Goal: Task Accomplishment & Management: Manage account settings

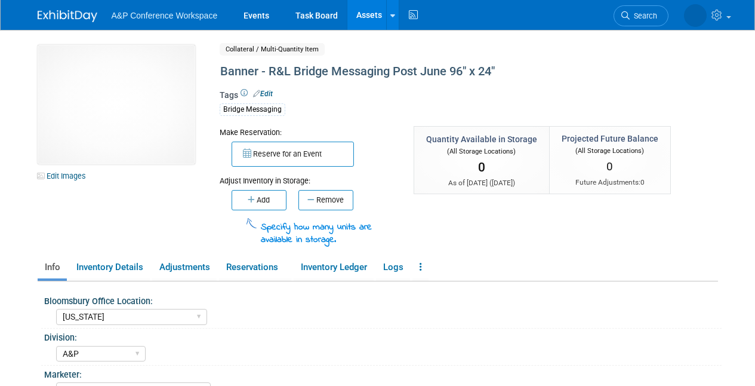
select select "[US_STATE]"
select select "A&P"
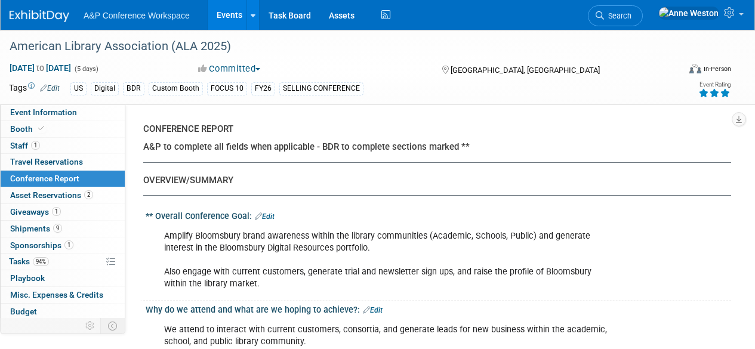
select select "YES"
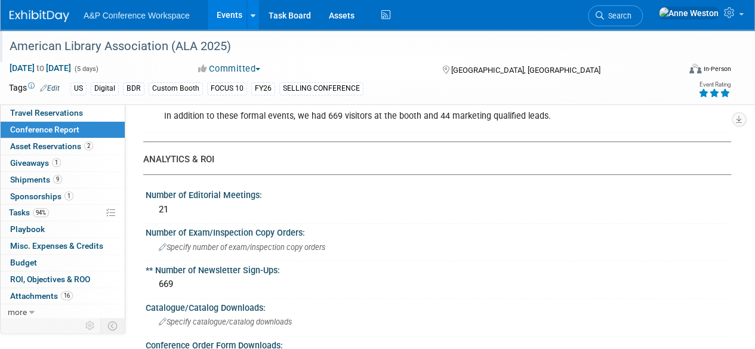
scroll to position [60, 0]
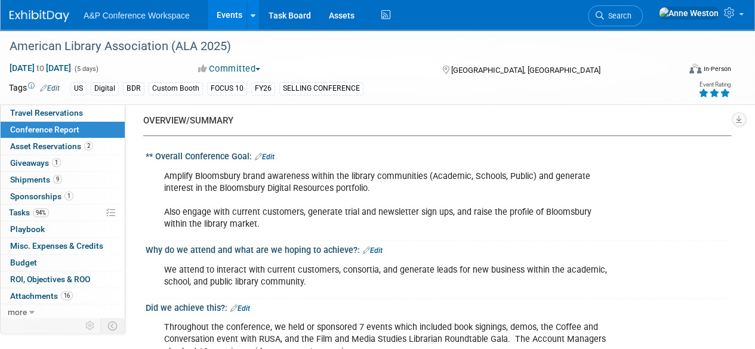
click at [631, 11] on span "Search" at bounding box center [617, 15] width 27 height 9
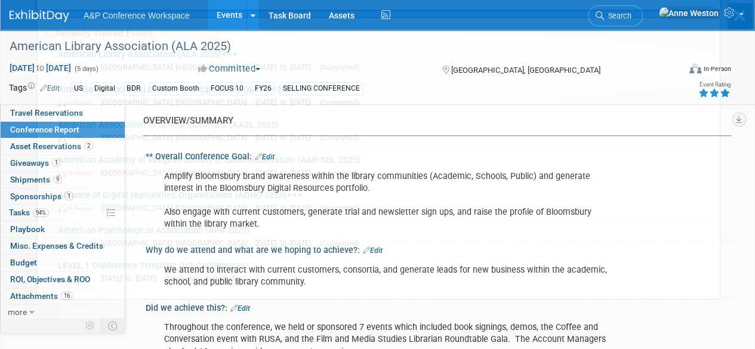
scroll to position [0, 0]
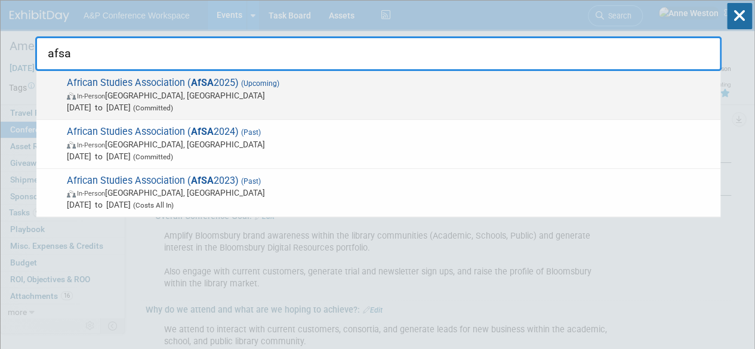
type input "afsa"
click at [128, 91] on span "In-Person Atlanta, GA" at bounding box center [391, 96] width 648 height 12
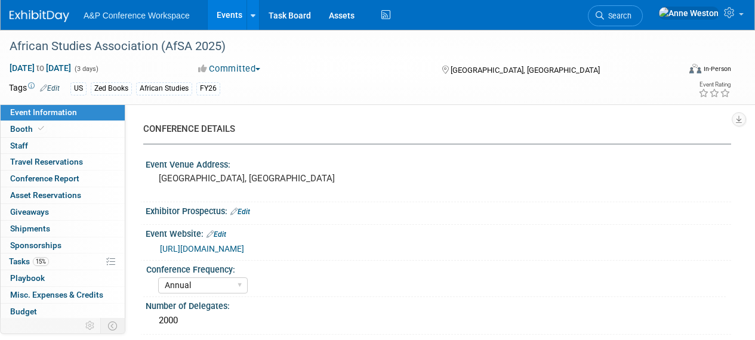
select select "Annual"
select select "Level 2"
select select "In-Person Booth"
select select "African Studies"
select select "Zed Books"
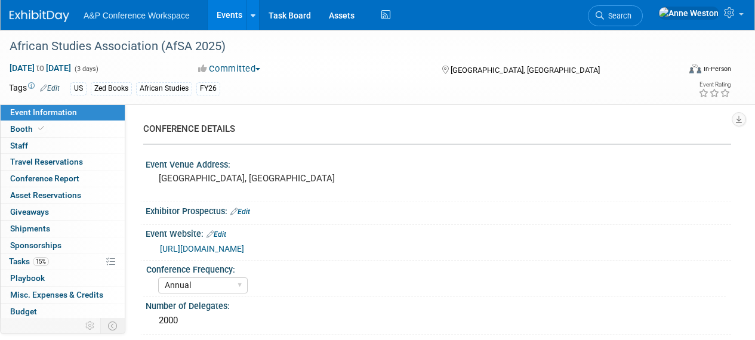
select select "[PERSON_NAME]"
select select "Networking/Commissioning"
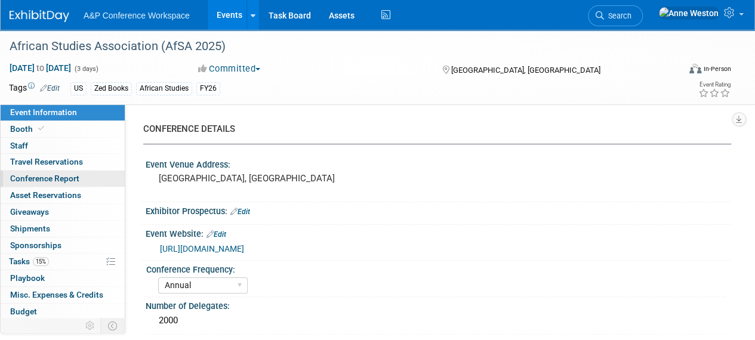
click at [66, 174] on span "Conference Report" at bounding box center [44, 179] width 69 height 10
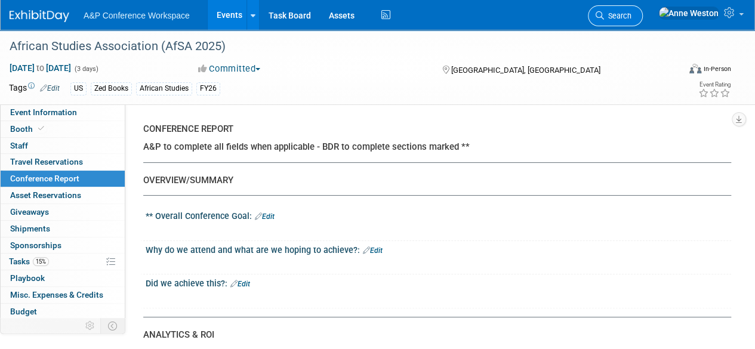
click at [631, 11] on span "Search" at bounding box center [617, 15] width 27 height 9
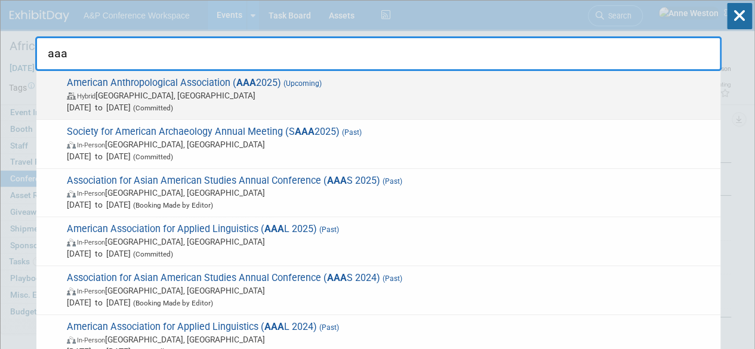
type input "aaa"
click at [159, 84] on span "American Anthropological Association ( AAA 2025) (Upcoming) Hybrid New Orleans,…" at bounding box center [388, 95] width 651 height 36
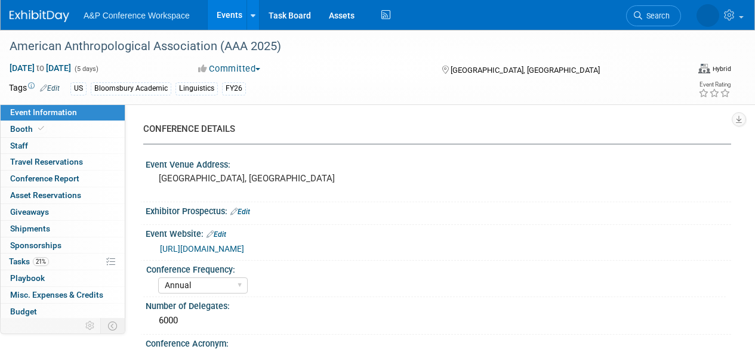
select select "Annual"
select select "Level 2"
select select "In-Person Booth"
select select "Anthropology"
select select "Bloomsbury Academic"
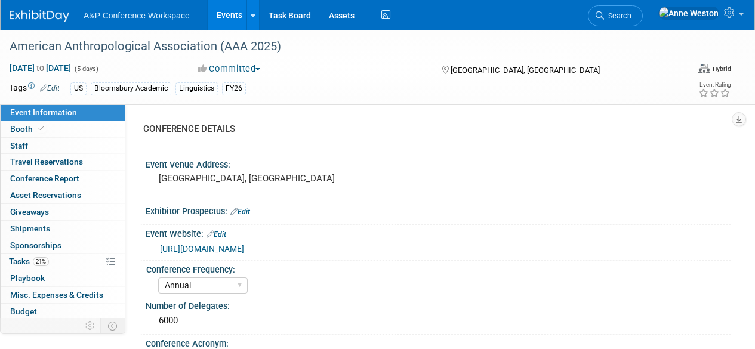
select select "[PERSON_NAME]"
select select "Networking/Commissioning"
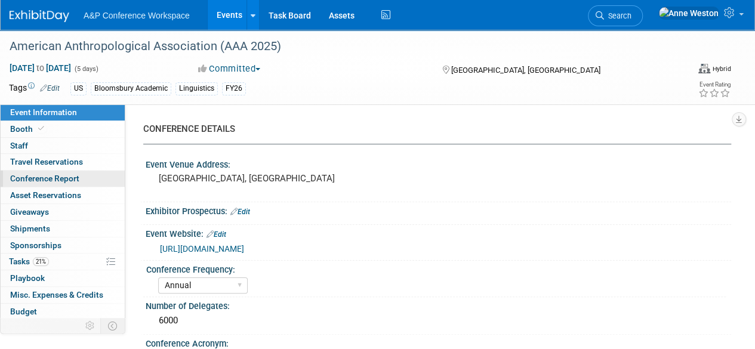
click at [82, 173] on link "Conference Report" at bounding box center [63, 179] width 124 height 16
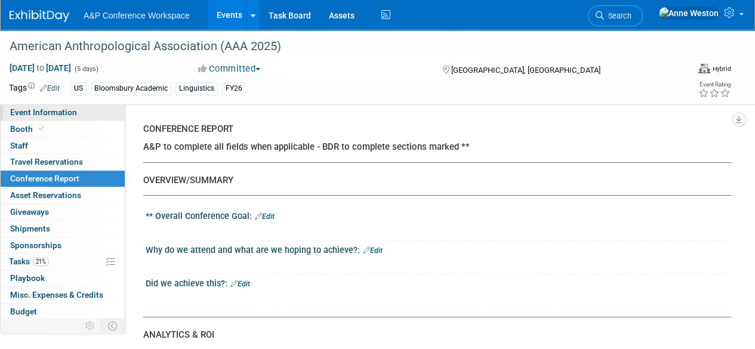
click at [56, 107] on span "Event Information" at bounding box center [43, 112] width 67 height 10
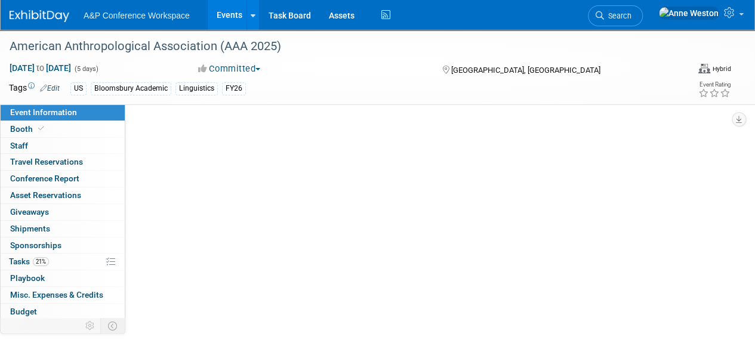
select select "Annual"
select select "Level 2"
select select "In-Person Booth"
select select "Anthropology"
select select "Bloomsbury Academic"
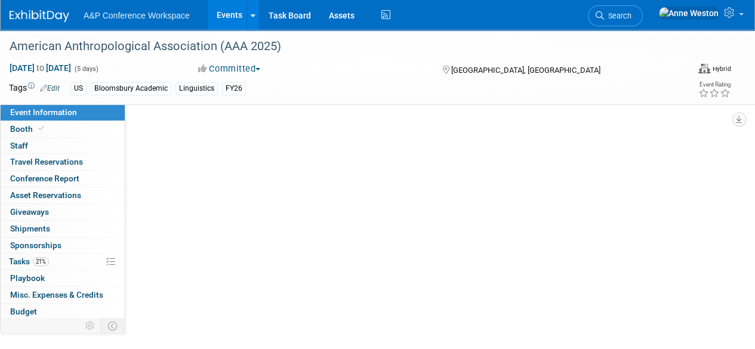
select select "[PERSON_NAME]"
select select "Networking/Commissioning"
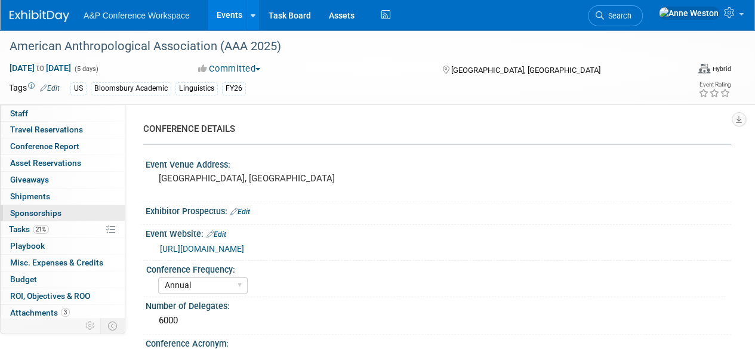
scroll to position [49, 0]
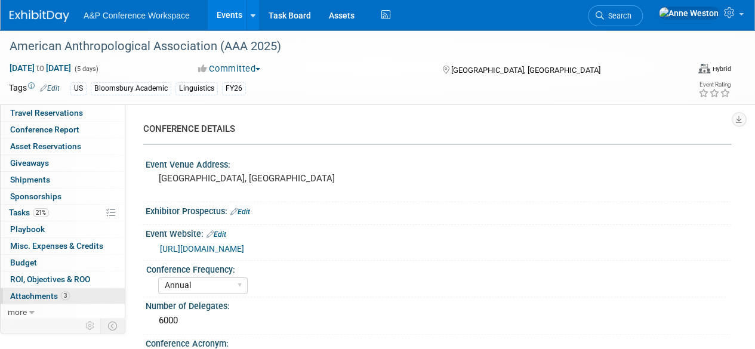
click at [61, 288] on link "3 Attachments 3" at bounding box center [63, 296] width 124 height 16
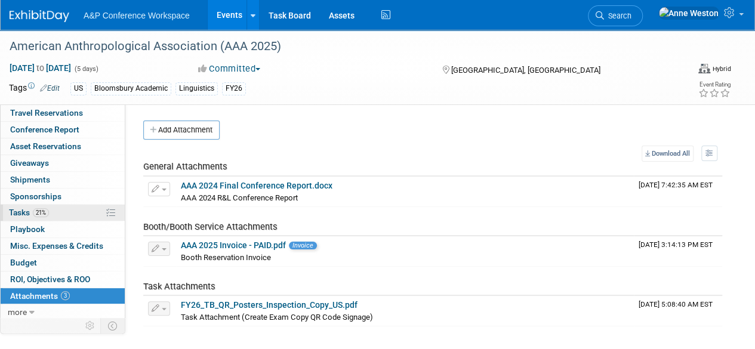
click at [56, 211] on link "21% Tasks 21%" at bounding box center [63, 213] width 124 height 16
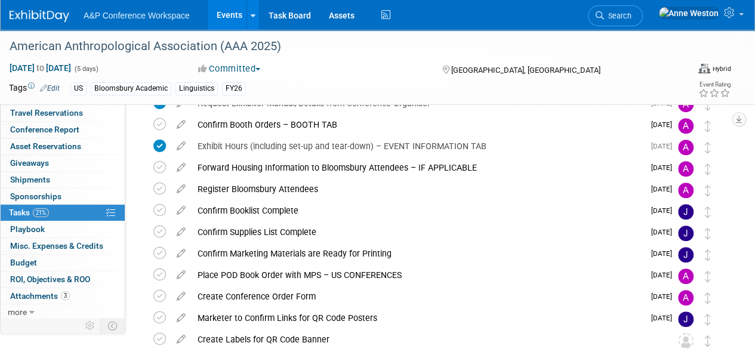
scroll to position [0, 0]
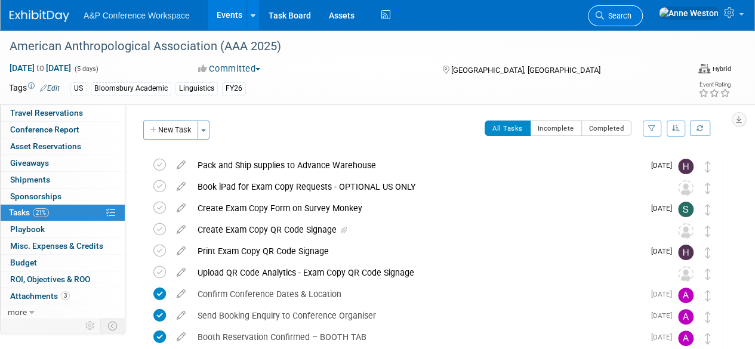
click at [631, 16] on span "Search" at bounding box center [617, 15] width 27 height 9
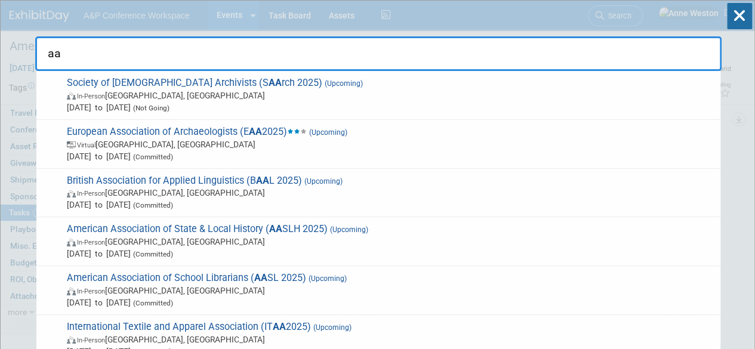
type input "a"
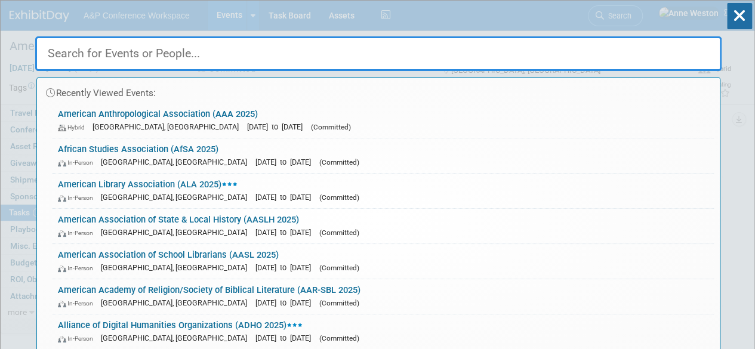
click at [313, 54] on input "text" at bounding box center [378, 53] width 686 height 35
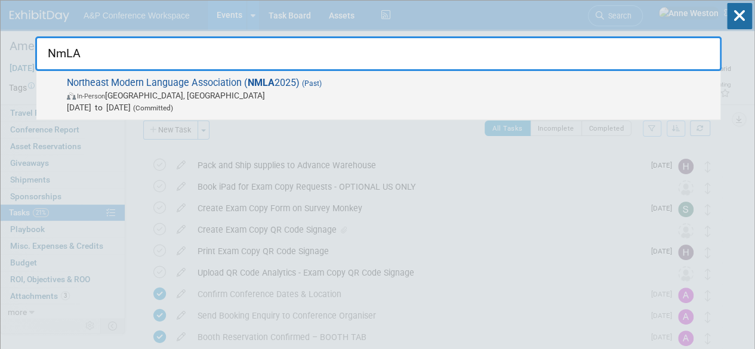
type input "NmLA"
click at [131, 81] on span "Northeast Modern Language Association ( NMLA 2025) (Past) In-Person Philadelphi…" at bounding box center [388, 95] width 651 height 36
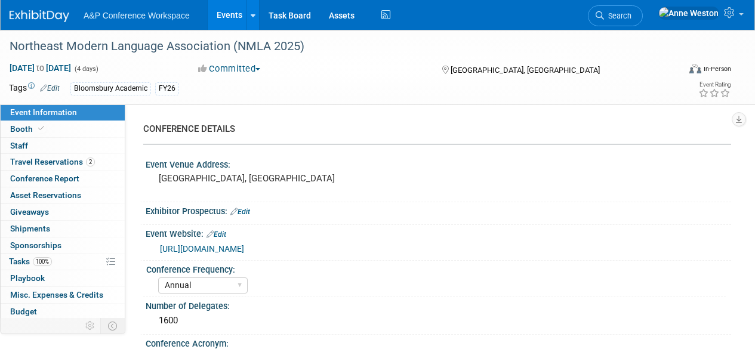
select select "Annual"
select select "Level 2"
select select "In-Person Booth"
select select "Cultural Studies"
select select "Rowman"
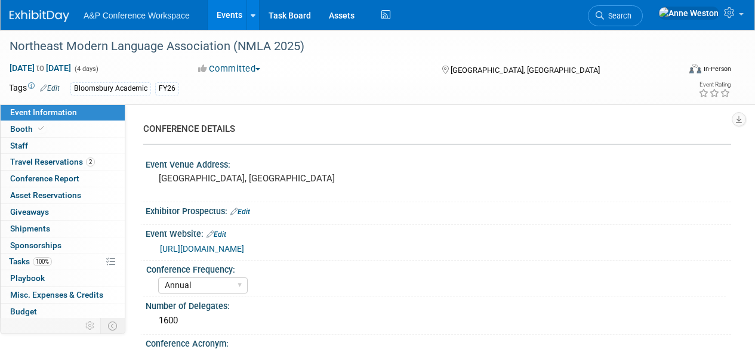
select select "[PERSON_NAME]"
select select "Networking/Commissioning"
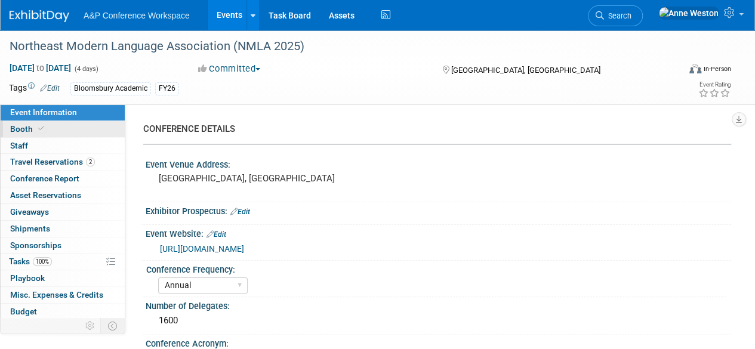
click at [73, 127] on link "Booth" at bounding box center [63, 129] width 124 height 16
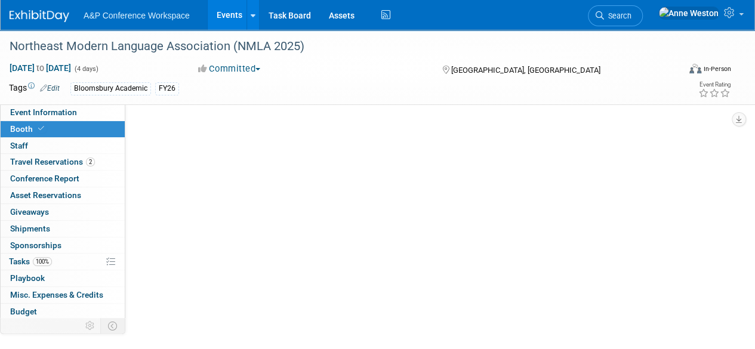
select select "RLKP"
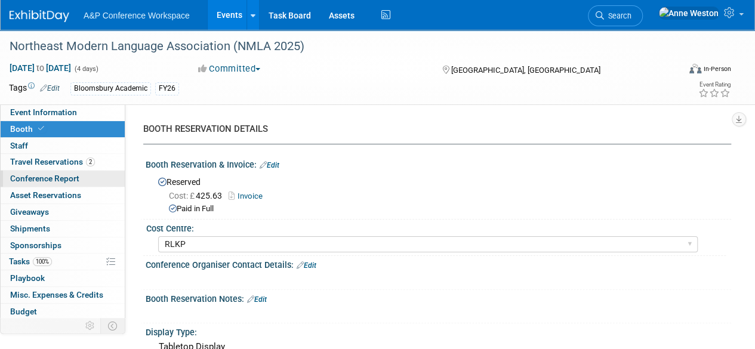
click at [56, 181] on span "Conference Report" at bounding box center [44, 179] width 69 height 10
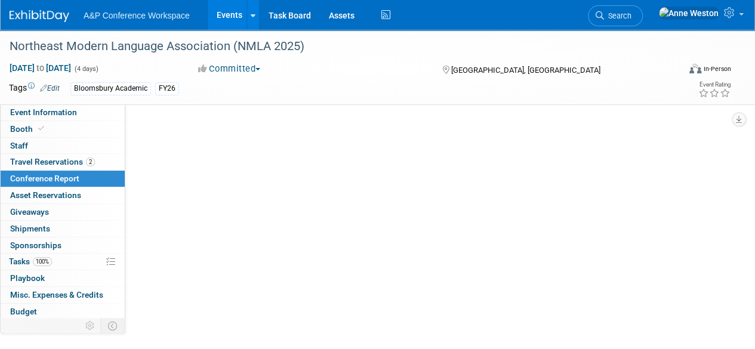
select select "YES"
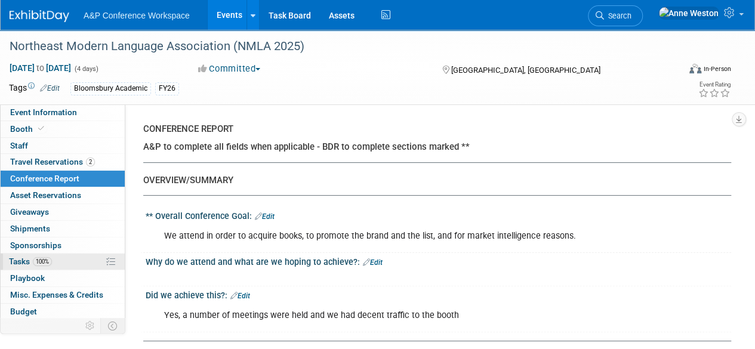
click at [57, 260] on link "100% Tasks 100%" at bounding box center [63, 262] width 124 height 16
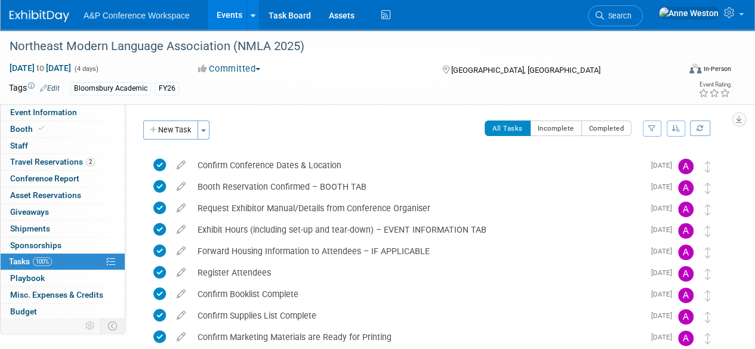
scroll to position [49, 0]
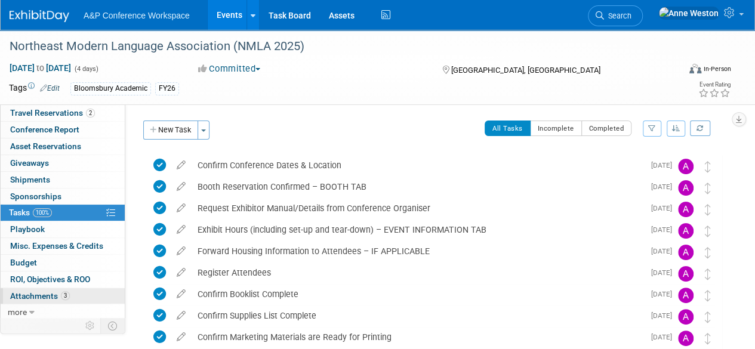
click at [47, 297] on span "Attachments 3" at bounding box center [40, 296] width 60 height 10
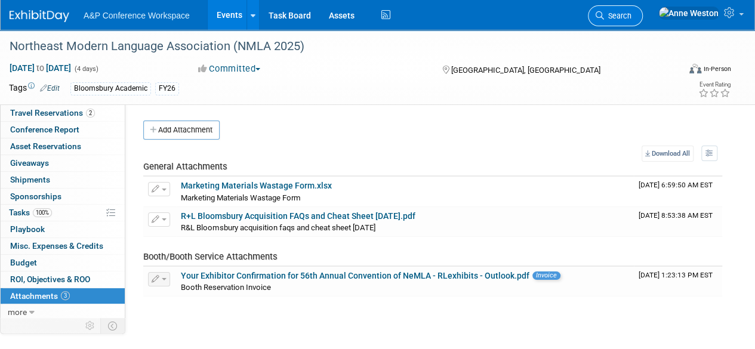
click at [631, 15] on span "Search" at bounding box center [617, 15] width 27 height 9
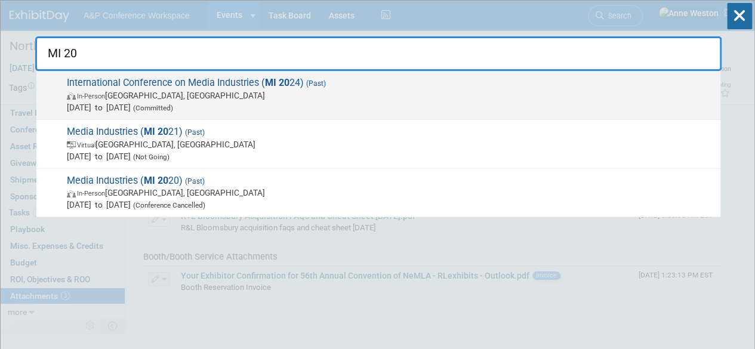
type input "MI 20"
click at [195, 85] on span "International Conference on Media Industries ( MI 20 24) (Past) In-Person Londo…" at bounding box center [388, 95] width 651 height 36
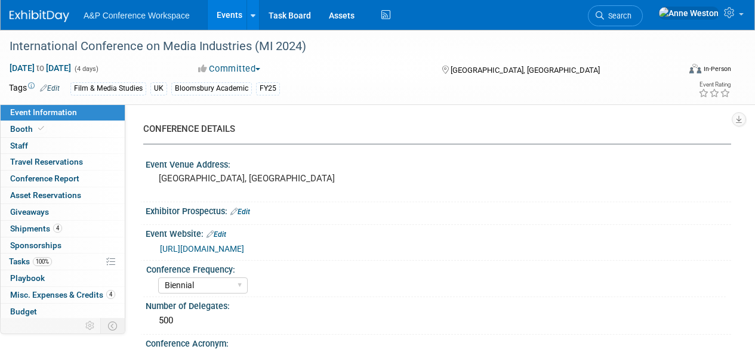
select select "Biennial"
select select "Level 2"
select select "Ed Kit"
select select "[PERSON_NAME]"
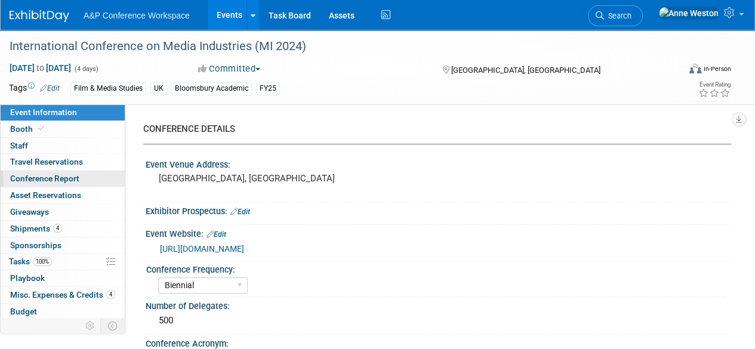
click at [76, 183] on link "Conference Report" at bounding box center [63, 179] width 124 height 16
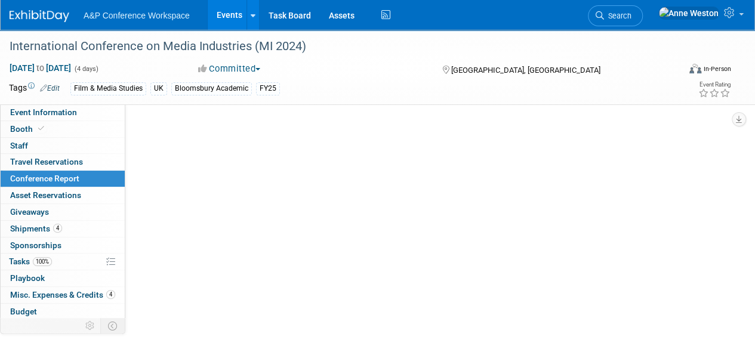
select select "NO"
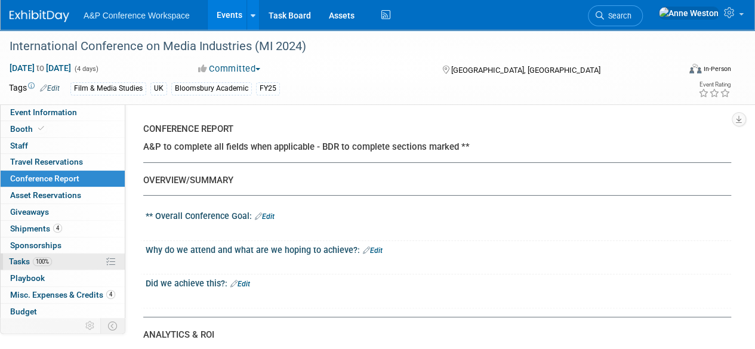
scroll to position [49, 0]
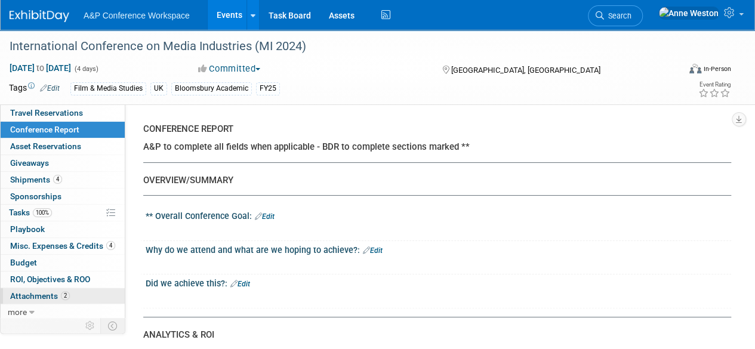
click at [61, 291] on span "2" at bounding box center [65, 295] width 9 height 9
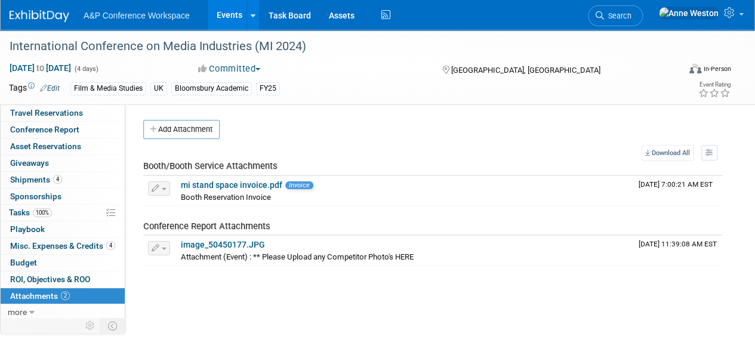
scroll to position [0, 0]
click at [631, 19] on span "Search" at bounding box center [617, 15] width 27 height 9
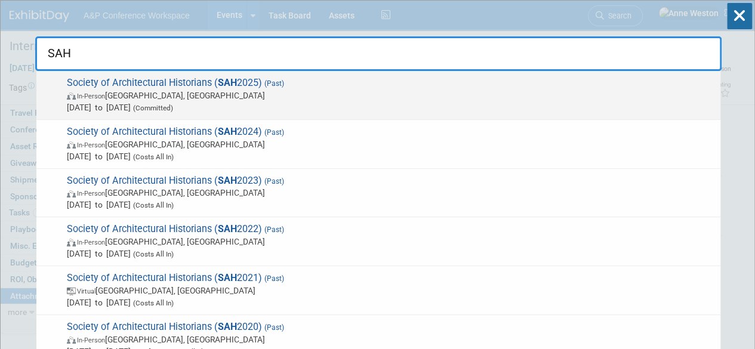
type input "SAH"
click at [146, 82] on span "Society of Architectural Historians ( SAH 2025) (Past) In-Person Atlanta, GA Ap…" at bounding box center [388, 95] width 651 height 36
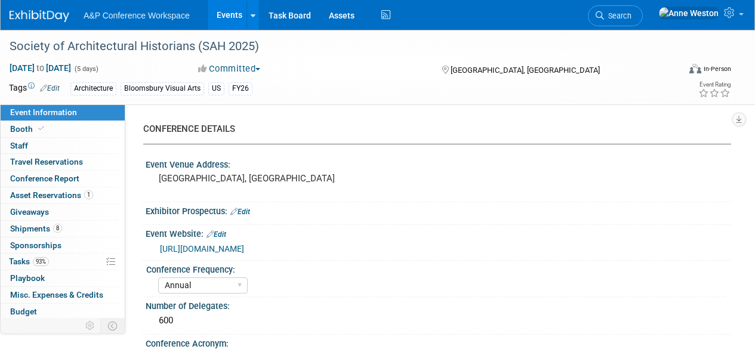
select select "Annual"
select select "Level 1"
select select "In-Person Booth"
select select "Architecture"
select select "Bloomsbury Visual Arts"
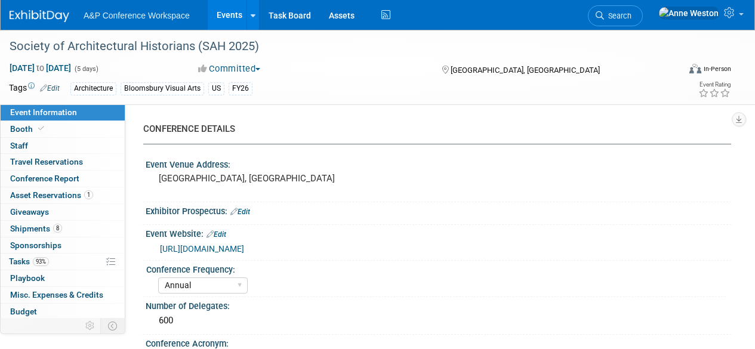
select select "[PERSON_NAME]"
select select "Networking/Commissioning"
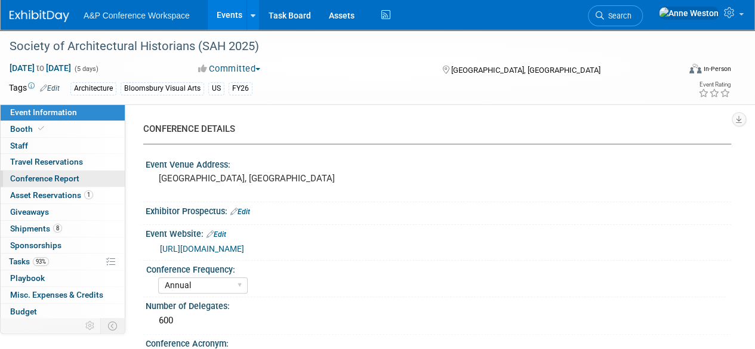
click at [57, 183] on span "Conference Report" at bounding box center [44, 179] width 69 height 10
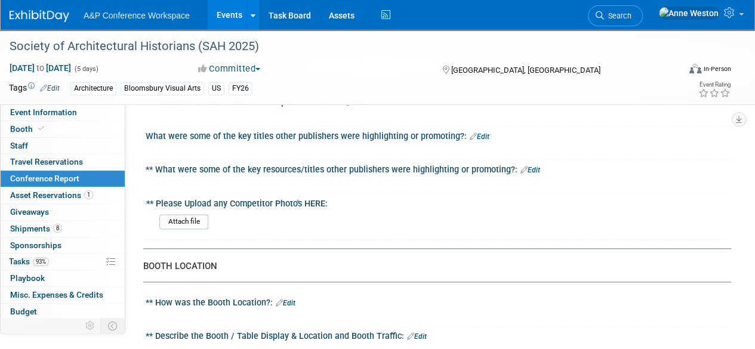
scroll to position [657, 0]
click at [631, 18] on span "Search" at bounding box center [617, 15] width 27 height 9
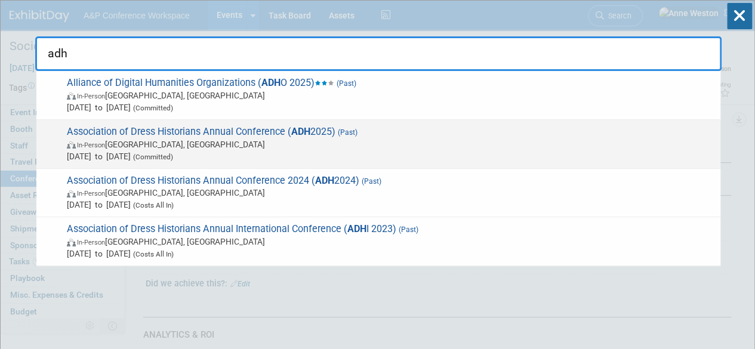
type input "adh"
click at [211, 126] on span "Association of Dress Historians Annual Conference ( ADH 2025) (Past) In-Person …" at bounding box center [388, 144] width 651 height 36
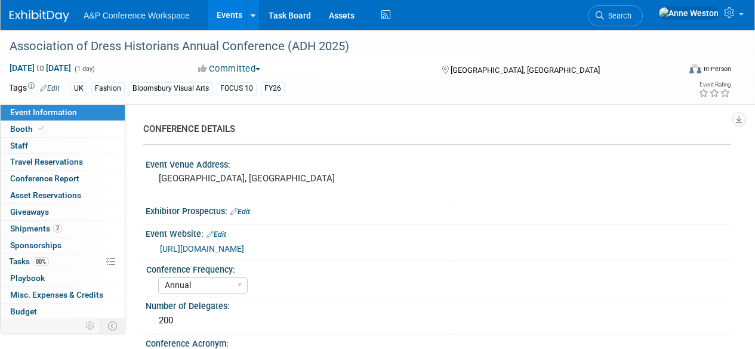
select select "Annual"
select select "Level 2"
select select "In-Person Booth"
select select "Fashion"
select select "Bloomsbury Visual Arts"
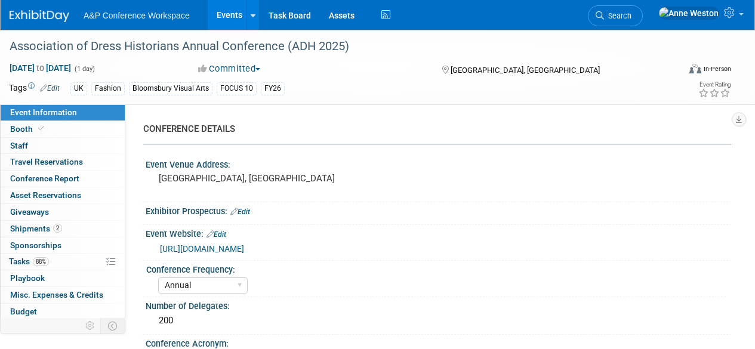
select select "[PERSON_NAME]"
select select "Networking/Commissioning"
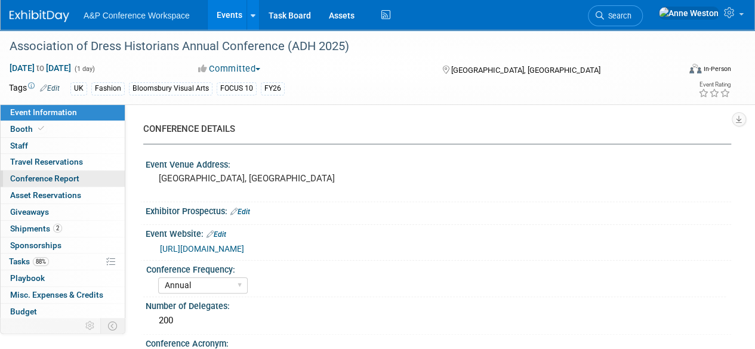
click at [81, 186] on link "Conference Report" at bounding box center [63, 179] width 124 height 16
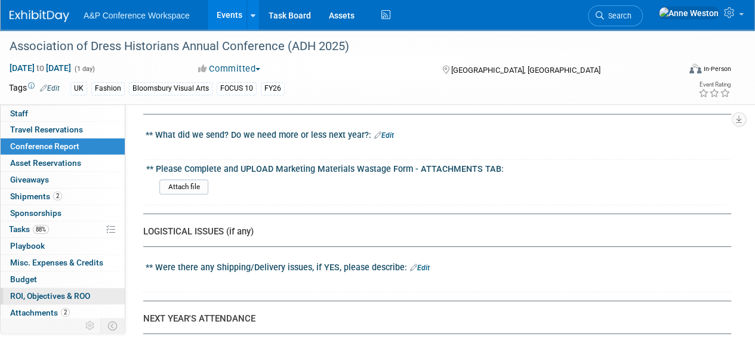
scroll to position [49, 0]
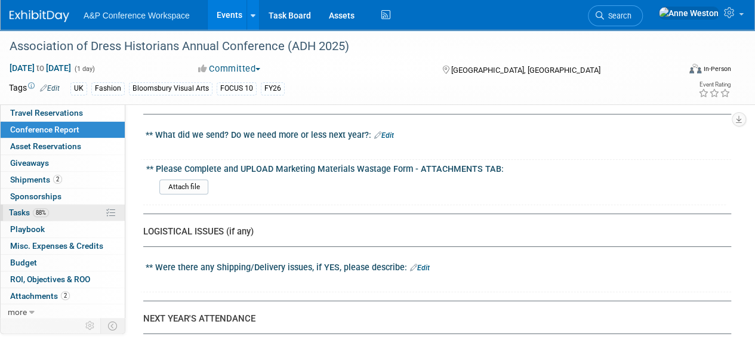
click at [55, 218] on link "88% Tasks 88%" at bounding box center [63, 213] width 124 height 16
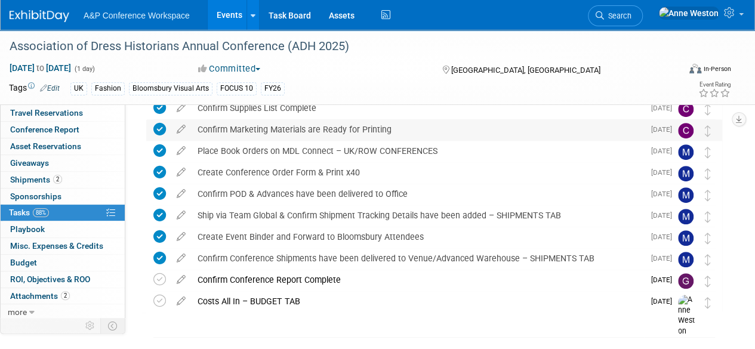
scroll to position [184, 0]
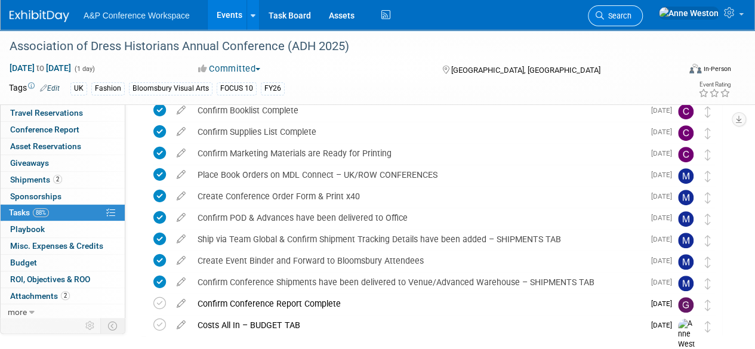
click at [631, 16] on span "Search" at bounding box center [617, 15] width 27 height 9
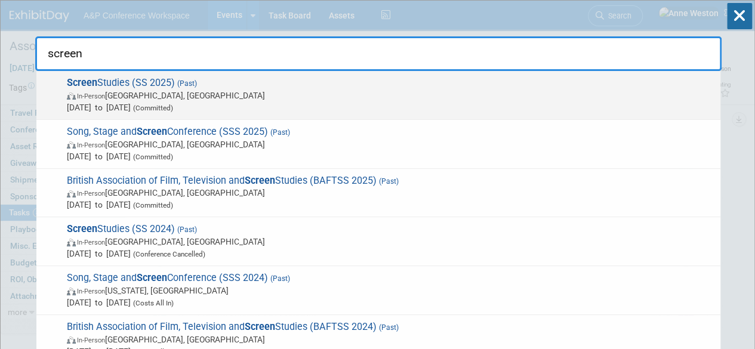
type input "screen"
click at [143, 96] on span "In-Person Glasgow, United Kingdom" at bounding box center [391, 96] width 648 height 12
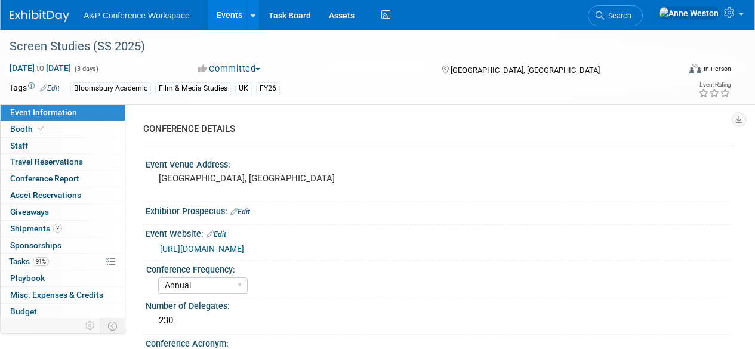
select select "Annual"
select select "Level 3"
select select "Ed Kit"
select select "Film & Media Studies"
select select "Bloomsbury Academic"
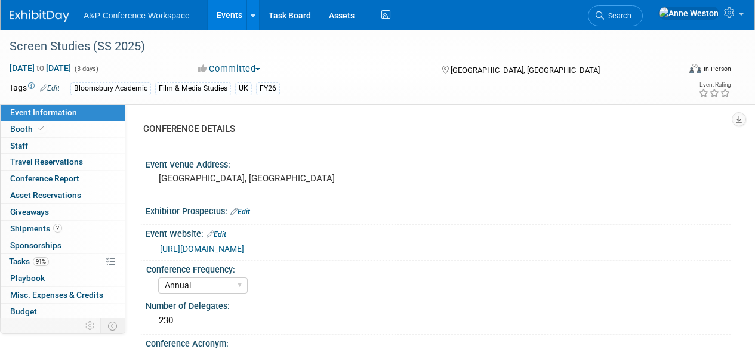
select select "[PERSON_NAME]"
select select "Networking/Commissioning"
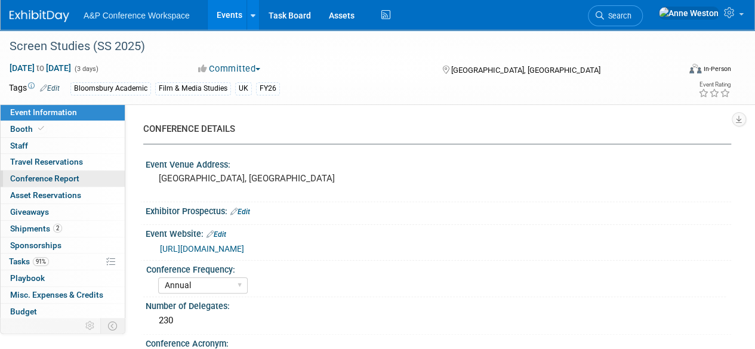
click at [66, 181] on span "Conference Report" at bounding box center [44, 179] width 69 height 10
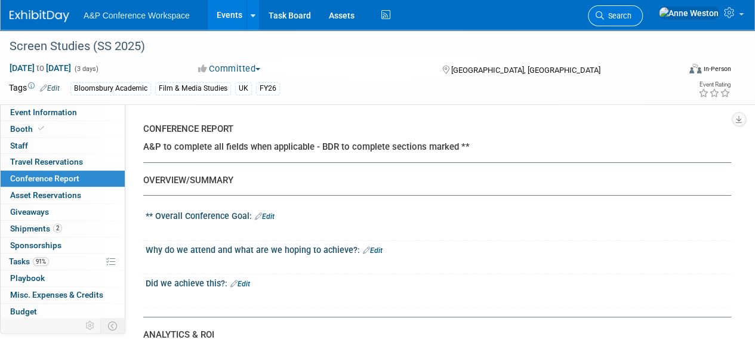
click at [604, 19] on icon at bounding box center [600, 15] width 8 height 8
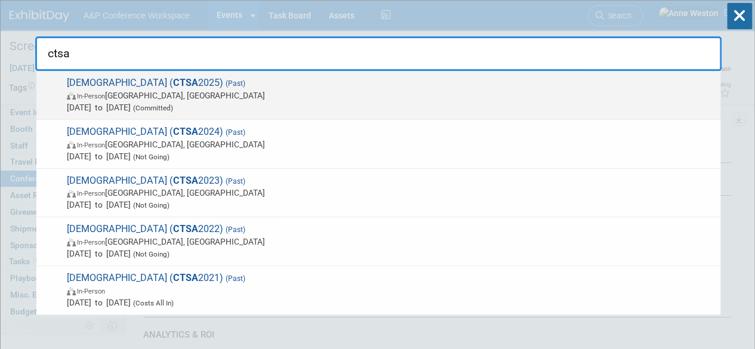
type input "ctsa"
click at [145, 95] on span "In-Person [GEOGRAPHIC_DATA], [GEOGRAPHIC_DATA]" at bounding box center [391, 96] width 648 height 12
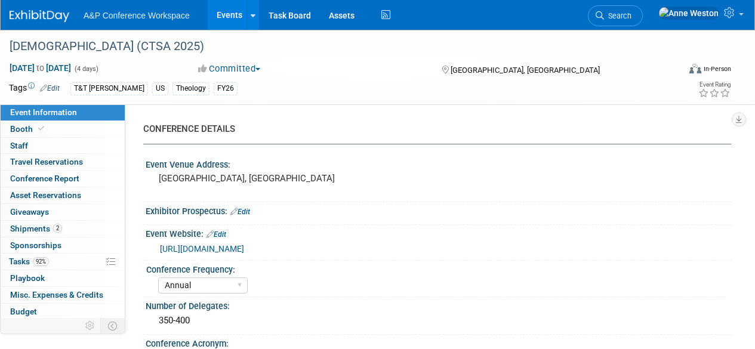
select select "Annual"
select select "Level 2"
select select "In-Person Booth"
select select "Theology"
select select "T&T [PERSON_NAME]"
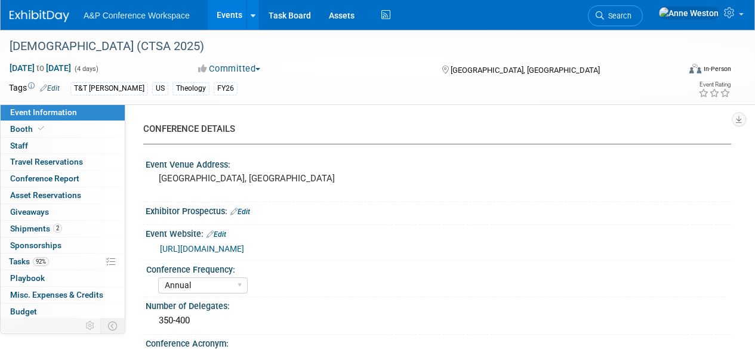
select select "[PERSON_NAME]"
select select "Networking/Commissioning"
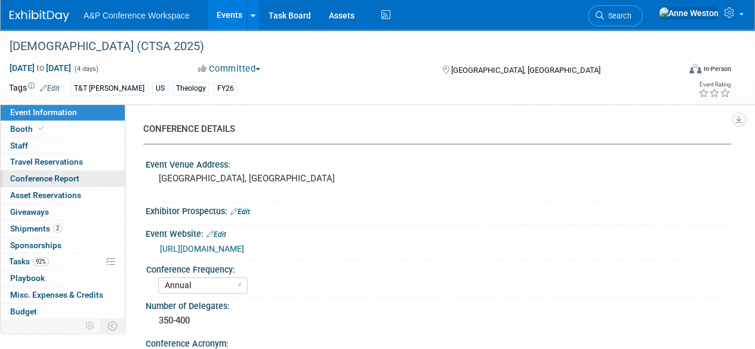
click at [42, 182] on span "Conference Report" at bounding box center [44, 179] width 69 height 10
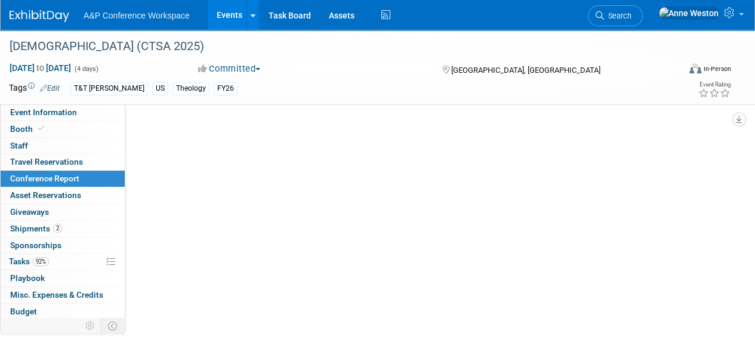
select select "NO"
select select "YES"
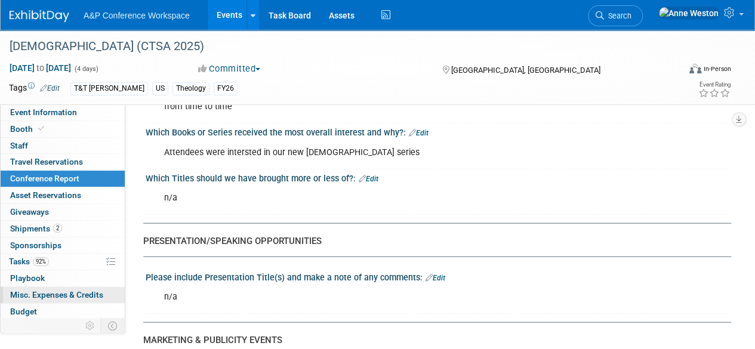
scroll to position [1432, 0]
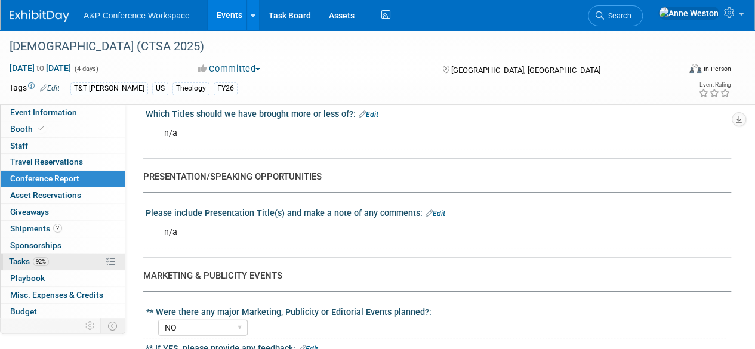
click at [42, 260] on span "92%" at bounding box center [41, 261] width 16 height 9
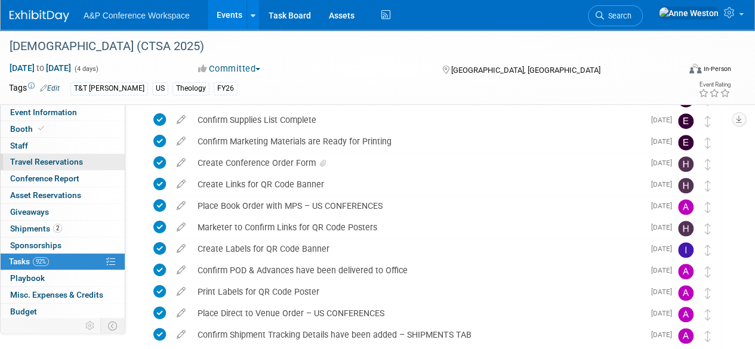
scroll to position [198, 0]
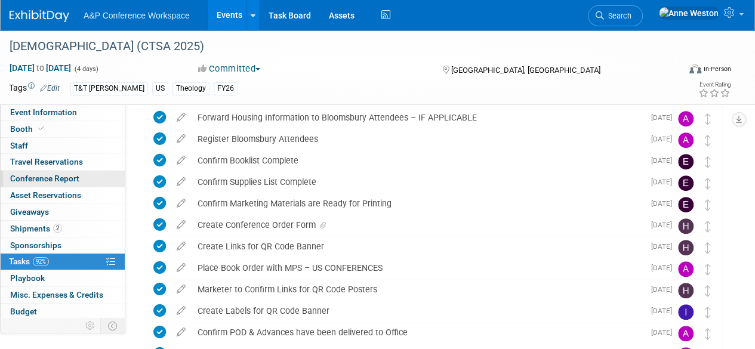
click at [67, 181] on span "Conference Report" at bounding box center [44, 179] width 69 height 10
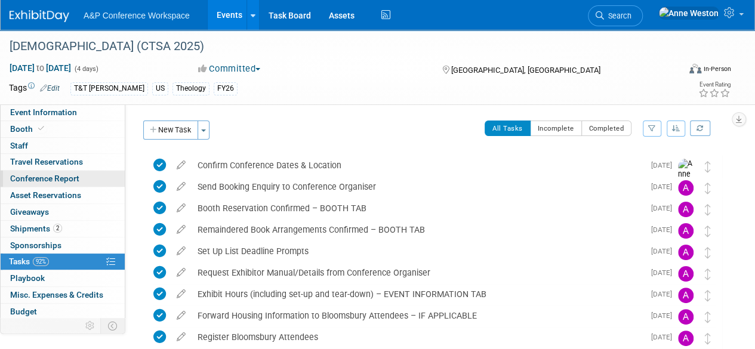
select select "NO"
select select "YES"
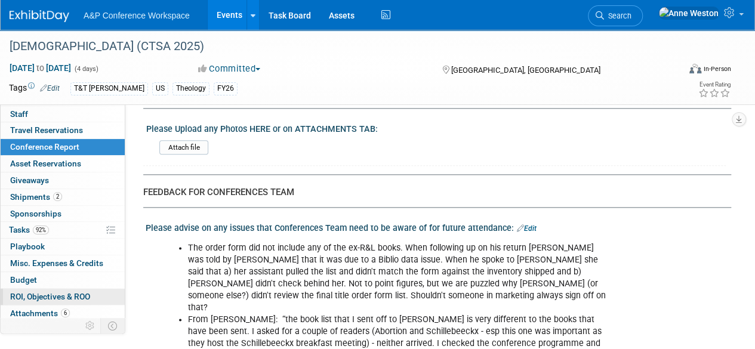
scroll to position [49, 0]
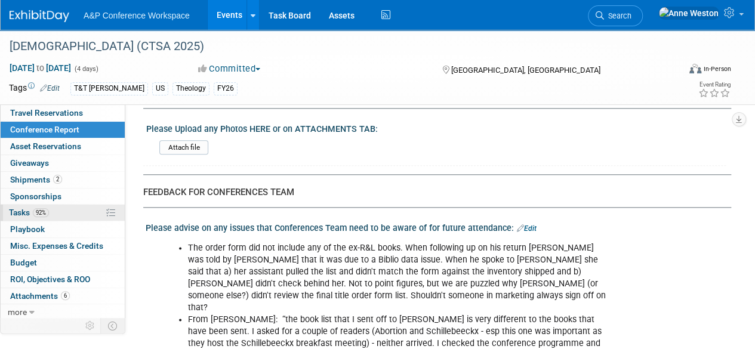
click at [53, 215] on link "92% Tasks 92%" at bounding box center [63, 213] width 124 height 16
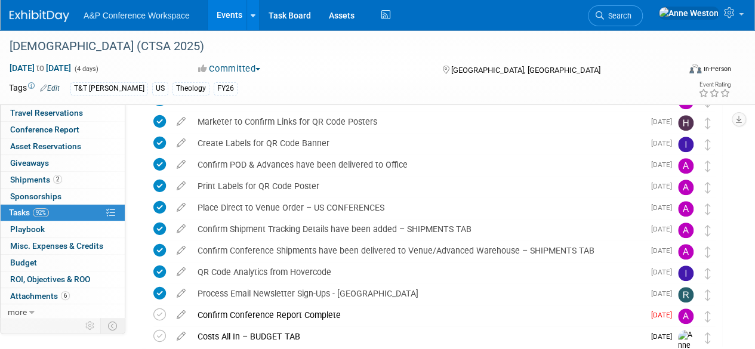
scroll to position [437, 0]
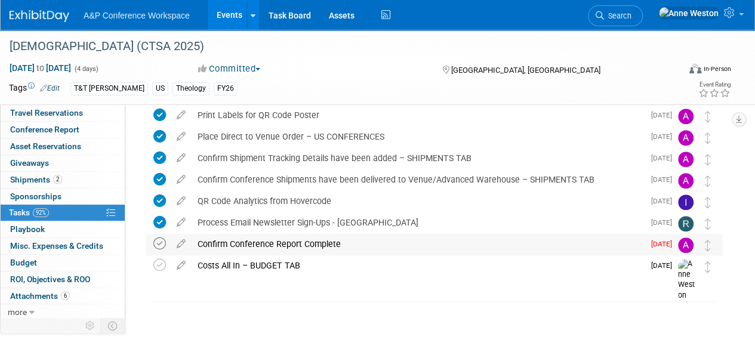
click at [159, 245] on icon at bounding box center [159, 244] width 13 height 13
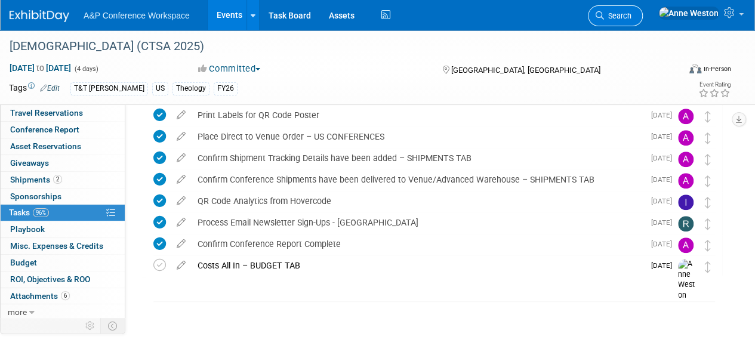
click at [631, 11] on span "Search" at bounding box center [617, 15] width 27 height 9
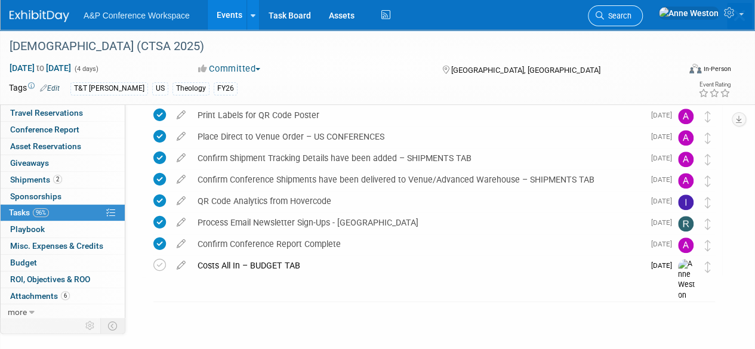
scroll to position [0, 0]
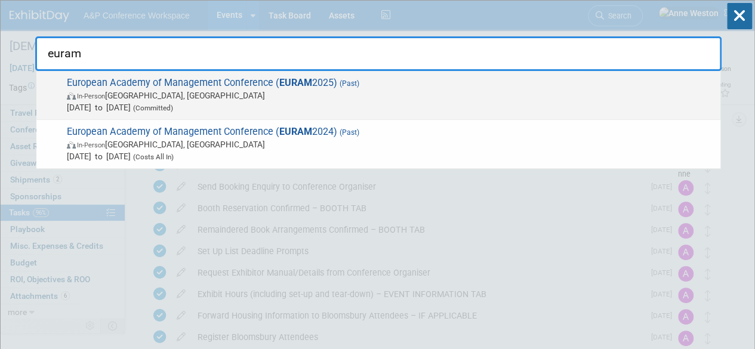
type input "euram"
click at [207, 87] on span "European Academy of Management Conference ( EURAM 2025) (Past) In-Person Floren…" at bounding box center [388, 95] width 651 height 36
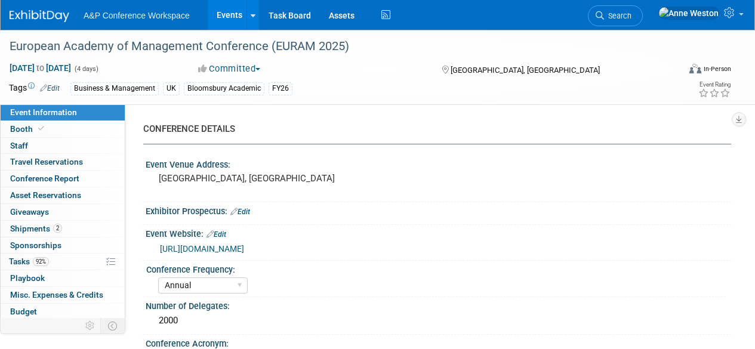
select select "Annual"
select select "Level 2"
select select "In-Person Booth"
select select "Business & Management"
select select "Bloomsbury Academic"
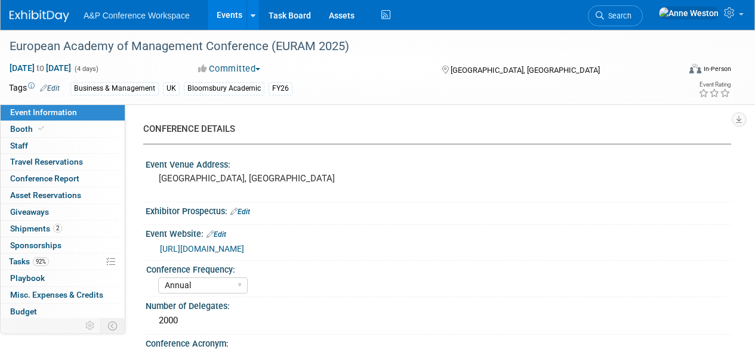
select select "[PERSON_NAME]"
select select "Networking/Commissioning"
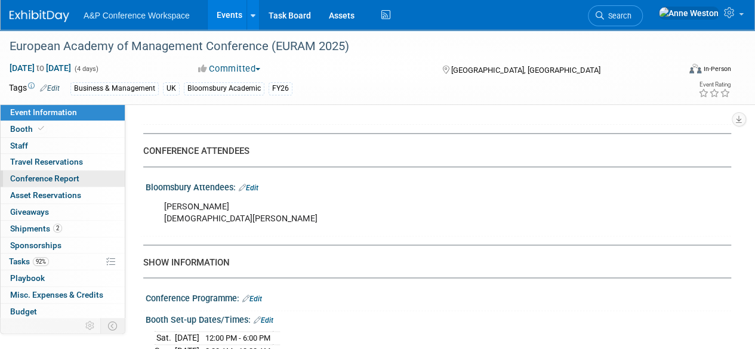
click at [58, 178] on span "Conference Report" at bounding box center [44, 179] width 69 height 10
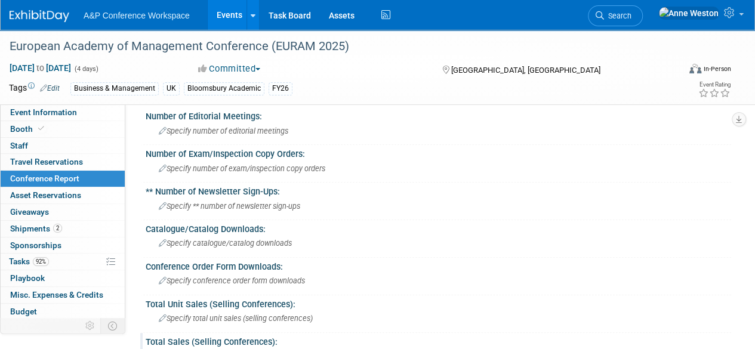
scroll to position [239, 0]
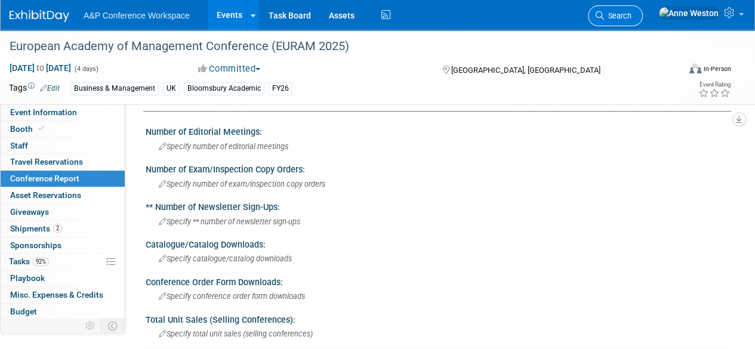
click at [631, 20] on span "Search" at bounding box center [617, 15] width 27 height 9
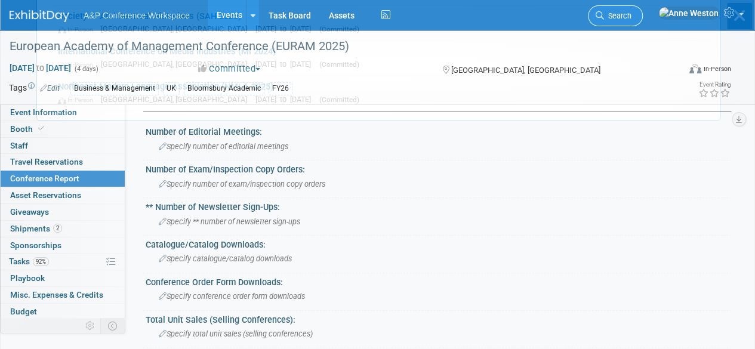
scroll to position [0, 0]
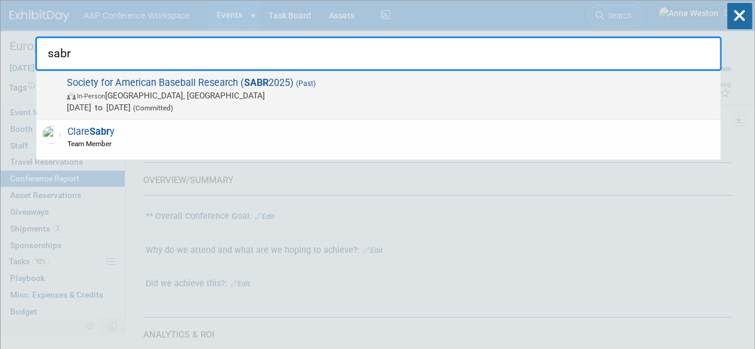
type input "sabr"
click at [208, 78] on span "Society for American Baseball Research ( SABR 2025) (Past) In-Person [GEOGRAPHI…" at bounding box center [388, 95] width 651 height 36
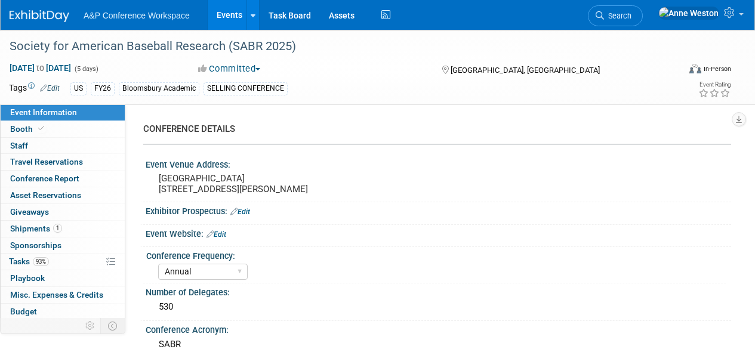
select select "Annual"
select select "Level 1"
select select "In-Person Booth"
select select "Sport & Exercise"
select select "Bloomsbury Academic"
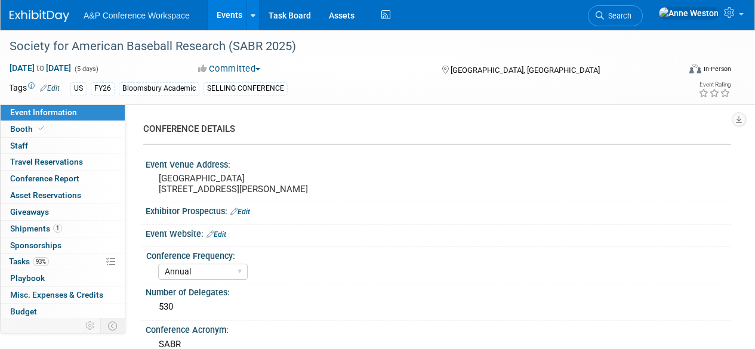
select select "[PERSON_NAME]"
select select "Networking/Commissioning"
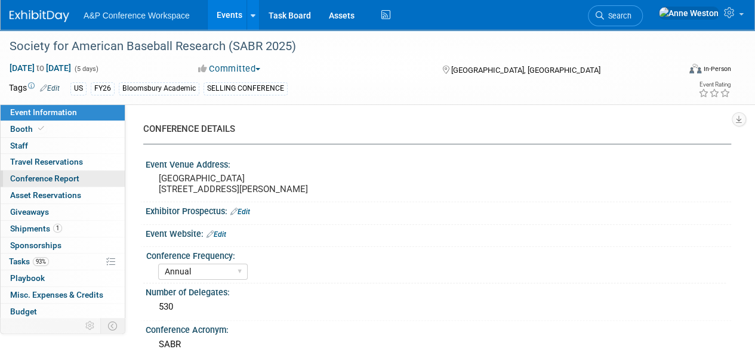
click at [72, 174] on span "Conference Report" at bounding box center [44, 179] width 69 height 10
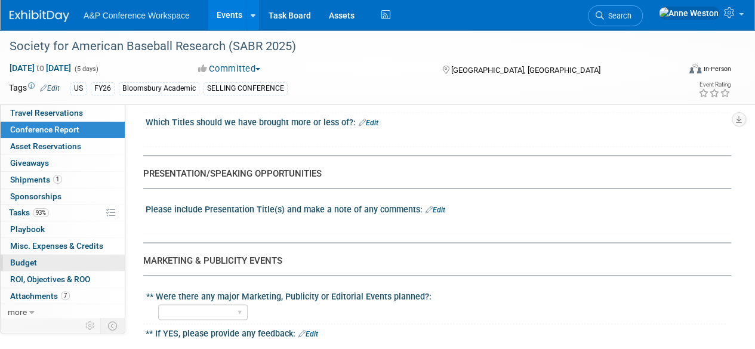
scroll to position [1074, 0]
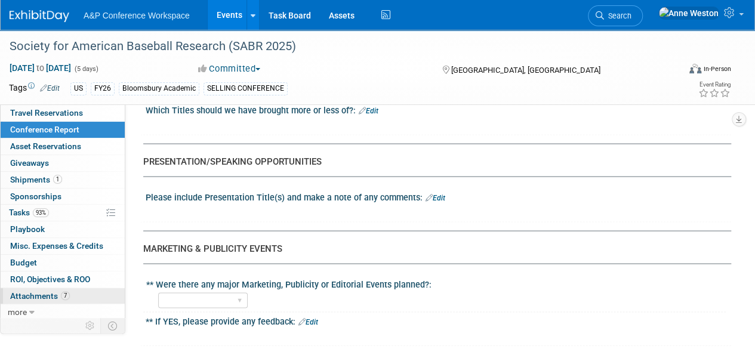
click at [42, 291] on span "Attachments 7" at bounding box center [40, 296] width 60 height 10
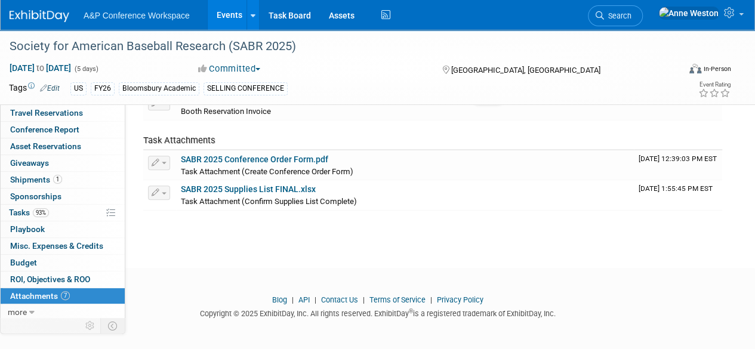
scroll to position [0, 0]
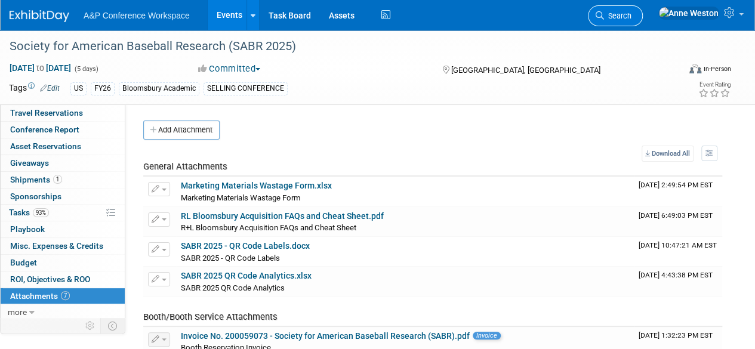
click at [631, 15] on span "Search" at bounding box center [617, 15] width 27 height 9
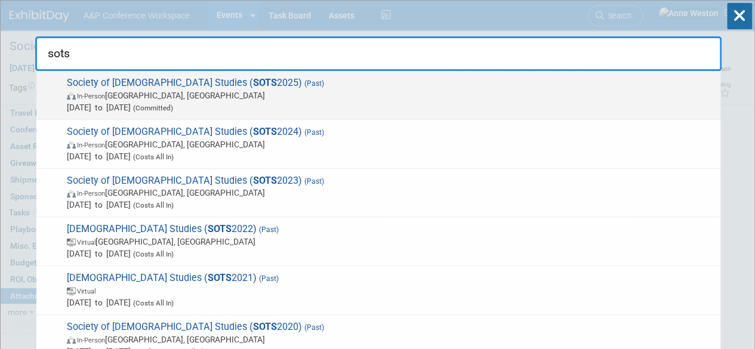
type input "sots"
click at [131, 81] on span "Society of Old Testament Studies ( SOTS 2025) (Past) In-Person Durham, United K…" at bounding box center [388, 95] width 651 height 36
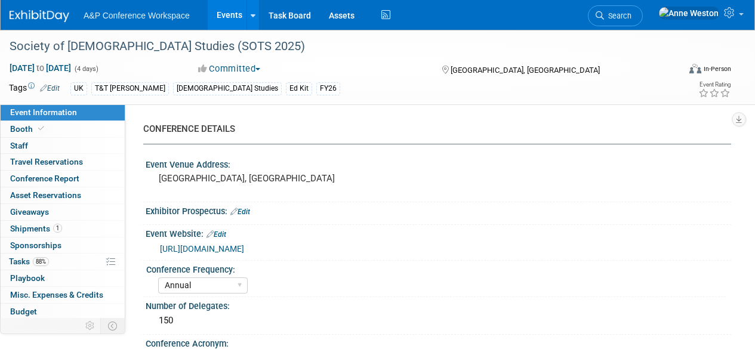
select select "Annual"
select select "Level 3"
select select "Ed Kit"
select select "[DEMOGRAPHIC_DATA] Studies"
select select "T&T [PERSON_NAME]"
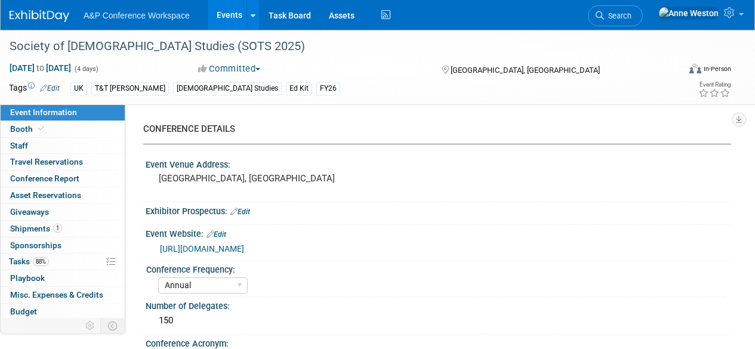
select select "[PERSON_NAME]"
select select "Networking/Commissioning"
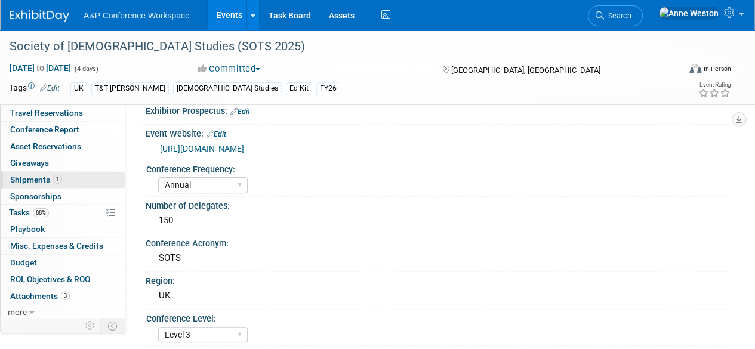
scroll to position [119, 0]
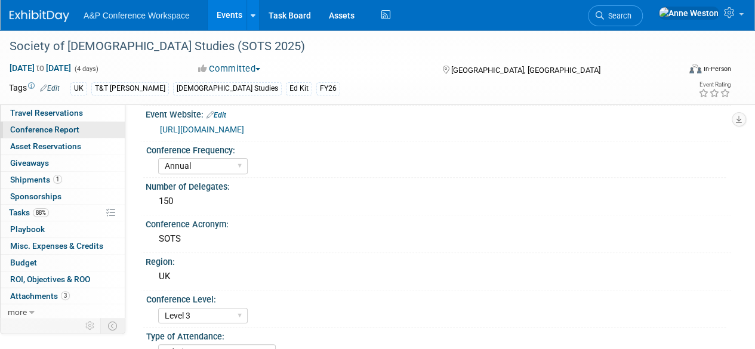
click at [74, 125] on span "Conference Report" at bounding box center [44, 130] width 69 height 10
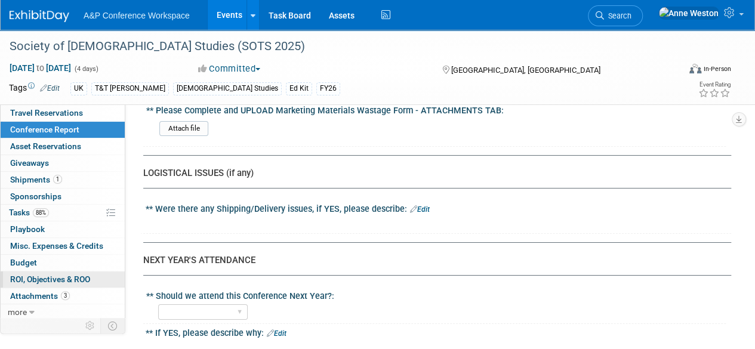
scroll to position [2029, 0]
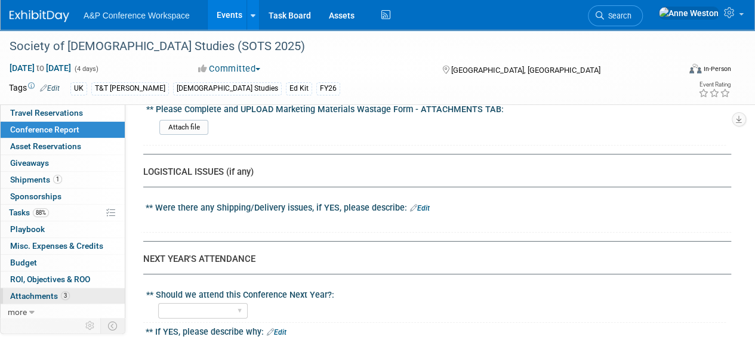
click at [55, 291] on span "Attachments 3" at bounding box center [40, 296] width 60 height 10
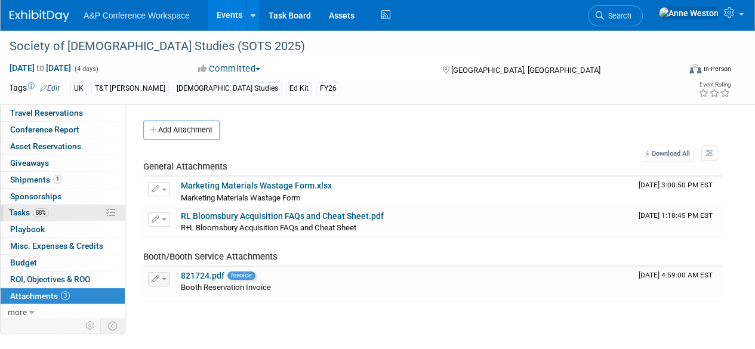
scroll to position [0, 0]
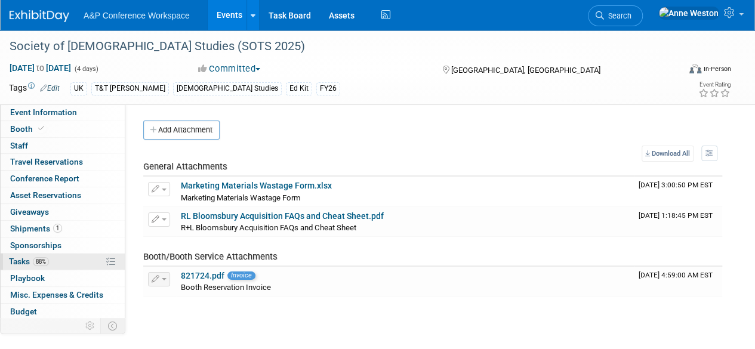
click at [56, 254] on link "88% Tasks 88%" at bounding box center [63, 262] width 124 height 16
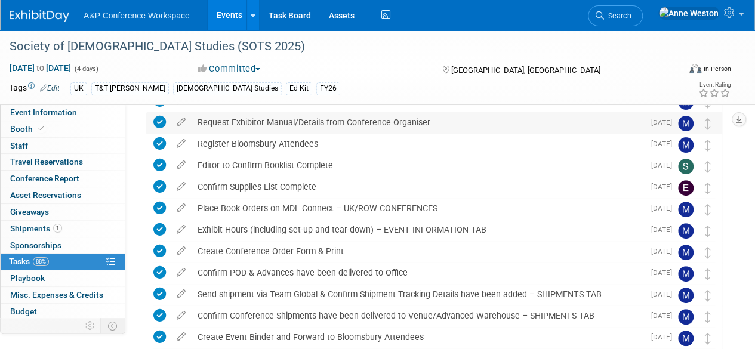
scroll to position [222, 0]
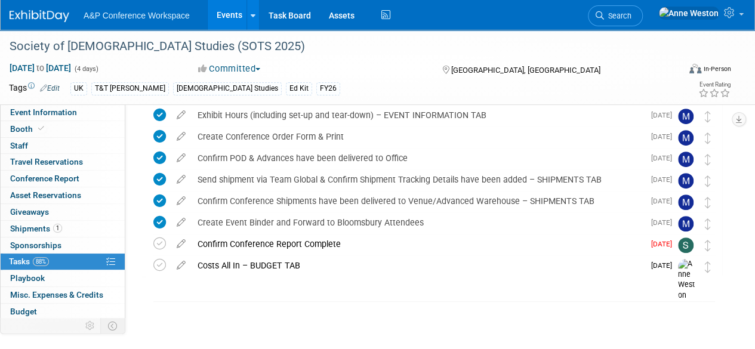
click at [643, 5] on li "Search" at bounding box center [615, 14] width 55 height 29
click at [631, 11] on span "Search" at bounding box center [617, 15] width 27 height 9
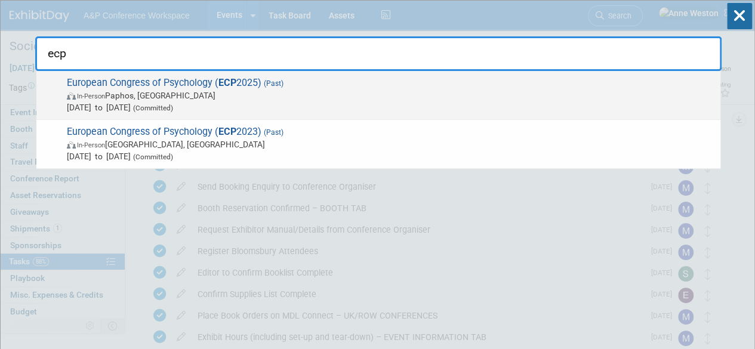
type input "ecp"
click at [137, 79] on span "European Congress of Psychology ( ECP 2025) (Past) In-Person Paphos, Cyprus Jul…" at bounding box center [388, 95] width 651 height 36
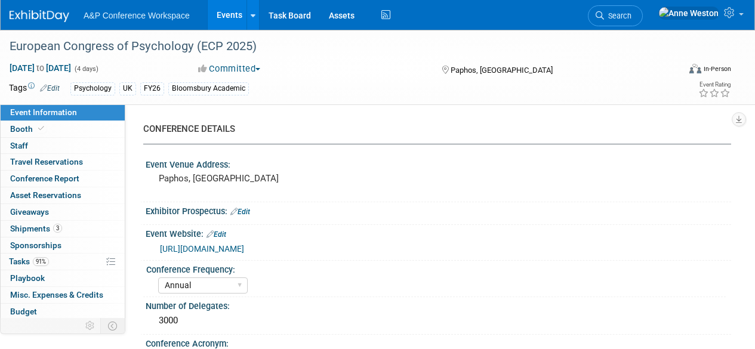
select select "Annual"
select select "Level 2"
select select "In-Person Booth"
select select "Psychology"
select select "Bloomsbury Academic"
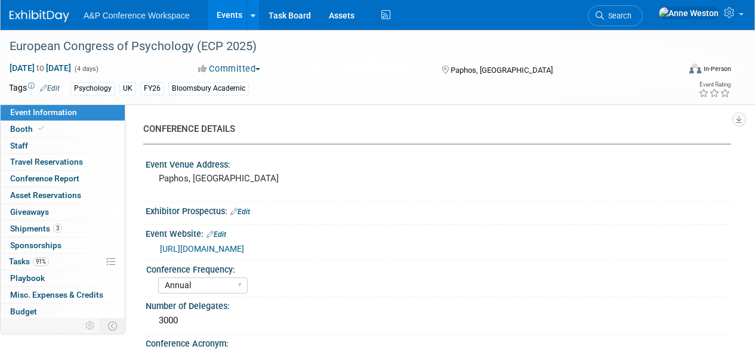
select select "[PERSON_NAME]"
select select "Networking/Commissioning"
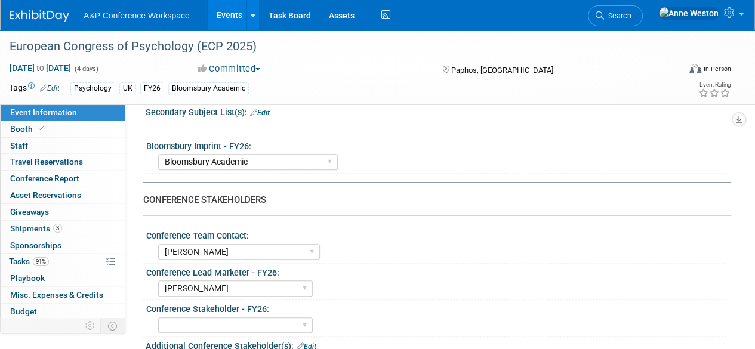
scroll to position [172, 0]
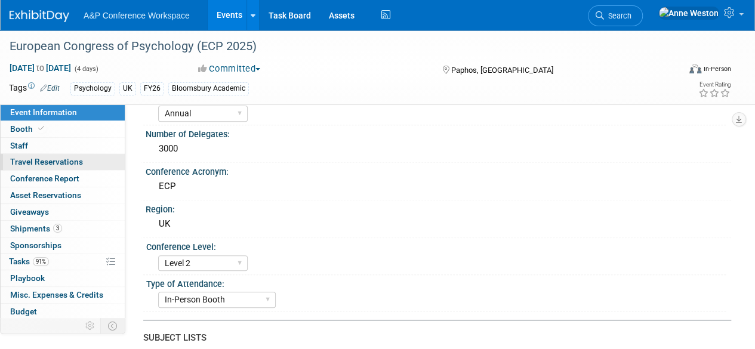
click at [70, 165] on span "Travel Reservations 0" at bounding box center [46, 162] width 73 height 10
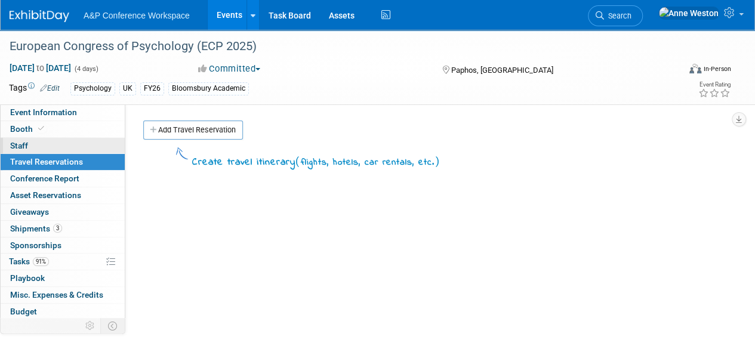
click at [29, 140] on link "0 Staff 0" at bounding box center [63, 146] width 124 height 16
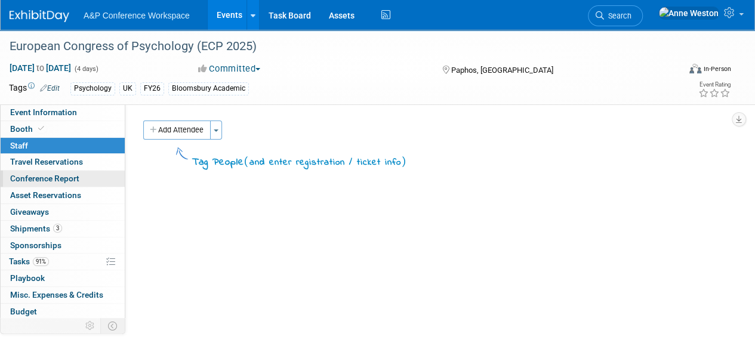
click at [75, 176] on span "Conference Report" at bounding box center [44, 179] width 69 height 10
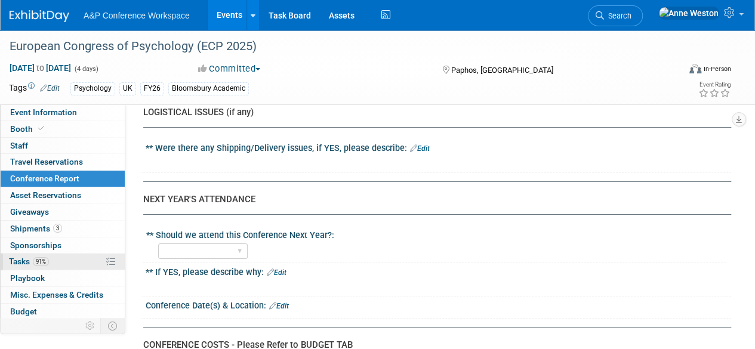
scroll to position [49, 0]
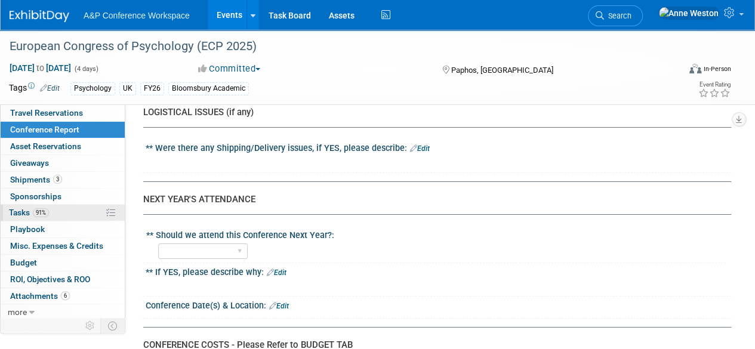
click at [62, 213] on link "91% Tasks 91%" at bounding box center [63, 213] width 124 height 16
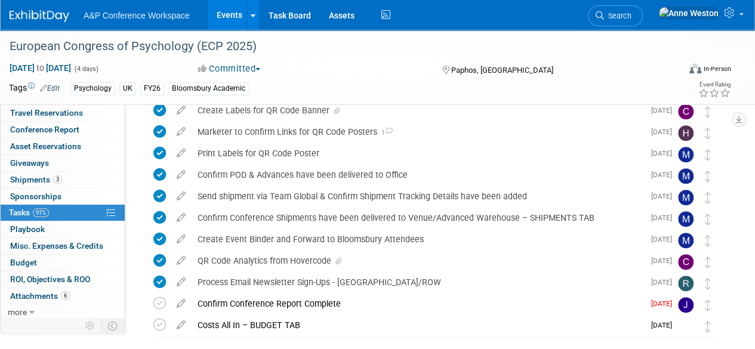
scroll to position [372, 0]
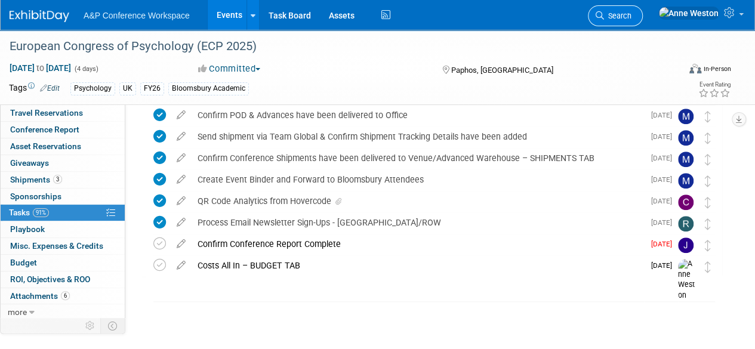
click at [631, 14] on span "Search" at bounding box center [617, 15] width 27 height 9
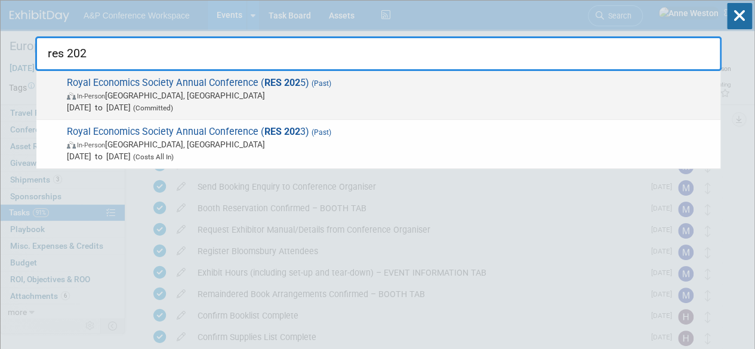
type input "res 202"
click at [86, 101] on span "Jun 30, 2025 to Jul 2, 2025 (Committed)" at bounding box center [391, 107] width 648 height 12
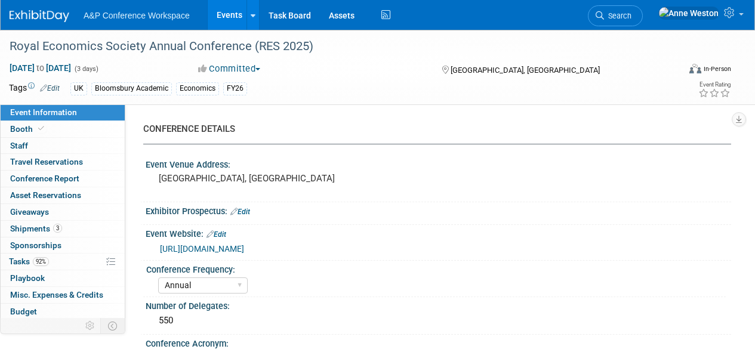
select select "Annual"
select select "Level 2"
select select "In-Person Booth"
select select "Economics"
select select "Bloomsbury Academic"
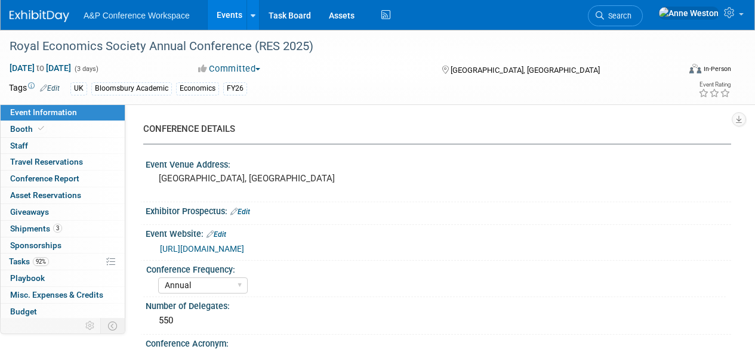
select select "[PERSON_NAME]"
select select "Networking/Commissioning"
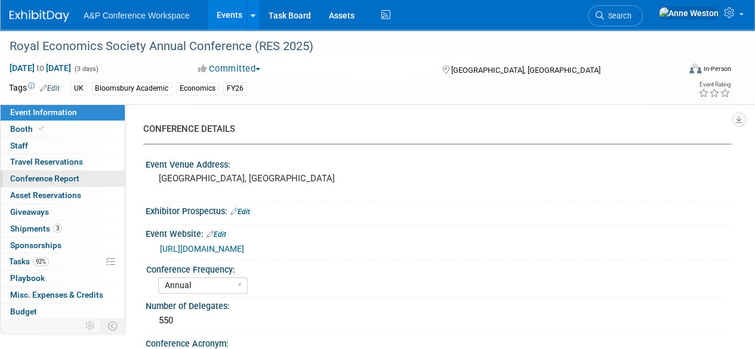
click at [56, 178] on span "Conference Report" at bounding box center [44, 179] width 69 height 10
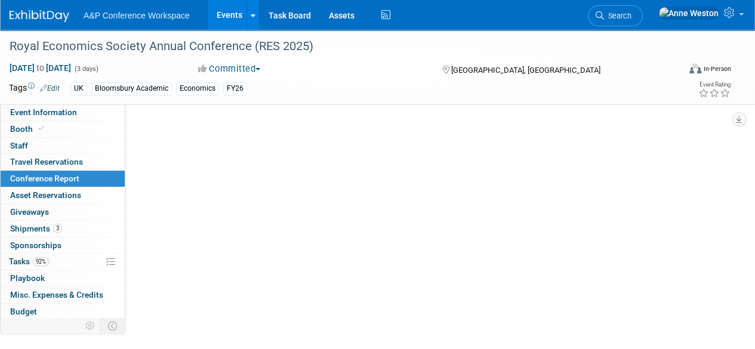
select select "NO"
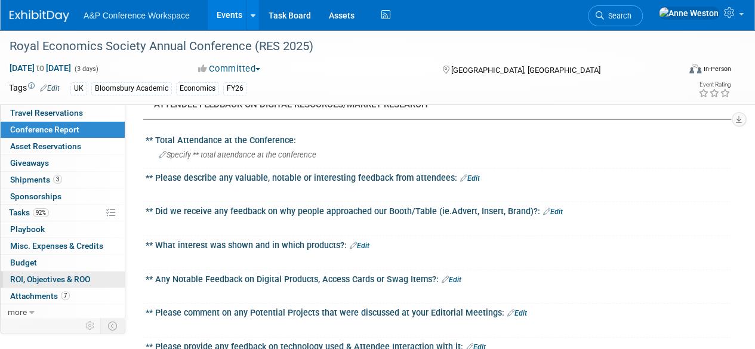
scroll to position [1612, 0]
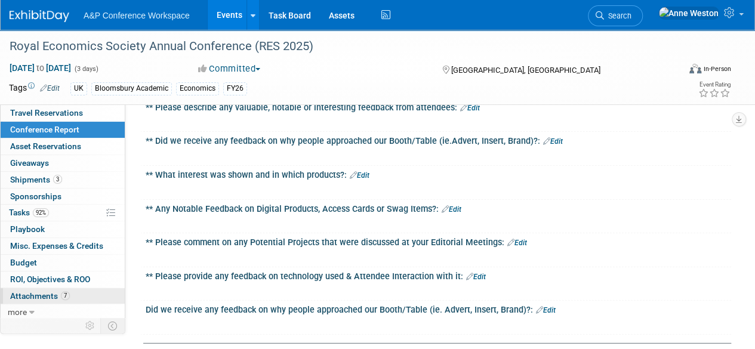
click at [51, 288] on link "7 Attachments 7" at bounding box center [63, 296] width 124 height 16
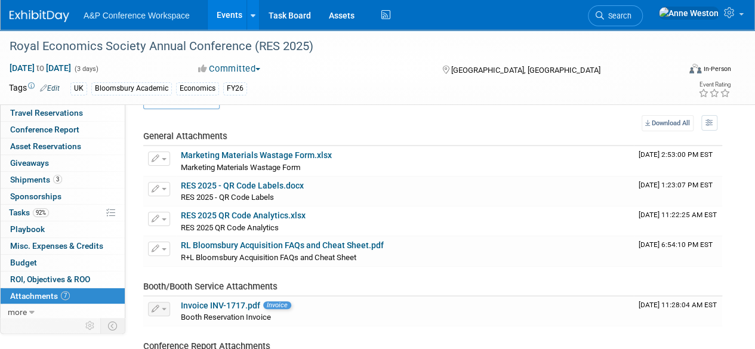
scroll to position [0, 0]
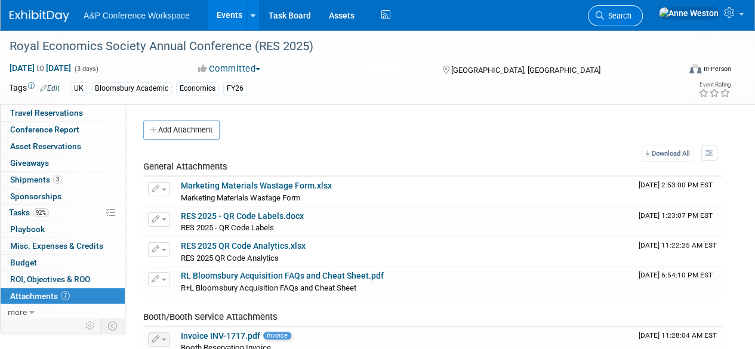
click at [636, 10] on link "Search" at bounding box center [615, 15] width 55 height 21
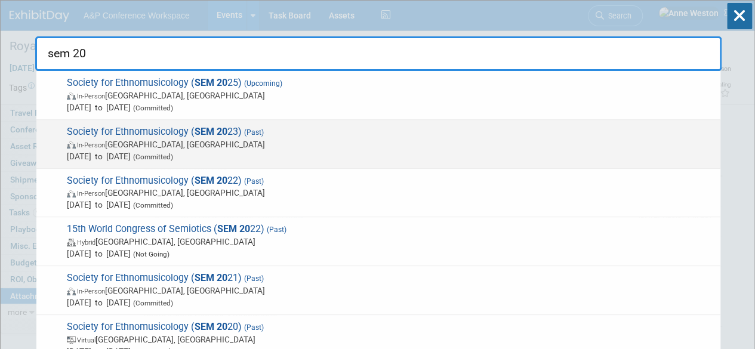
type input "sem 20"
click at [166, 126] on span "Society for Ethnomusicology ( SEM 20 23) (Past) In-Person Ottawa, Canada Oct 19…" at bounding box center [388, 144] width 651 height 36
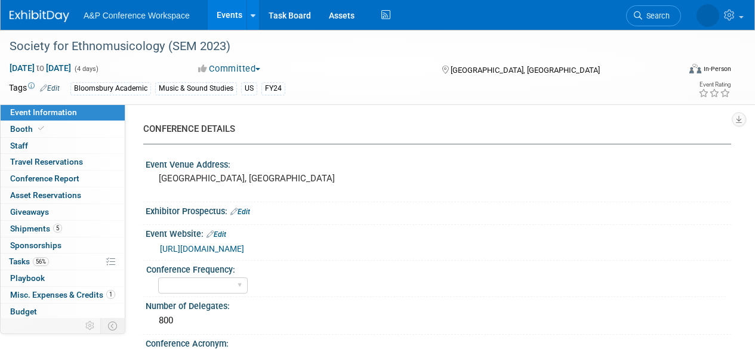
select select "Level 1"
select select "In-Person Booth"
select select "[PERSON_NAME]"
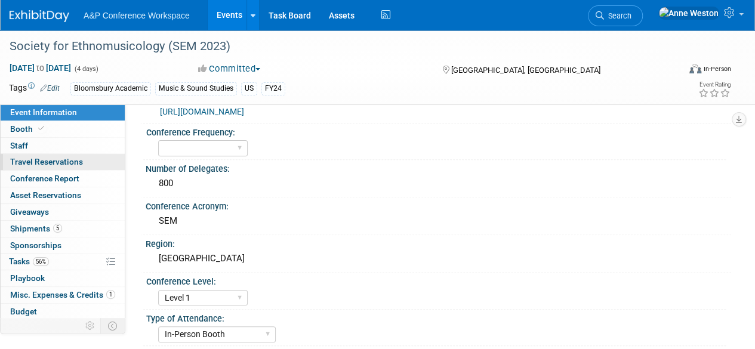
scroll to position [119, 0]
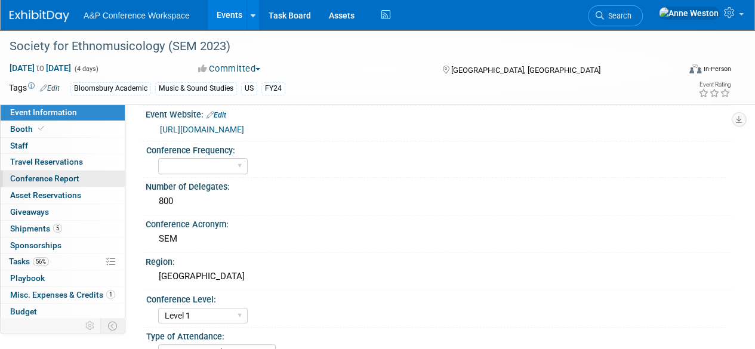
click at [67, 176] on span "Conference Report" at bounding box center [44, 179] width 69 height 10
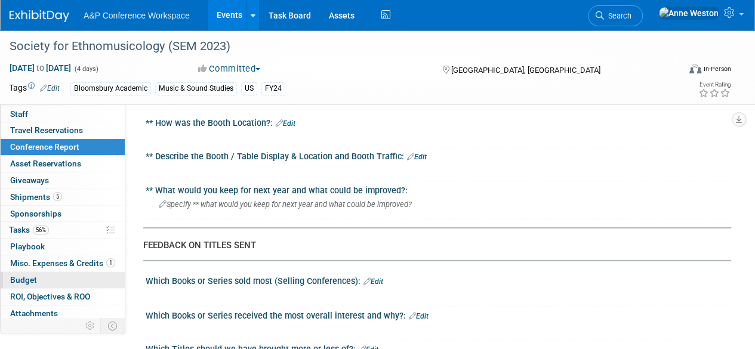
scroll to position [49, 0]
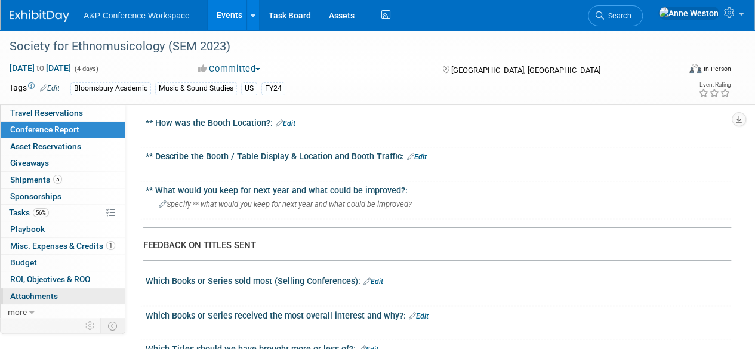
click at [48, 293] on span "Attachments 0" at bounding box center [34, 296] width 48 height 10
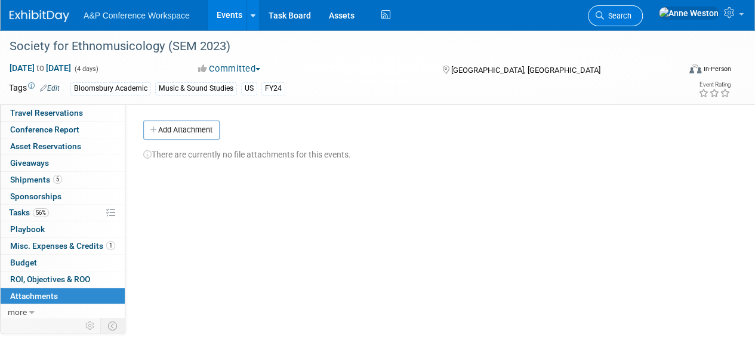
click at [631, 16] on span "Search" at bounding box center [617, 15] width 27 height 9
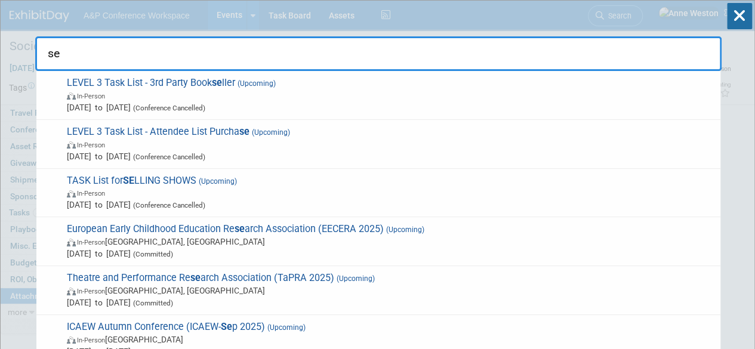
type input "s"
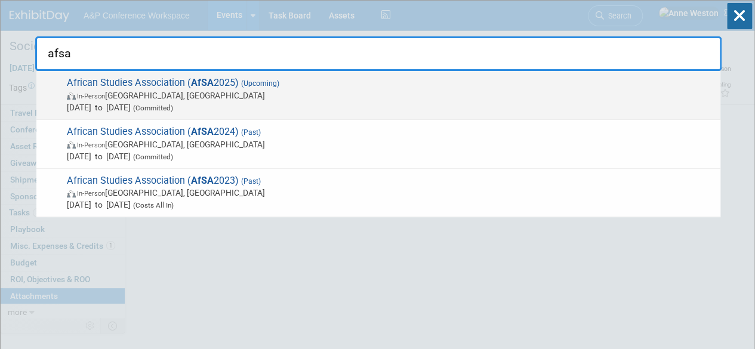
type input "afsa"
click at [140, 88] on span "African Studies Association ( AfSA 2025) (Upcoming) In-Person Atlanta, GA Nov 2…" at bounding box center [388, 95] width 651 height 36
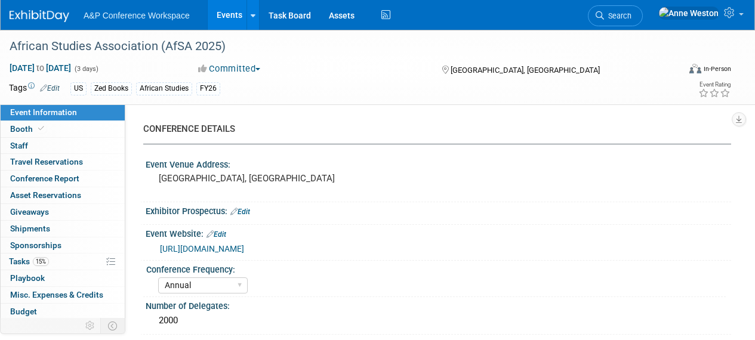
select select "Annual"
select select "Level 2"
select select "In-Person Booth"
select select "African Studies"
select select "Zed Books"
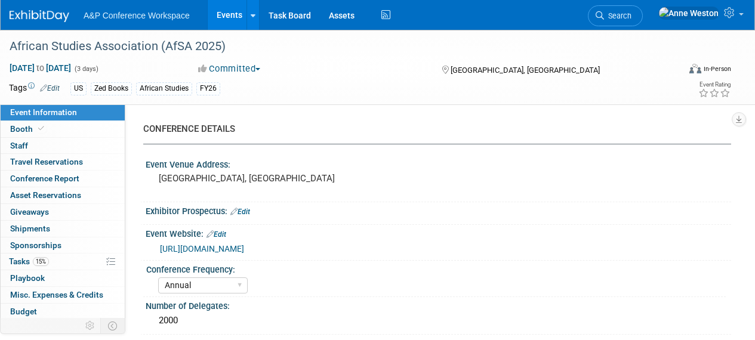
select select "[PERSON_NAME]"
select select "Networking/Commissioning"
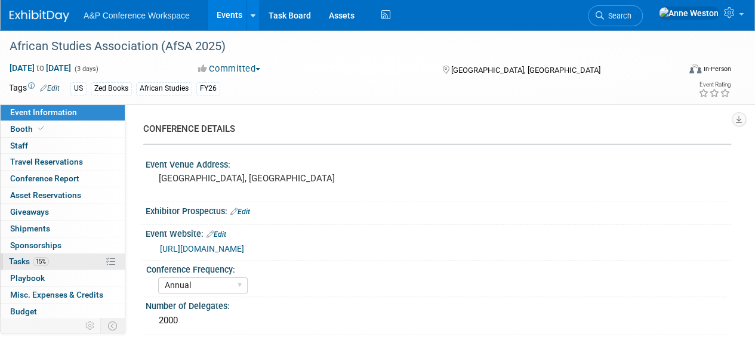
click at [56, 255] on link "15% Tasks 15%" at bounding box center [63, 262] width 124 height 16
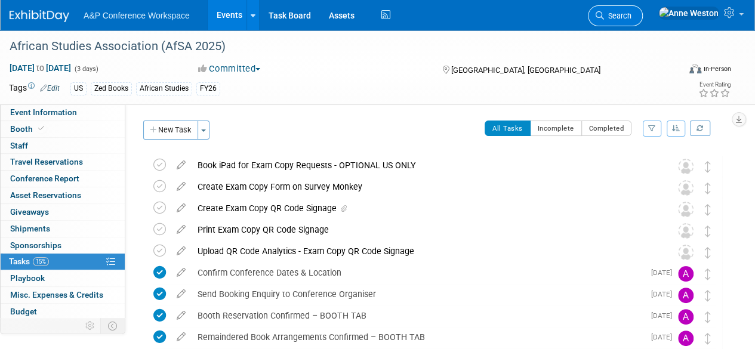
click at [643, 7] on link "Search" at bounding box center [615, 15] width 55 height 21
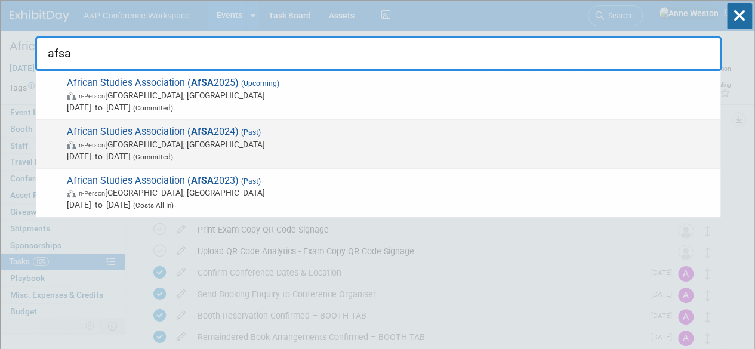
type input "afsa"
click at [187, 132] on span "African Studies Association ( AfSA 2024) (Past) In-Person [GEOGRAPHIC_DATA], [G…" at bounding box center [388, 144] width 651 height 36
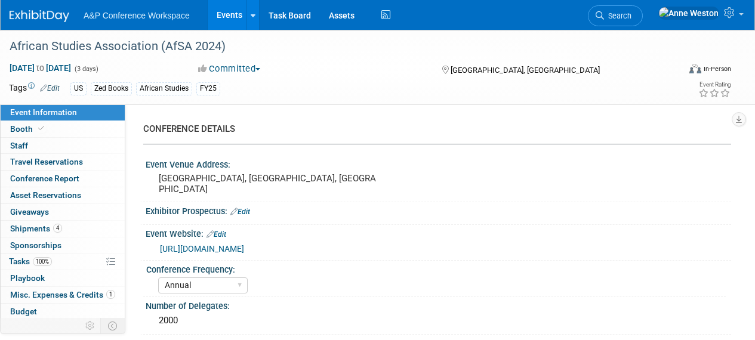
select select "Annual"
select select "Level 2"
select select "In-Person Booth"
select select "[PERSON_NAME]"
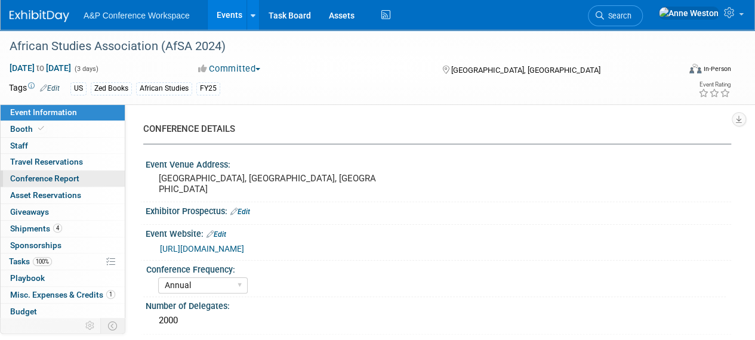
click at [67, 180] on span "Conference Report" at bounding box center [44, 179] width 69 height 10
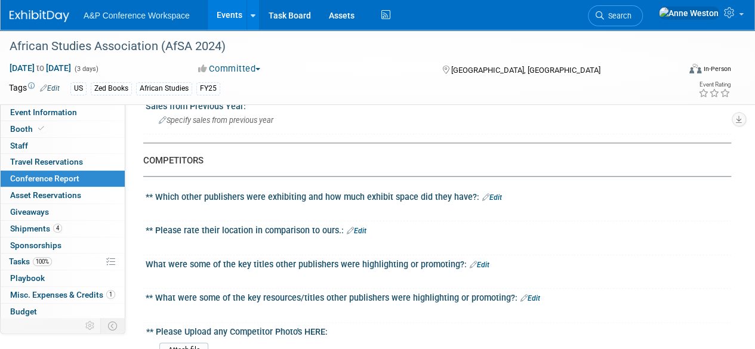
scroll to position [358, 0]
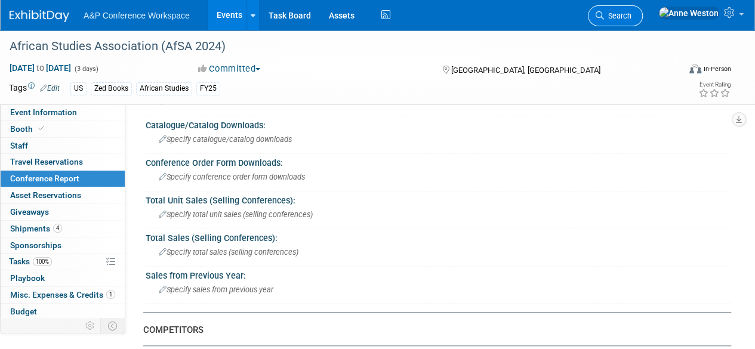
click at [643, 10] on link "Search" at bounding box center [615, 15] width 55 height 21
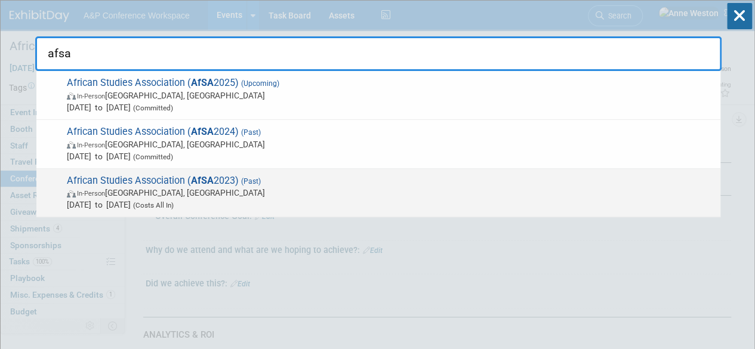
type input "afsa"
click at [215, 178] on span "African Studies Association ( AfSA 2023) (Past) In-Person San Francisco, CA Nov…" at bounding box center [388, 193] width 651 height 36
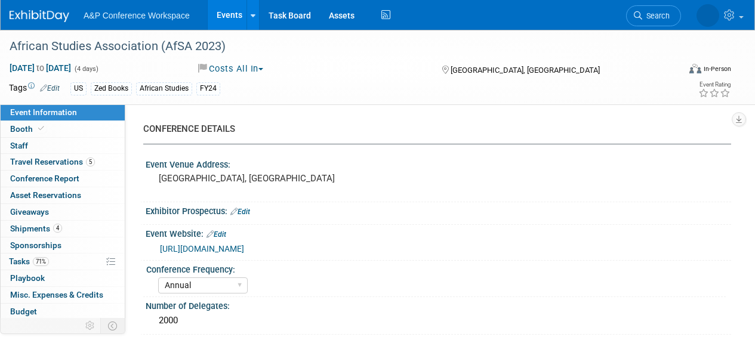
select select "Annual"
select select "Level 2"
select select "In-Person Booth"
select select "[PERSON_NAME]"
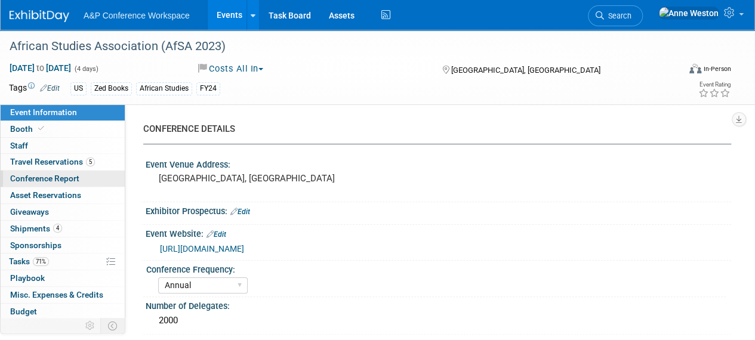
click at [42, 175] on span "Conference Report" at bounding box center [44, 179] width 69 height 10
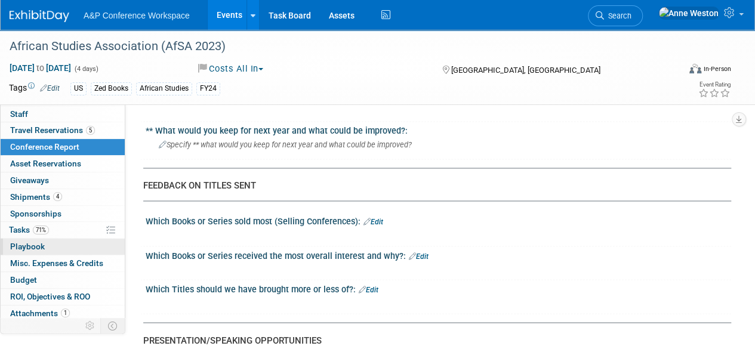
scroll to position [49, 0]
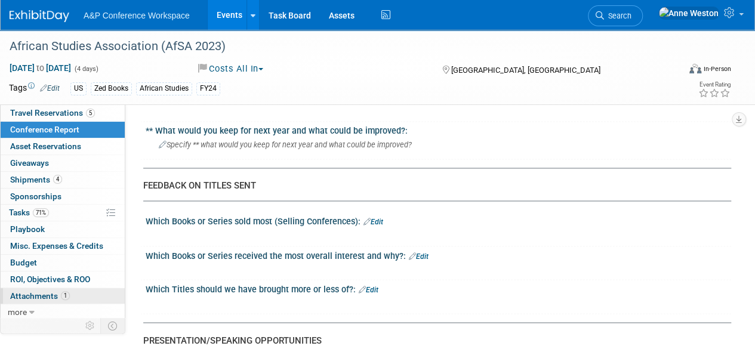
click at [42, 292] on span "Attachments 1" at bounding box center [40, 296] width 60 height 10
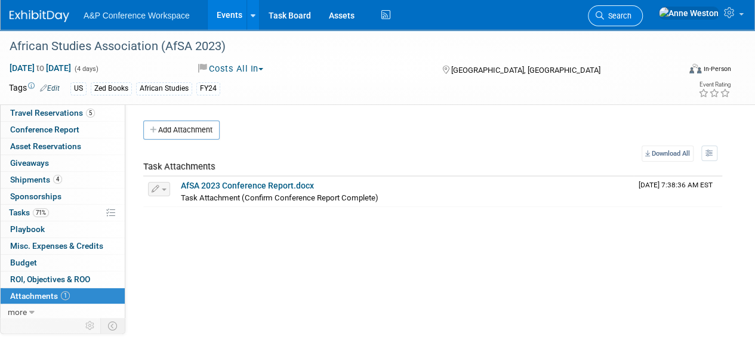
click at [631, 11] on span "Search" at bounding box center [617, 15] width 27 height 9
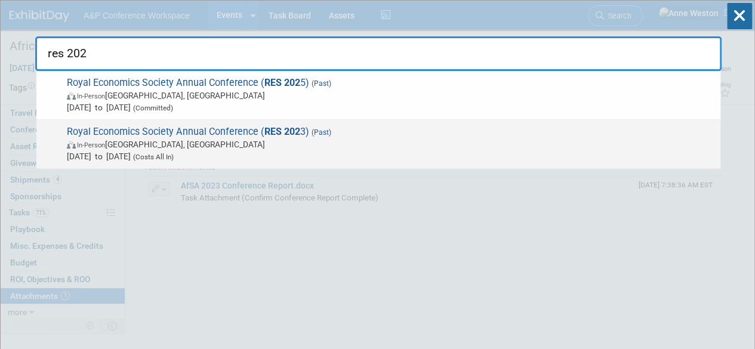
type input "res 202"
click at [260, 131] on span "Royal Economics Society Annual Conference ( RES 202 3) (Past) In-Person [GEOGRA…" at bounding box center [388, 144] width 651 height 36
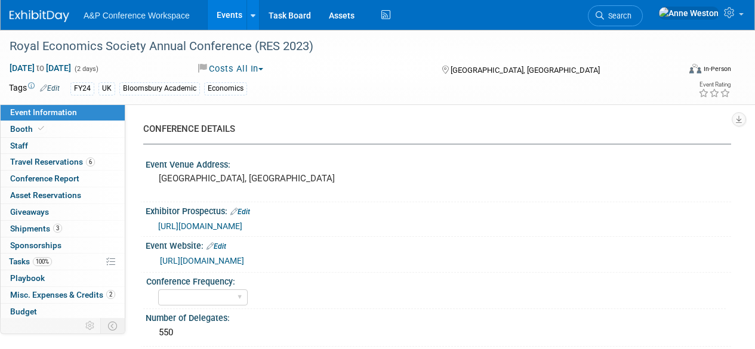
select select "Level 2"
select select "In-Person Booth"
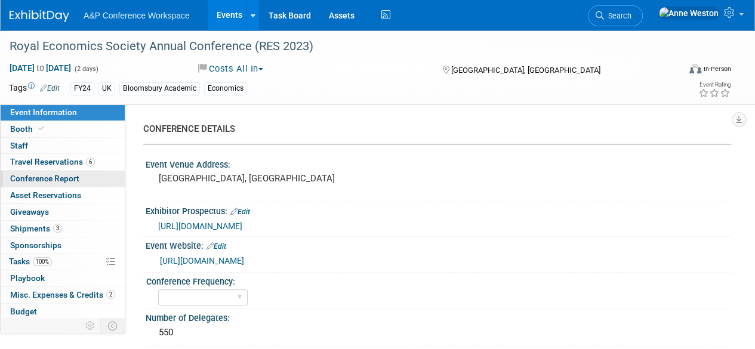
click at [81, 177] on link "Conference Report" at bounding box center [63, 179] width 124 height 16
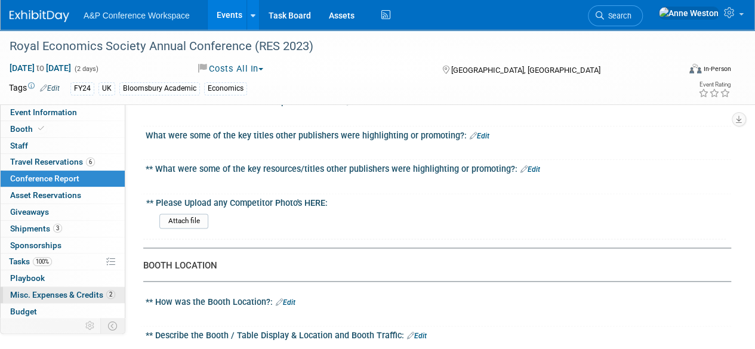
scroll to position [49, 0]
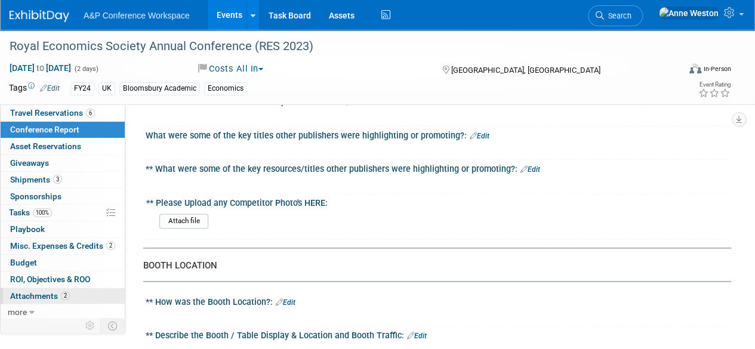
click at [30, 295] on span "Attachments 2" at bounding box center [40, 296] width 60 height 10
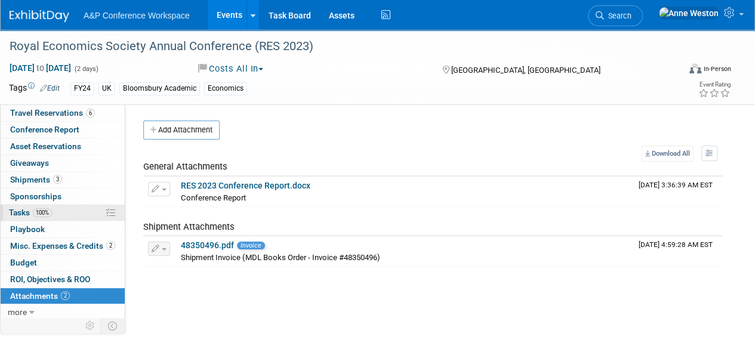
click at [54, 213] on link "100% Tasks 100%" at bounding box center [63, 213] width 124 height 16
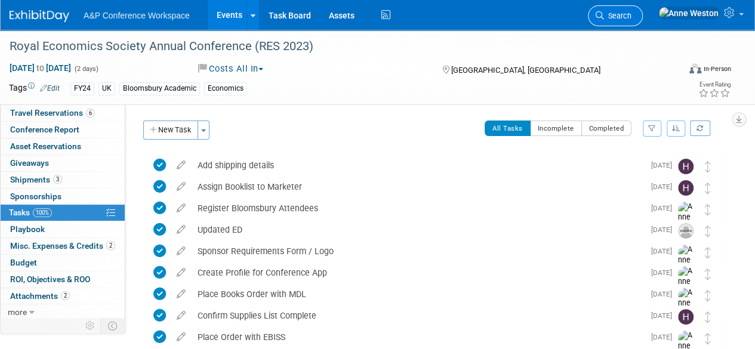
click at [631, 13] on span "Search" at bounding box center [617, 15] width 27 height 9
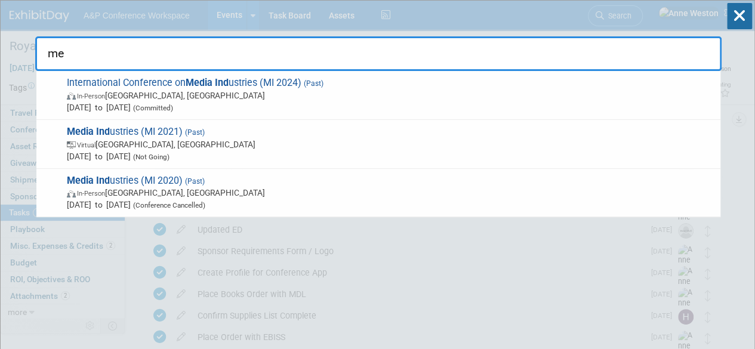
type input "m"
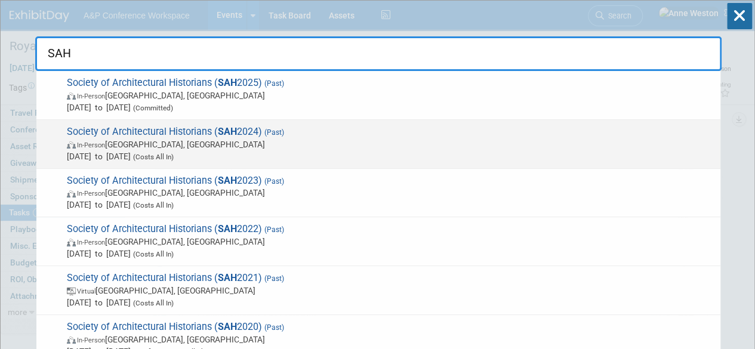
type input "SAH"
click at [192, 131] on span "Society of Architectural Historians ( SAH 2024) (Past) In-Person [GEOGRAPHIC_DA…" at bounding box center [388, 144] width 651 height 36
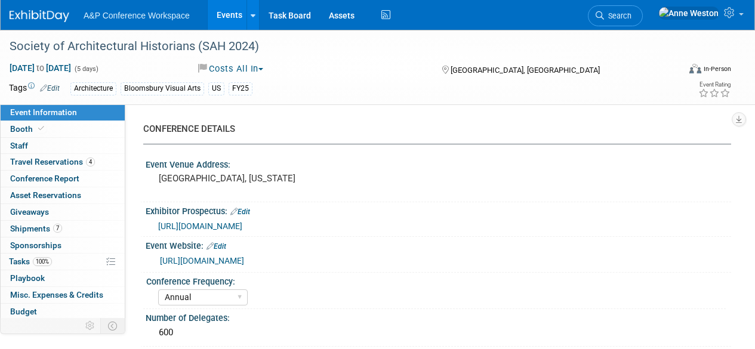
select select "Annual"
select select "Level 1"
select select "In-Person Booth"
select select "[PERSON_NAME]"
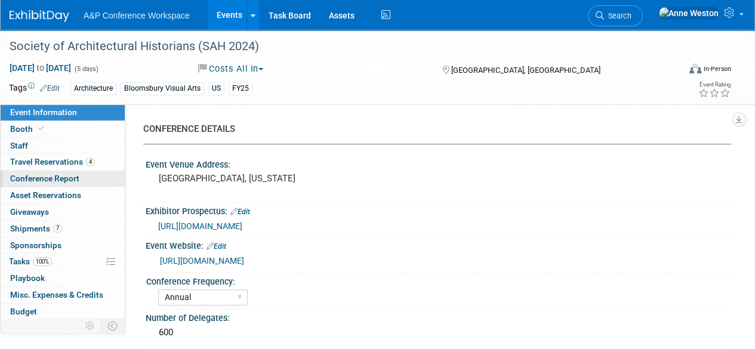
click at [82, 172] on link "Conference Report" at bounding box center [63, 179] width 124 height 16
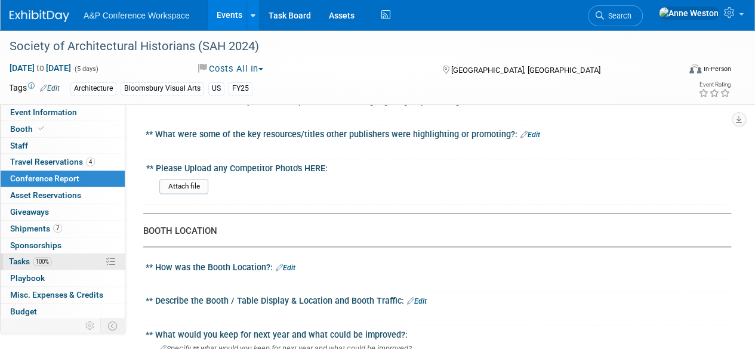
scroll to position [716, 0]
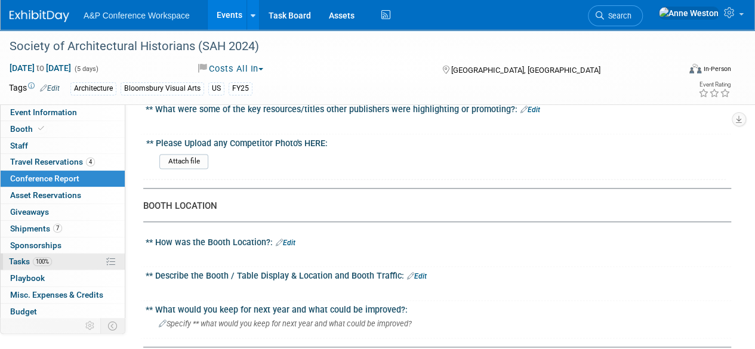
click at [38, 257] on span "100%" at bounding box center [42, 261] width 19 height 9
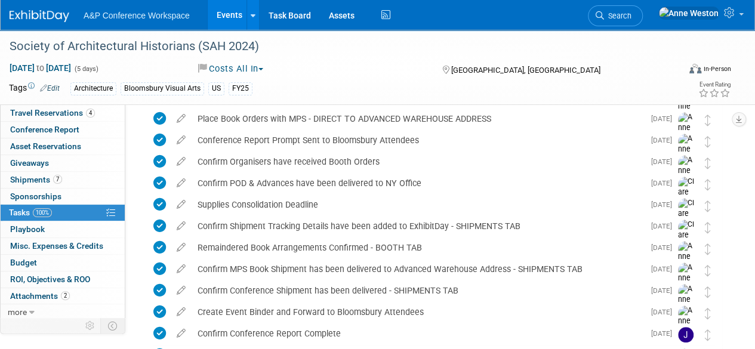
scroll to position [480, 0]
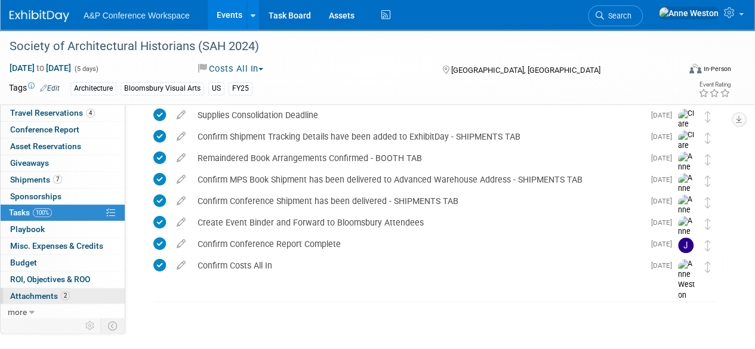
click at [41, 288] on link "2 Attachments 2" at bounding box center [63, 296] width 124 height 16
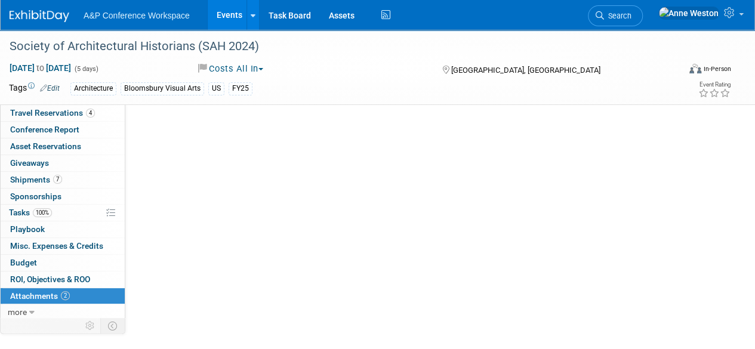
scroll to position [0, 0]
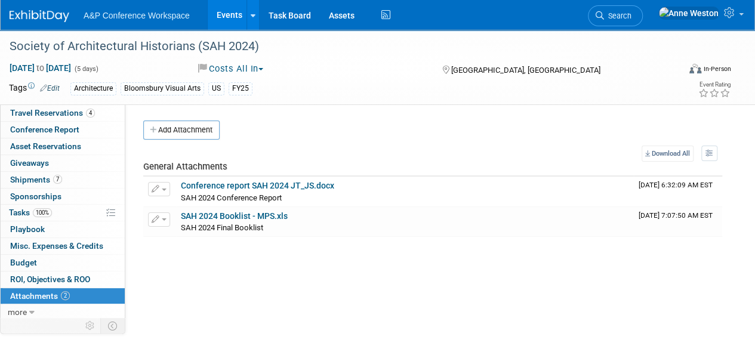
click at [501, 150] on table "Download All View Preference: Show file name, then description Show description…" at bounding box center [432, 191] width 579 height 91
click at [643, 8] on link "Search" at bounding box center [615, 15] width 55 height 21
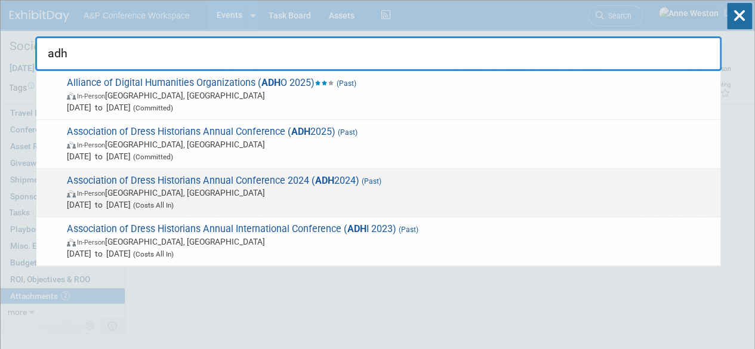
type input "adh"
click at [208, 180] on span "Association of Dress Historians Annual Conference 2024 ( ADH 2024) (Past) In-Pe…" at bounding box center [388, 193] width 651 height 36
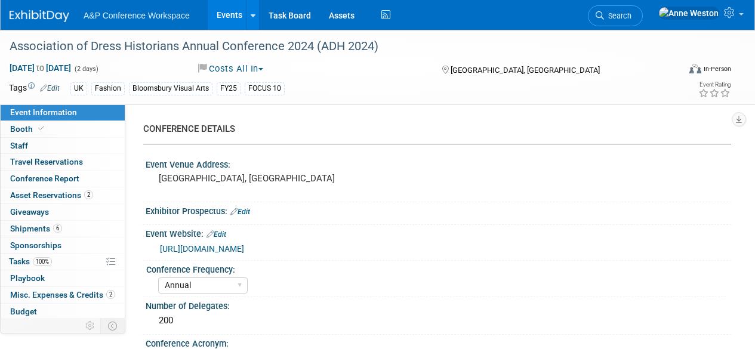
select select "Annual"
select select "Level 1"
select select "In-Person Booth"
select select "[PERSON_NAME]"
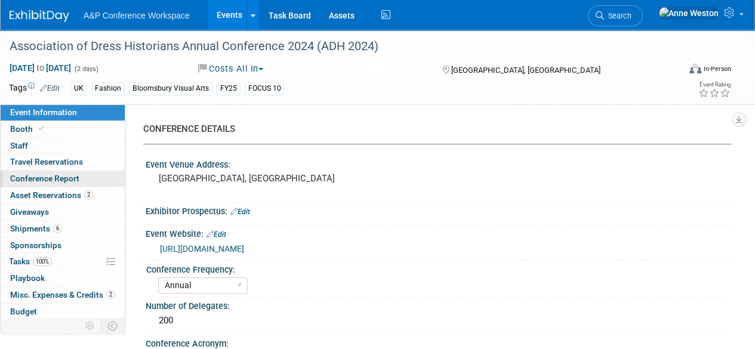
click at [79, 172] on link "Conference Report" at bounding box center [63, 179] width 124 height 16
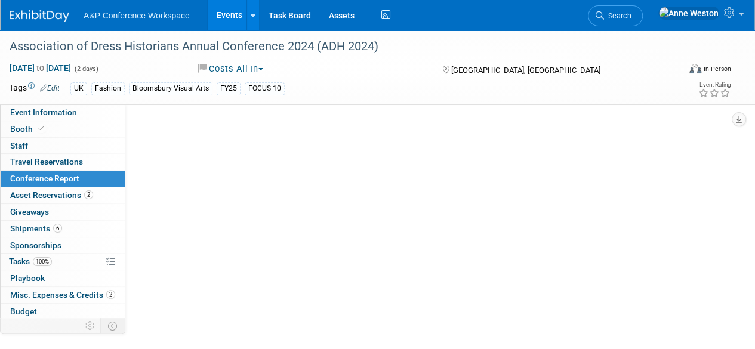
select select "YES"
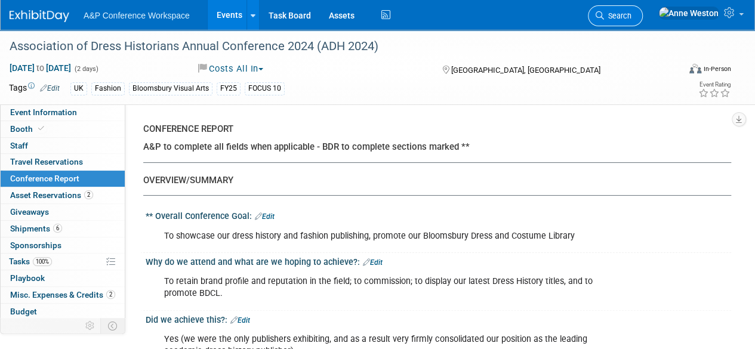
click at [631, 15] on span "Search" at bounding box center [617, 15] width 27 height 9
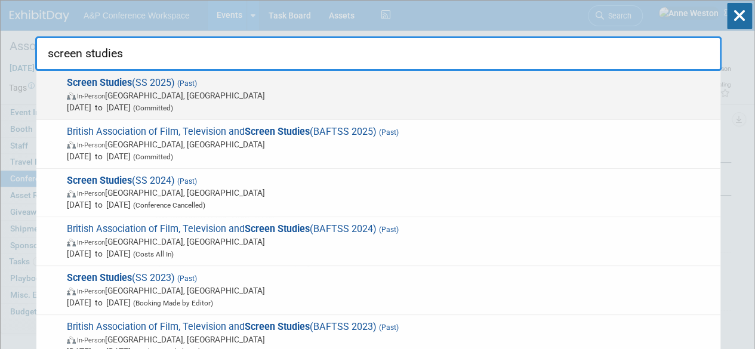
type input "screen studies"
click at [165, 83] on span "Screen Studies (SS 2025) (Past) In-Person Glasgow, United Kingdom Jun 27, 2025 …" at bounding box center [388, 95] width 651 height 36
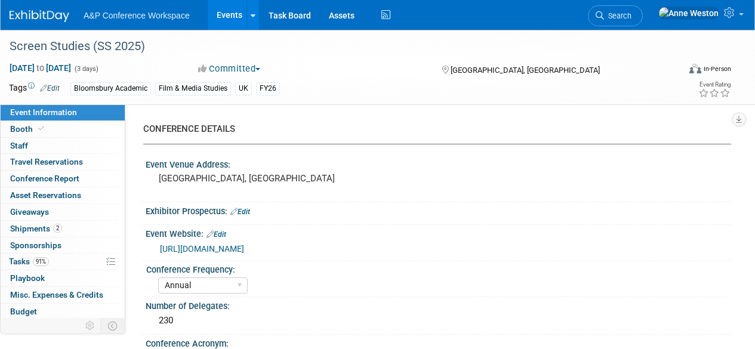
select select "Annual"
select select "Level 3"
select select "Ed Kit"
select select "Film & Media Studies"
select select "Bloomsbury Academic"
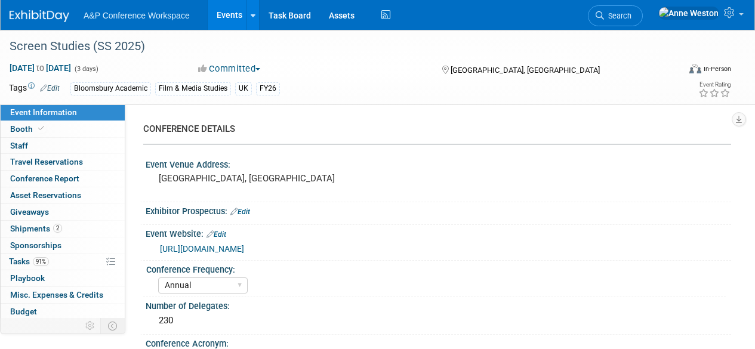
select select "[PERSON_NAME]"
select select "Networking/Commissioning"
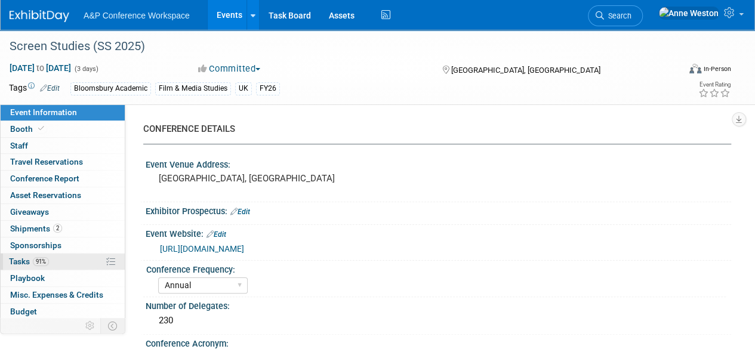
click at [57, 254] on link "91% Tasks 91%" at bounding box center [63, 262] width 124 height 16
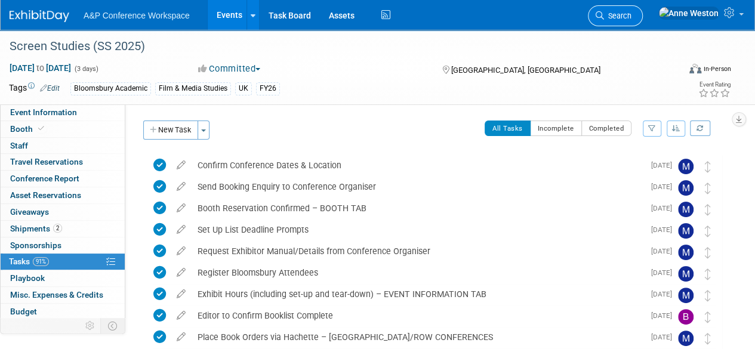
click at [643, 10] on link "Search" at bounding box center [615, 15] width 55 height 21
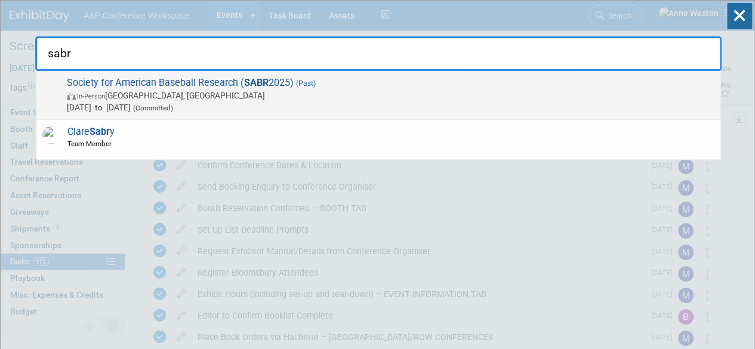
type input "sabr"
click at [148, 79] on span "Society for American Baseball Research ( SABR 2025) (Past) In-Person Irving, TX…" at bounding box center [388, 95] width 651 height 36
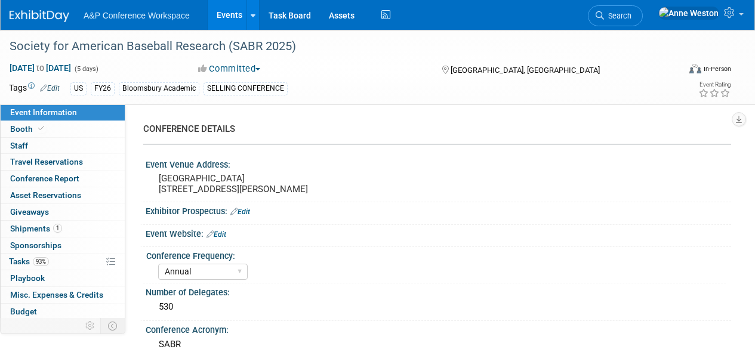
select select "Annual"
select select "Level 1"
select select "In-Person Booth"
select select "Sport & Exercise"
select select "Bloomsbury Academic"
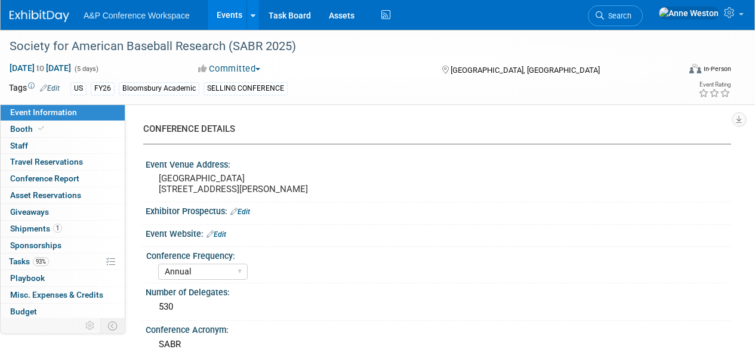
select select "[PERSON_NAME]"
select select "Networking/Commissioning"
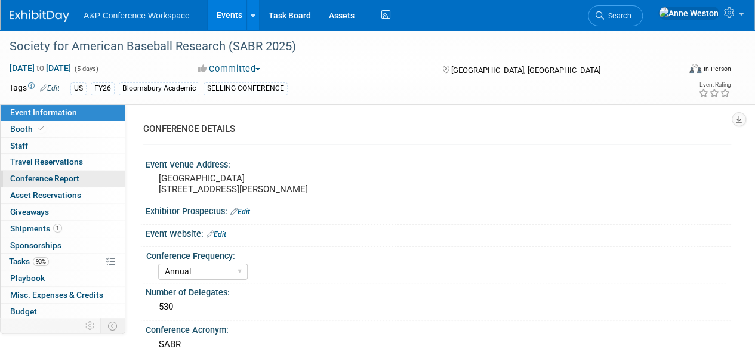
click at [64, 174] on span "Conference Report" at bounding box center [44, 179] width 69 height 10
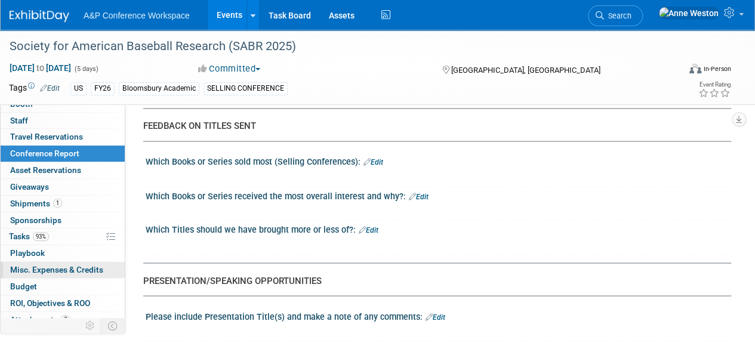
scroll to position [49, 0]
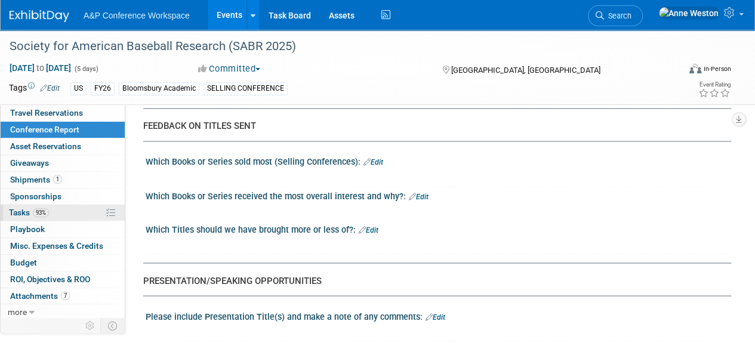
click at [39, 205] on link "93% Tasks 93%" at bounding box center [63, 213] width 124 height 16
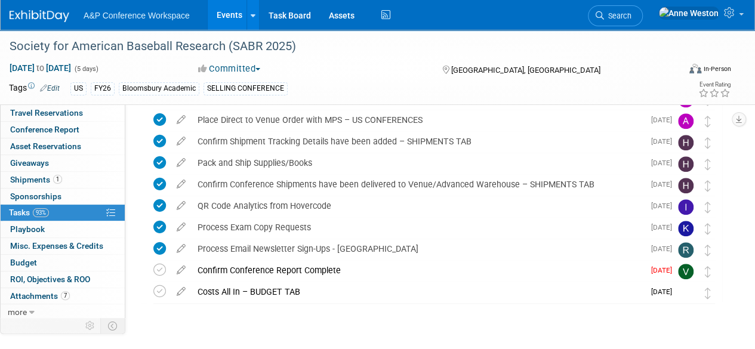
scroll to position [458, 0]
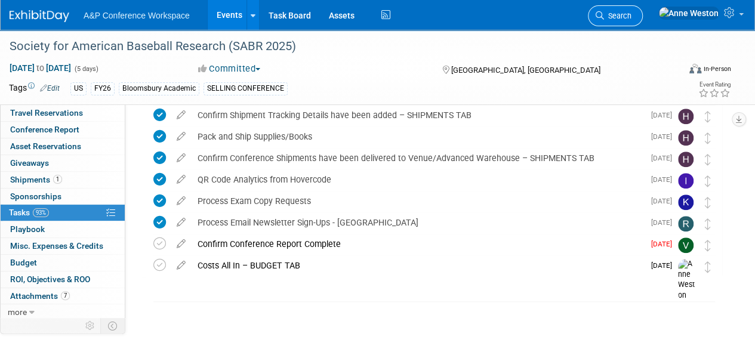
click at [631, 16] on span "Search" at bounding box center [617, 15] width 27 height 9
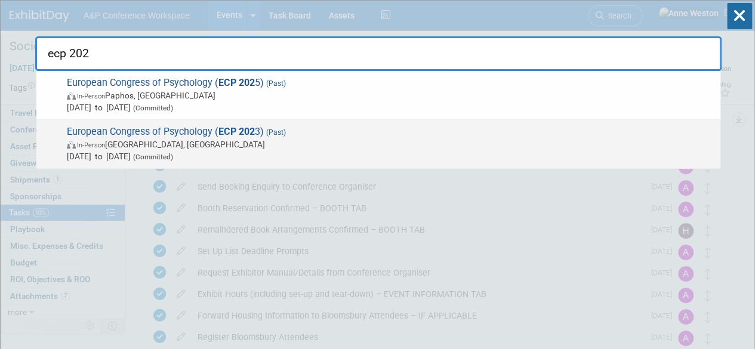
type input "ecp 202"
click at [196, 127] on span "European Congress of Psychology ( ECP 202 3) (Past) In-Person Brighton, United …" at bounding box center [388, 144] width 651 height 36
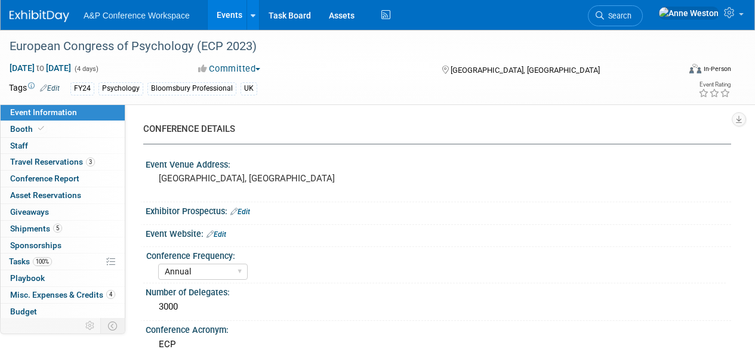
select select "Annual"
select select "Level 1"
select select "In-Person Booth"
select select "[PERSON_NAME]"
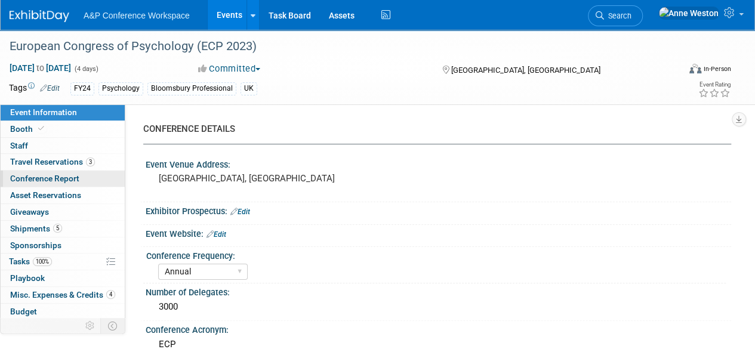
click at [87, 175] on link "Conference Report" at bounding box center [63, 179] width 124 height 16
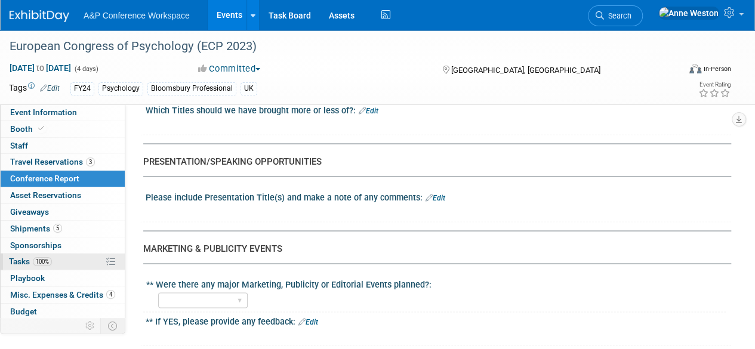
scroll to position [49, 0]
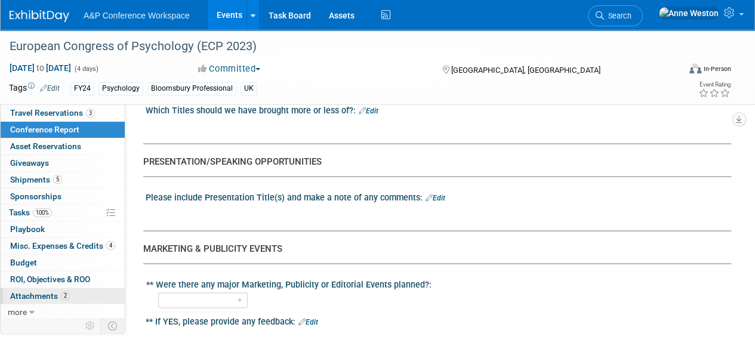
click at [38, 295] on span "Attachments 2" at bounding box center [40, 296] width 60 height 10
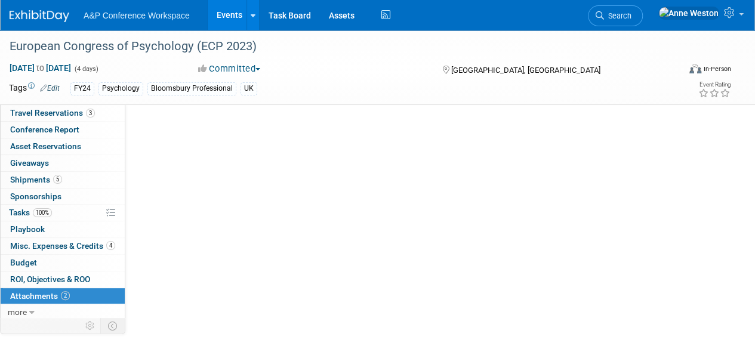
scroll to position [0, 0]
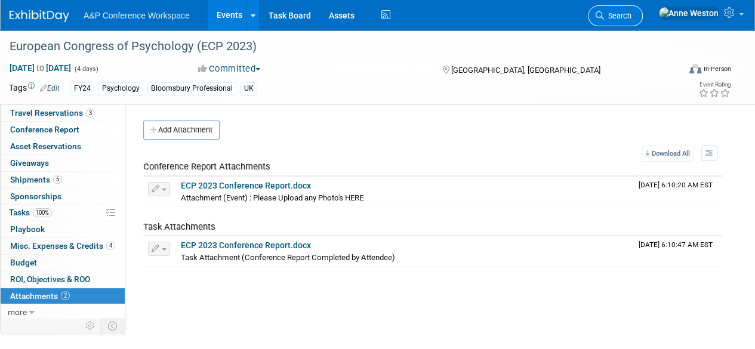
click at [643, 10] on link "Search" at bounding box center [615, 15] width 55 height 21
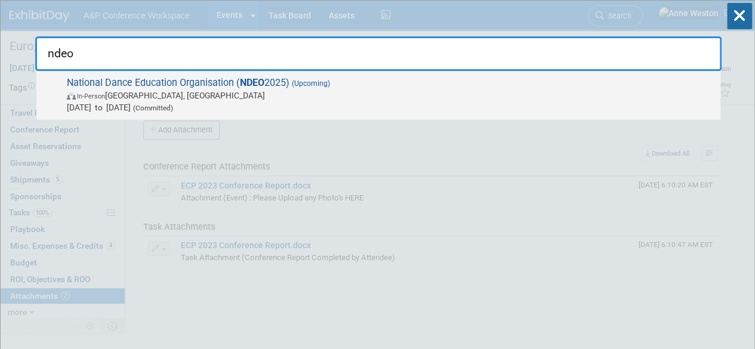
type input "ndeo"
click at [104, 82] on span "National Dance Education Organisation ( NDEO 2025) (Upcoming) In-Person Detroit…" at bounding box center [388, 95] width 651 height 36
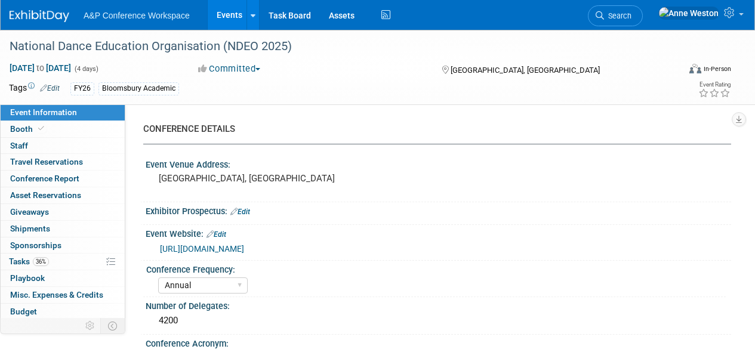
select select "Annual"
select select "Level 2"
select select "In-Person Booth"
select select "Drama & Performance Studies"
select select "Methuen Drama"
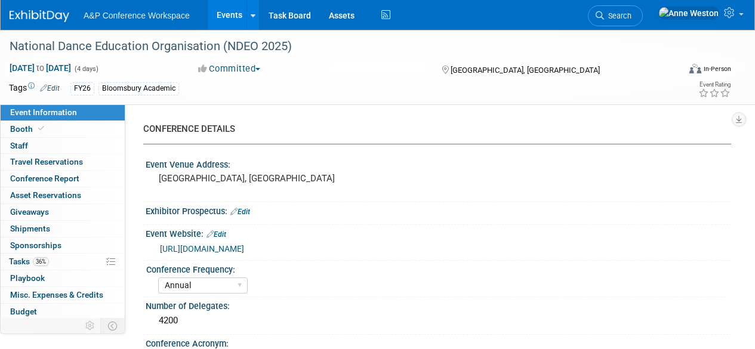
select select "[PERSON_NAME]"
select select "Networking/Commissioning"
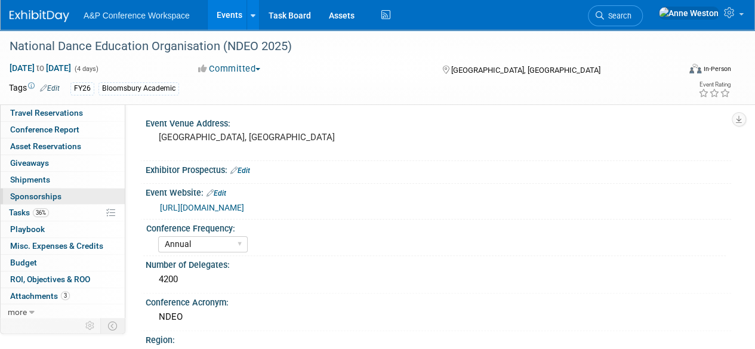
scroll to position [60, 0]
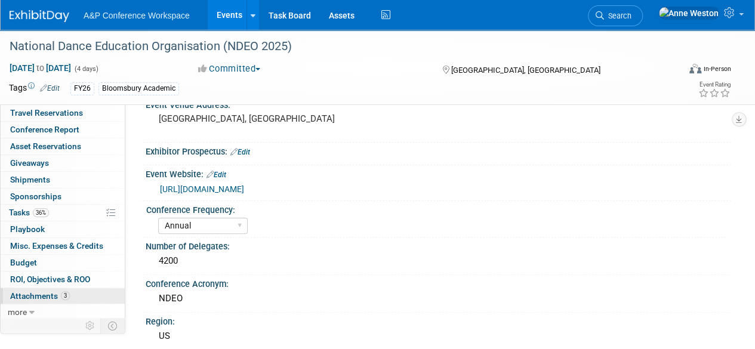
click at [35, 288] on link "3 Attachments 3" at bounding box center [63, 296] width 124 height 16
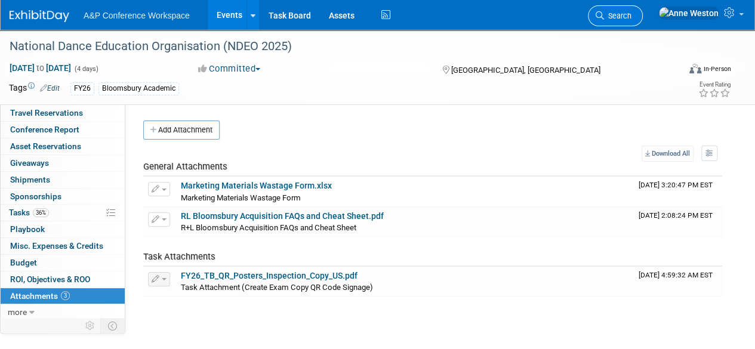
click at [643, 10] on link "Search" at bounding box center [615, 15] width 55 height 21
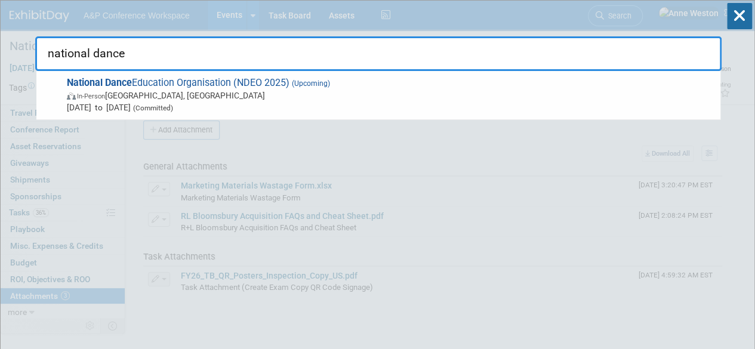
type input "national dance"
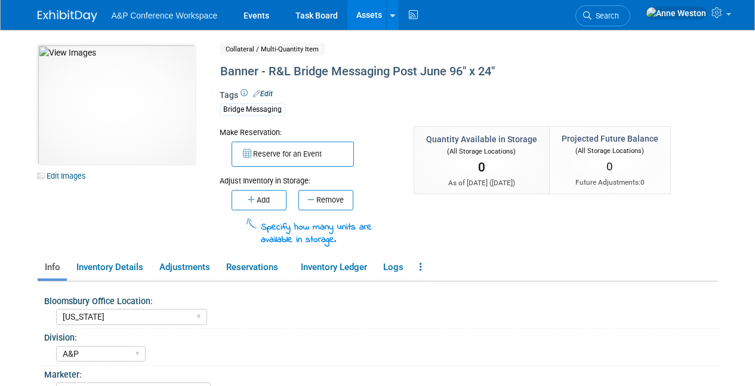
select select "[US_STATE]"
select select "A&P"
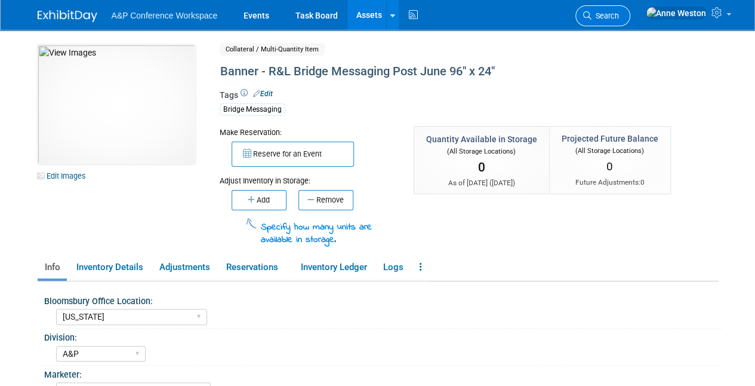
click at [619, 12] on span "Search" at bounding box center [605, 15] width 27 height 9
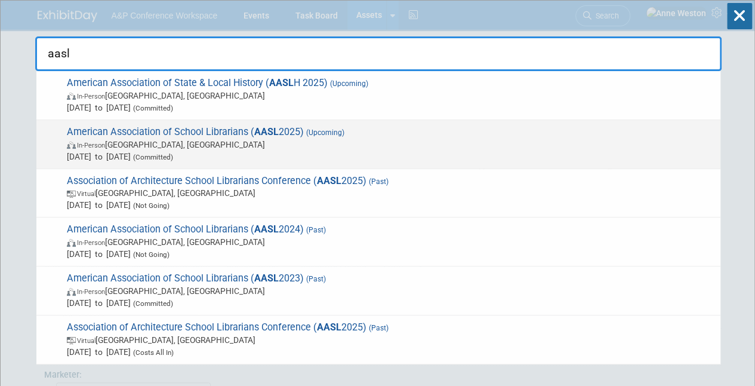
type input "aasl"
click at [259, 135] on strong "AASL" at bounding box center [266, 131] width 24 height 11
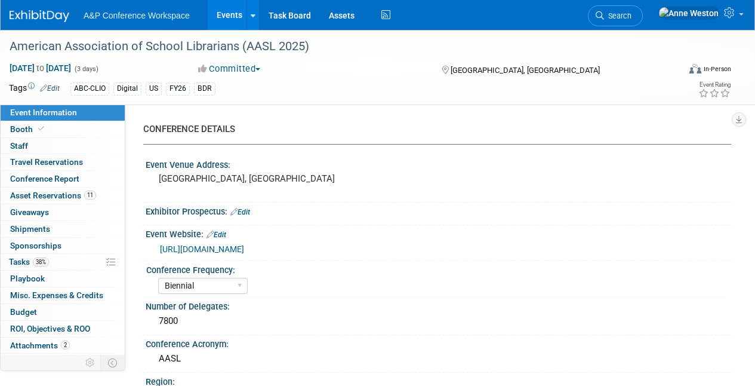
select select "Biennial"
select select "Level 1"
select select "In-Person Booth"
select select "Schools"
select select "Bloomsbury Digital Resources"
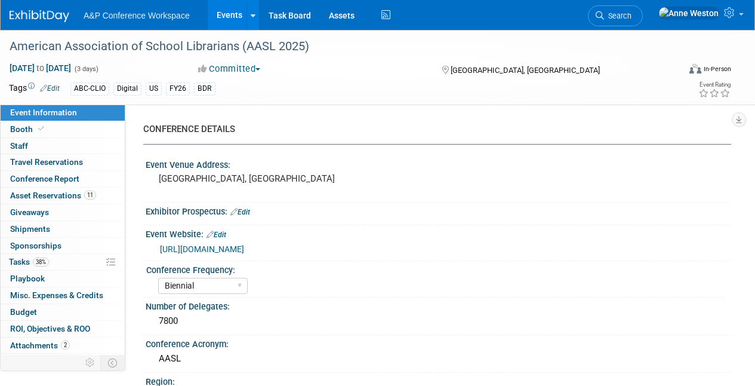
select select "[PERSON_NAME]"
select select "BDR Product Awareness and Trial Generation​"
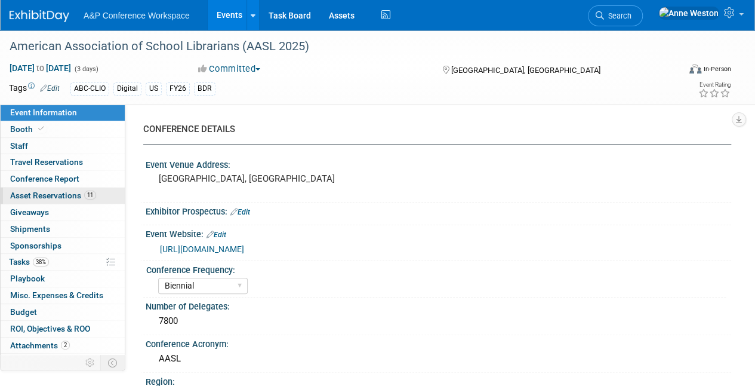
click at [54, 197] on span "Asset Reservations 11" at bounding box center [53, 195] width 86 height 10
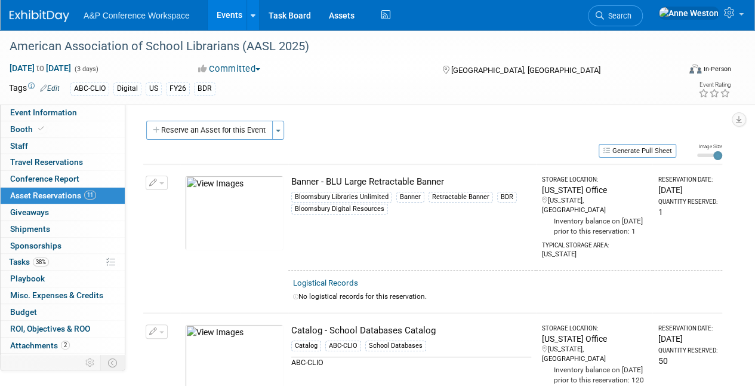
click at [238, 217] on img at bounding box center [234, 212] width 98 height 75
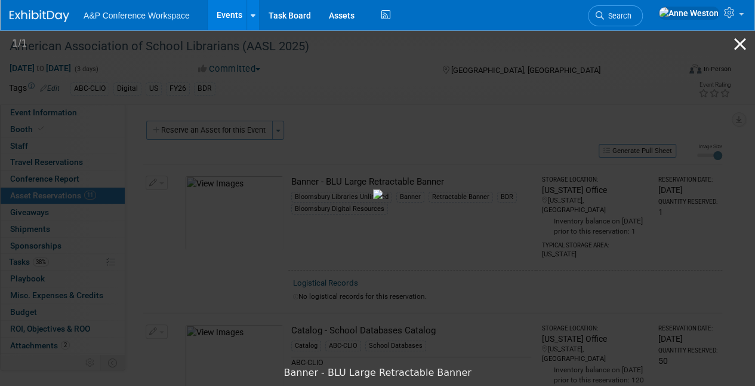
click at [742, 39] on button "Close gallery" at bounding box center [740, 44] width 30 height 28
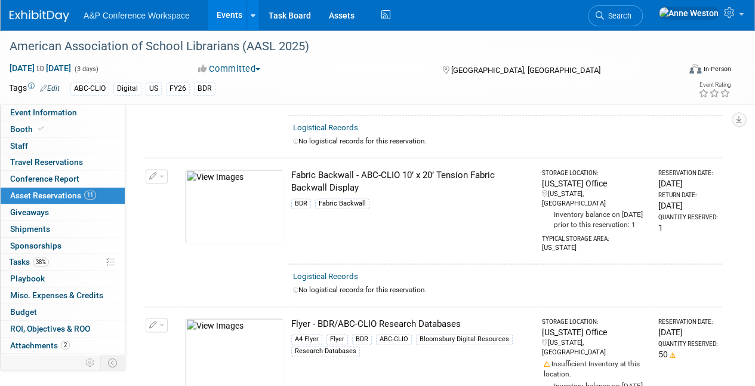
scroll to position [776, 0]
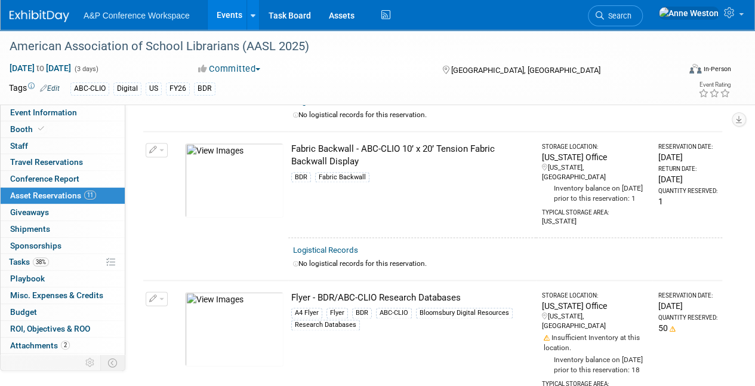
click at [249, 189] on img at bounding box center [234, 180] width 98 height 75
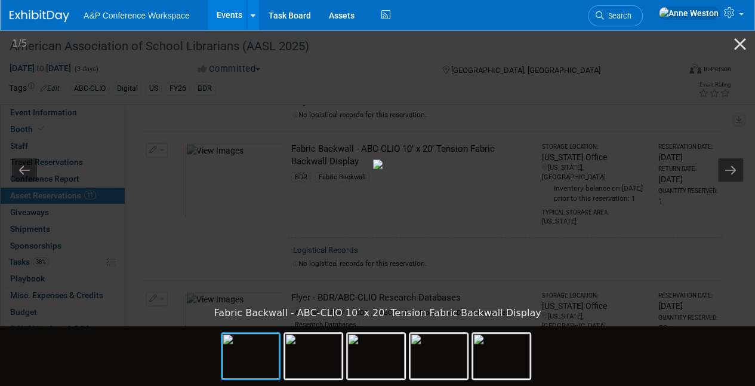
drag, startPoint x: 736, startPoint y: 39, endPoint x: 719, endPoint y: 57, distance: 24.5
click at [736, 39] on button "Close gallery" at bounding box center [740, 44] width 30 height 28
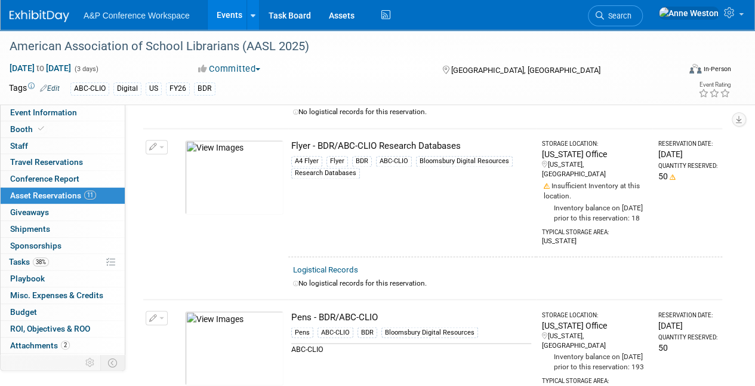
scroll to position [955, 0]
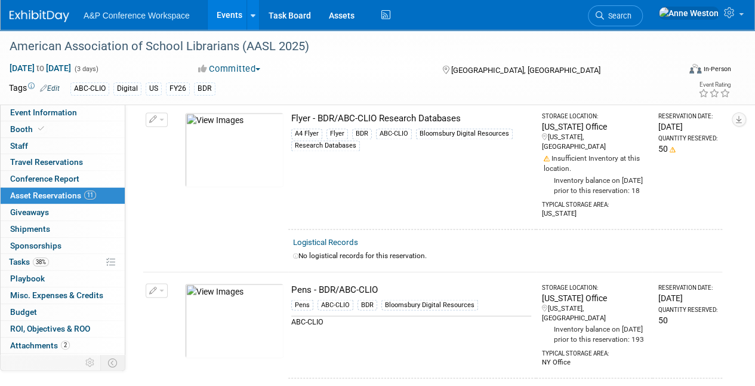
click at [261, 160] on img at bounding box center [234, 149] width 98 height 75
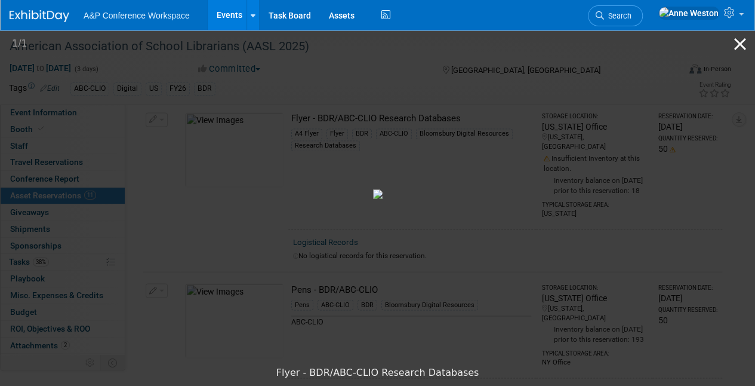
click at [741, 38] on button "Close gallery" at bounding box center [740, 44] width 30 height 28
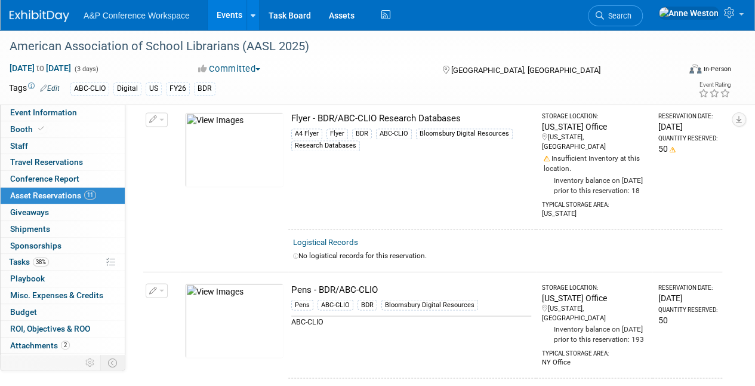
click at [260, 312] on img at bounding box center [234, 320] width 98 height 75
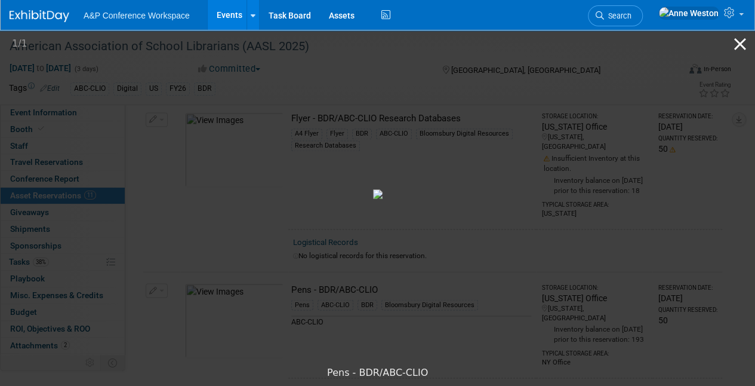
click at [740, 39] on button "Close gallery" at bounding box center [740, 44] width 30 height 28
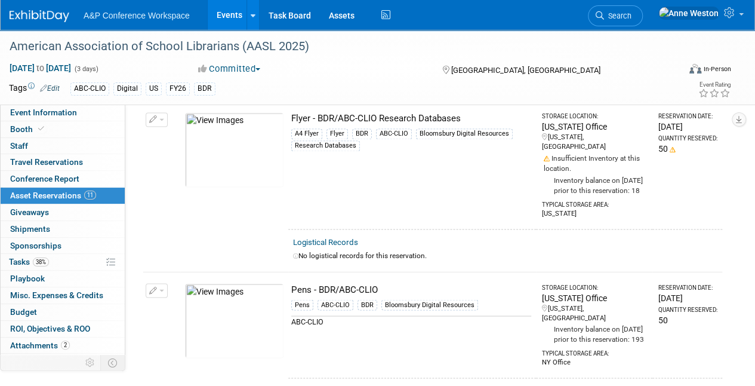
click at [267, 153] on img at bounding box center [234, 149] width 98 height 75
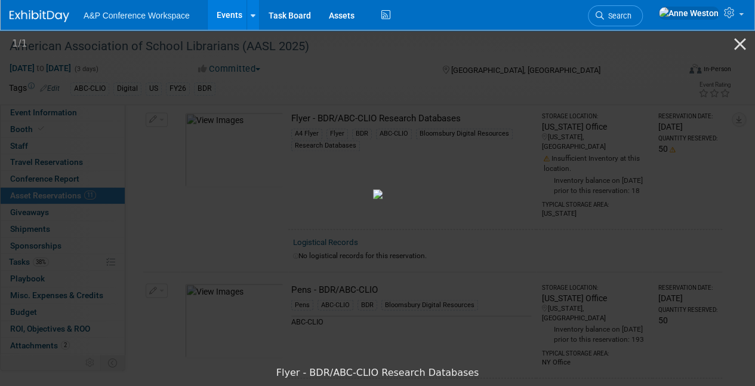
scroll to position [1015, 0]
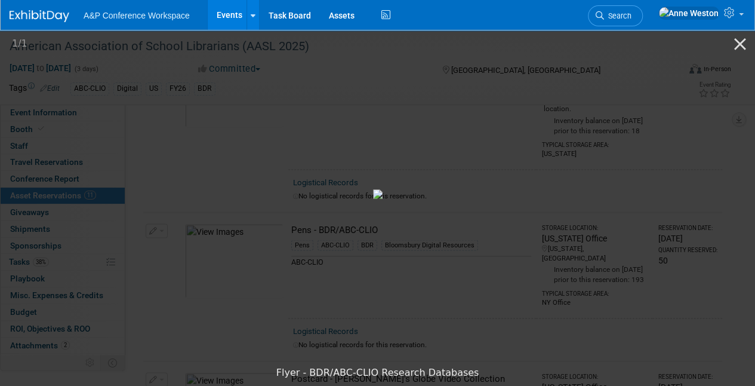
click at [373, 189] on img at bounding box center [378, 194] width 10 height 10
click at [735, 41] on button "Close gallery" at bounding box center [740, 44] width 30 height 28
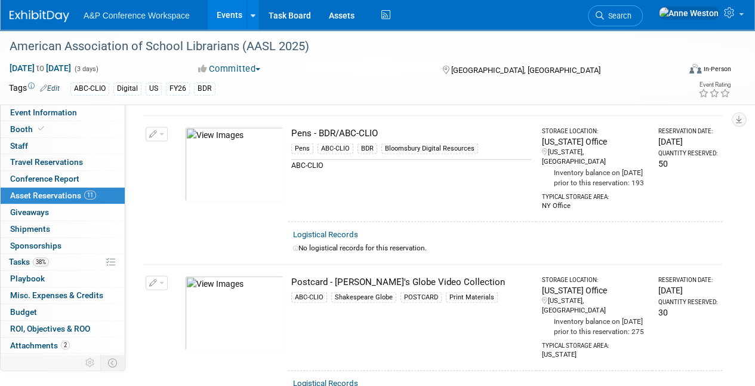
scroll to position [1134, 0]
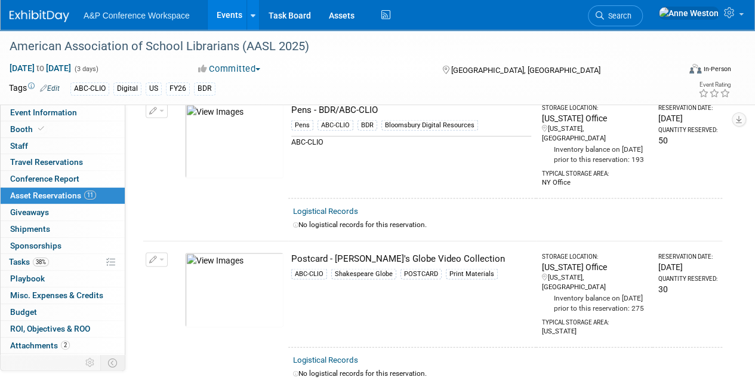
click at [251, 140] on img at bounding box center [234, 141] width 98 height 75
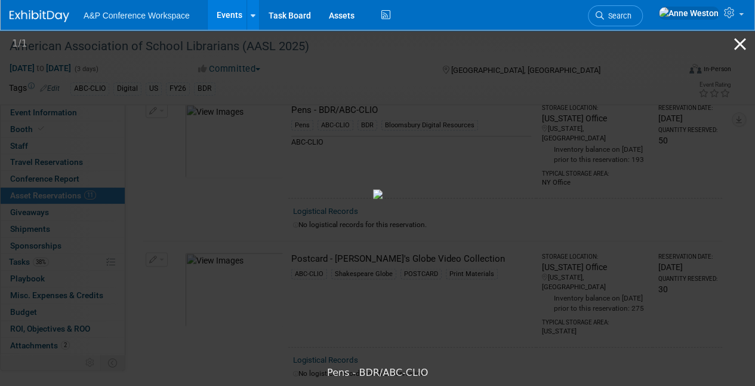
click at [737, 42] on button "Close gallery" at bounding box center [740, 44] width 30 height 28
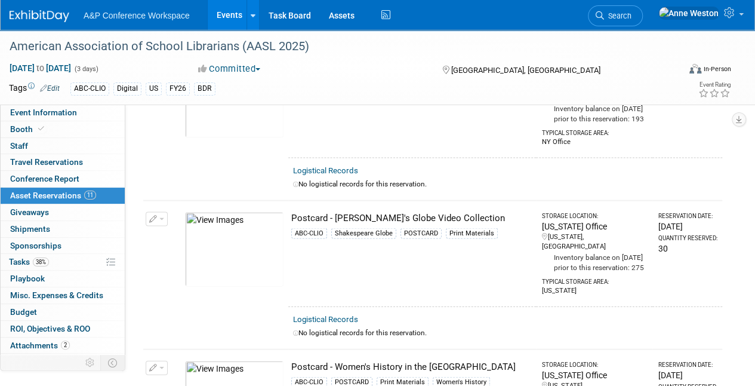
scroll to position [1194, 0]
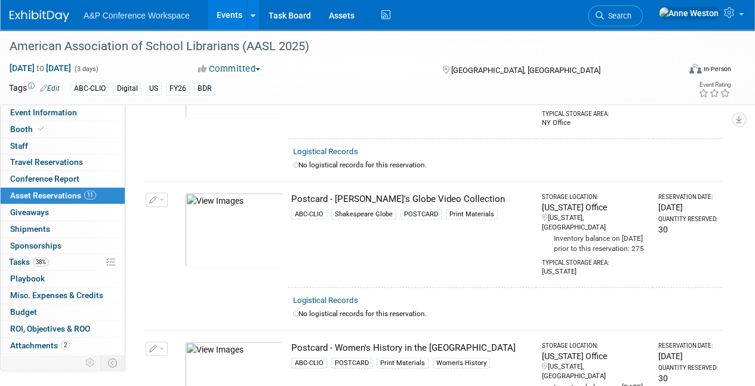
click at [230, 235] on img at bounding box center [234, 230] width 98 height 75
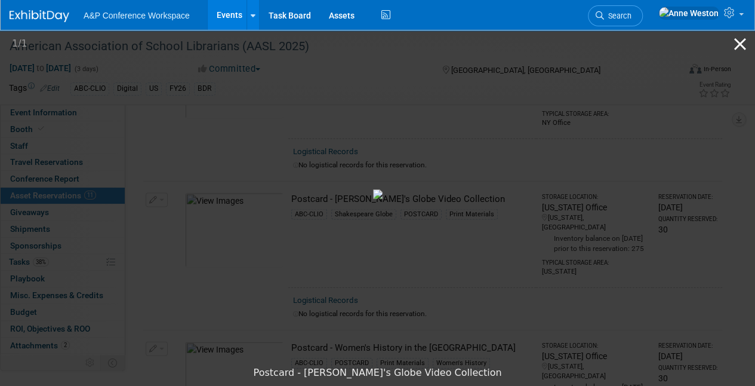
click at [741, 39] on button "Close gallery" at bounding box center [740, 44] width 30 height 28
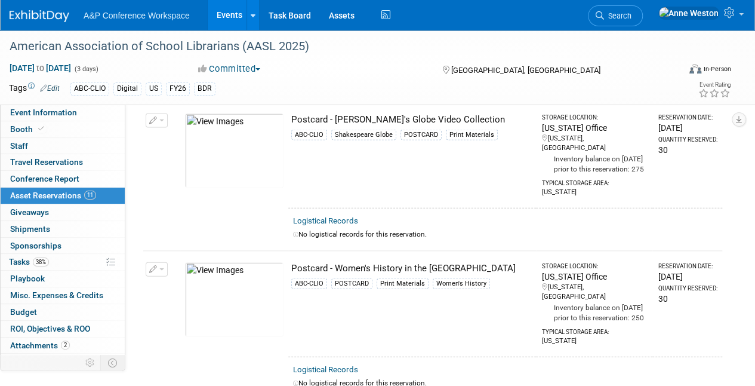
scroll to position [1313, 0]
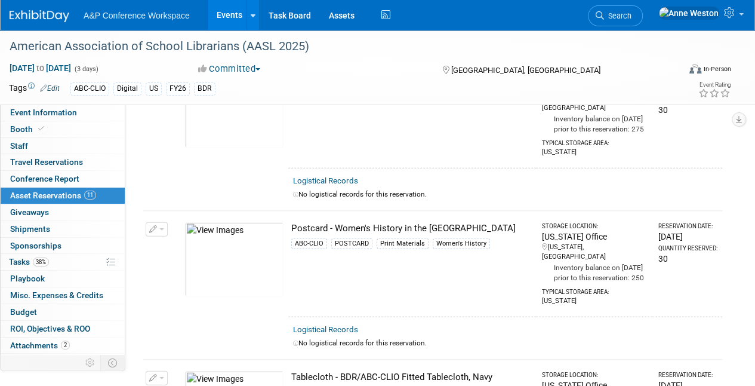
click at [258, 261] on img at bounding box center [234, 259] width 98 height 75
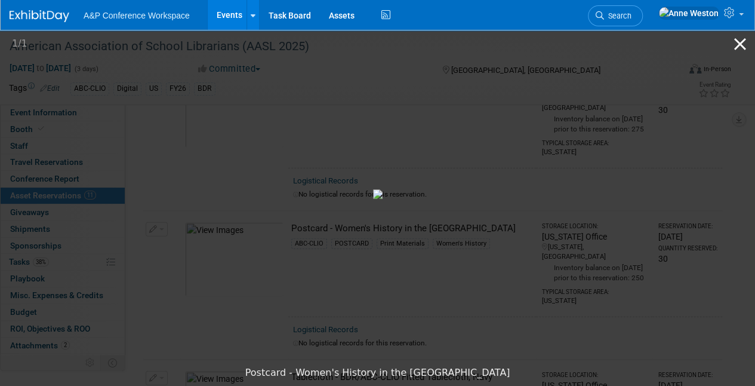
click at [744, 44] on button "Close gallery" at bounding box center [740, 44] width 30 height 28
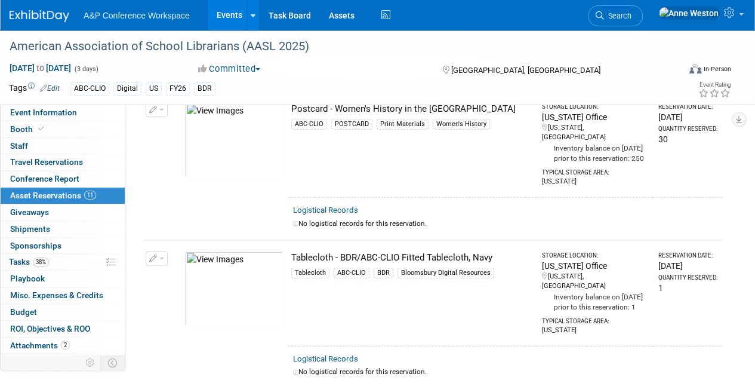
scroll to position [1492, 0]
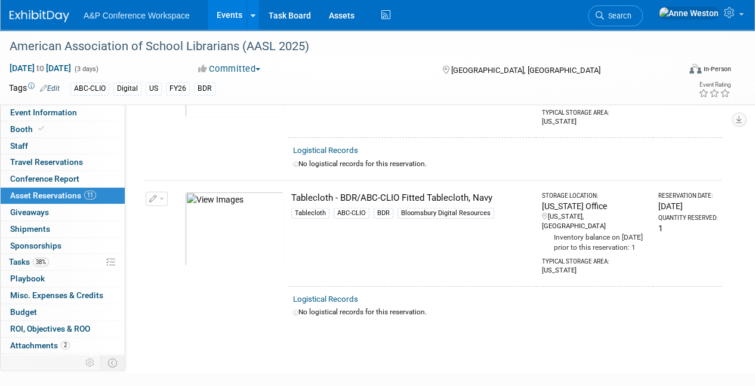
click at [263, 230] on img at bounding box center [234, 229] width 98 height 75
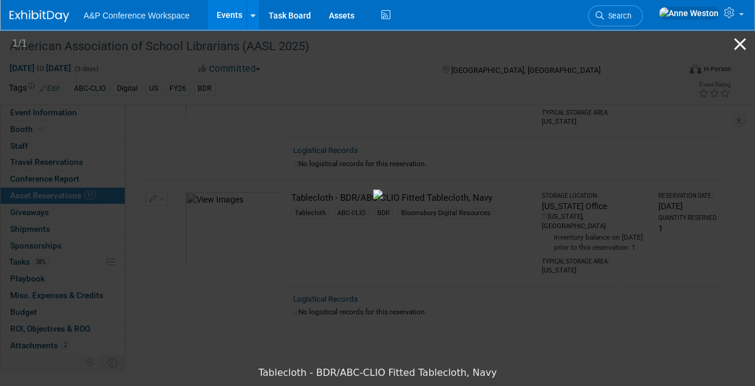
click at [743, 43] on button "Close gallery" at bounding box center [740, 44] width 30 height 28
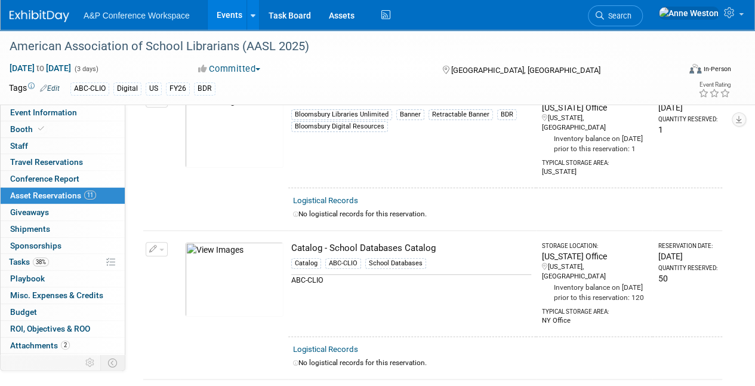
scroll to position [8, 0]
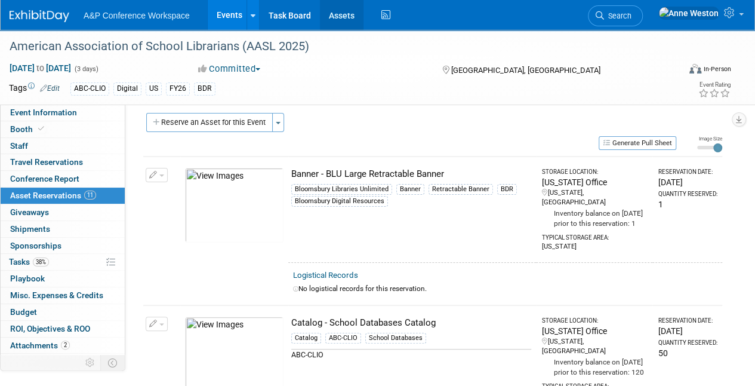
click at [337, 14] on link "Assets" at bounding box center [342, 15] width 44 height 30
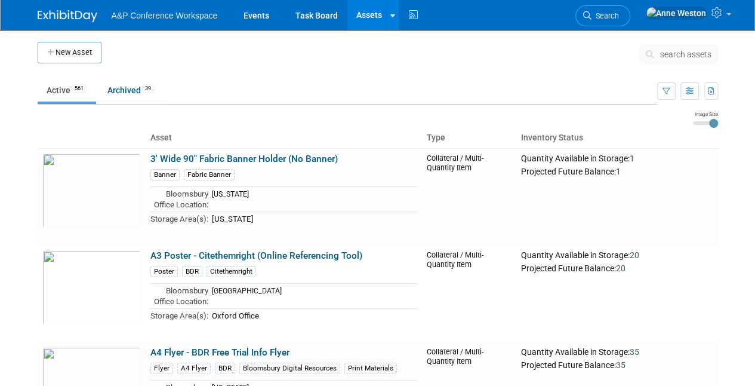
click at [692, 57] on span "search assets" at bounding box center [685, 55] width 51 height 10
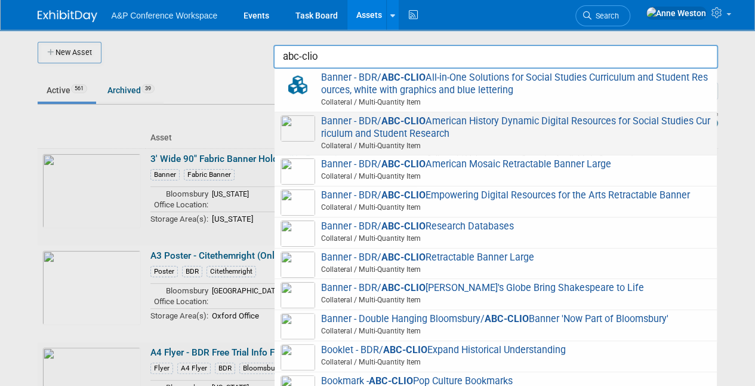
click at [519, 120] on span "Banner - BDR/ ABC-CLIO American History Dynamic Digital Resources for Social St…" at bounding box center [496, 133] width 430 height 37
type input "Banner - BDR/ABC-CLIO American History Dynamic Digital Resources for Social Stu…"
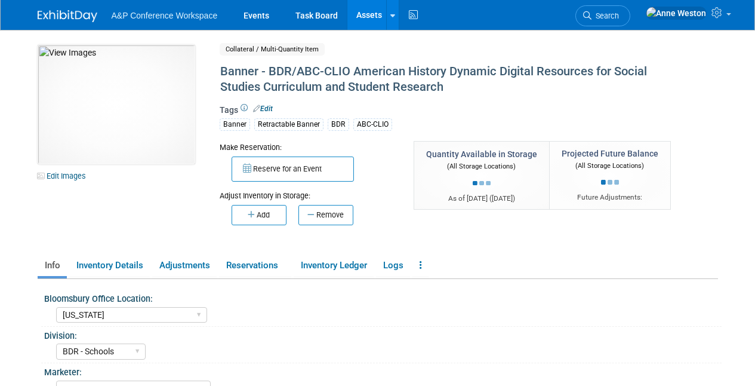
select select "[US_STATE]"
select select "BDR - Schools"
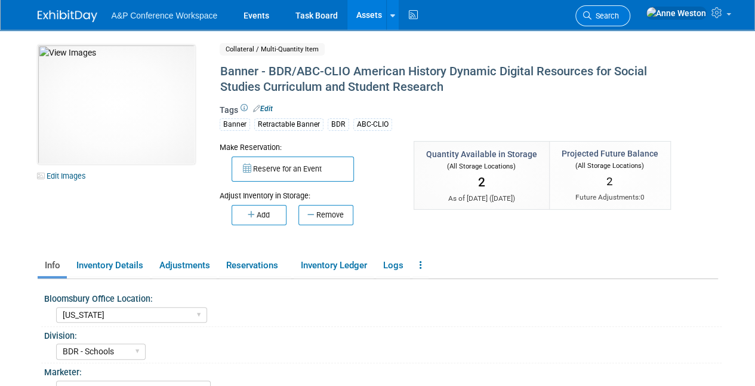
click at [619, 13] on span "Search" at bounding box center [605, 15] width 27 height 9
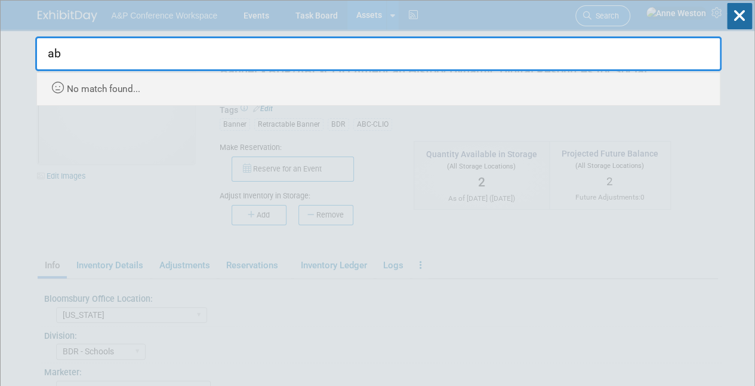
type input "a"
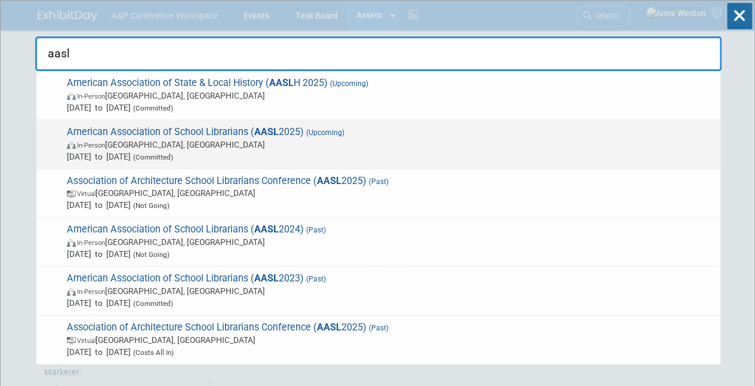
type input "aasl"
click at [220, 131] on span "American Association of School Librarians ( AASL 2025) (Upcoming) In-Person St.…" at bounding box center [388, 144] width 651 height 36
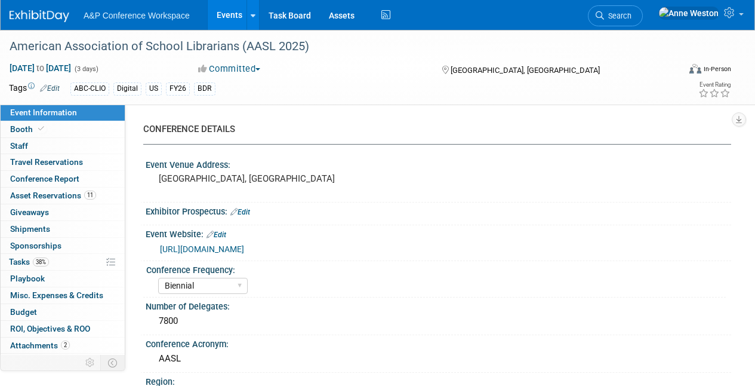
select select "Biennial"
select select "Level 1"
select select "In-Person Booth"
select select "Schools"
select select "Bloomsbury Digital Resources"
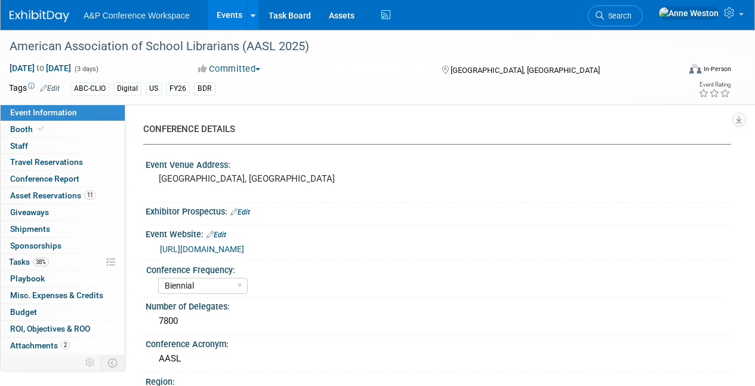
select select "[PERSON_NAME]"
select select "BDR Product Awareness and Trial Generation​"
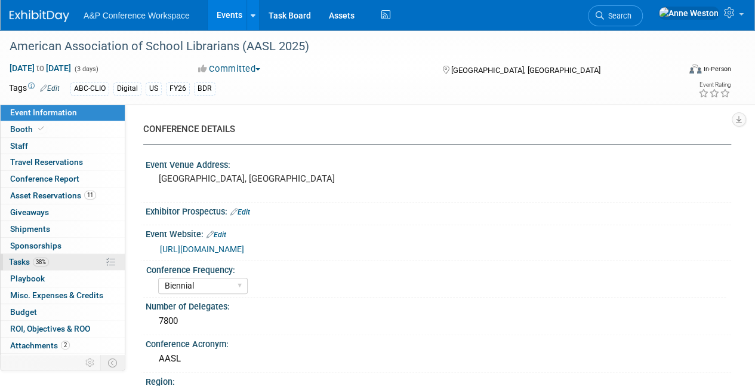
click at [73, 259] on link "38% Tasks 38%" at bounding box center [63, 262] width 124 height 16
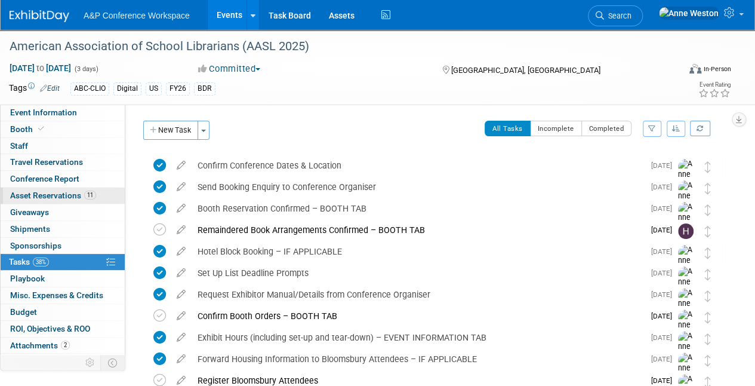
click at [45, 197] on span "Asset Reservations 11" at bounding box center [53, 195] width 86 height 10
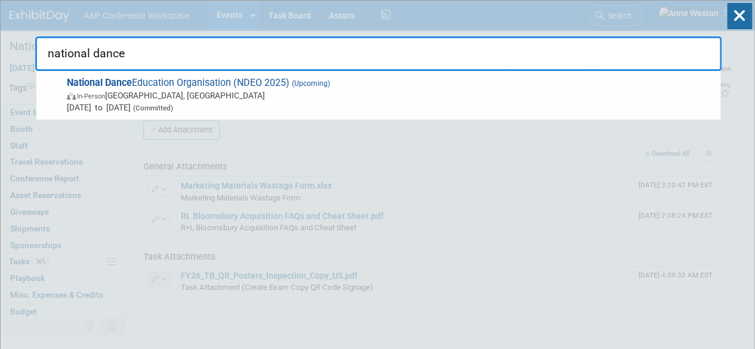
scroll to position [49, 0]
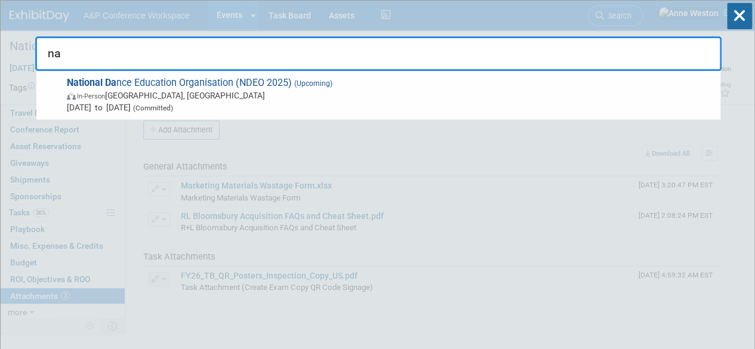
type input "n"
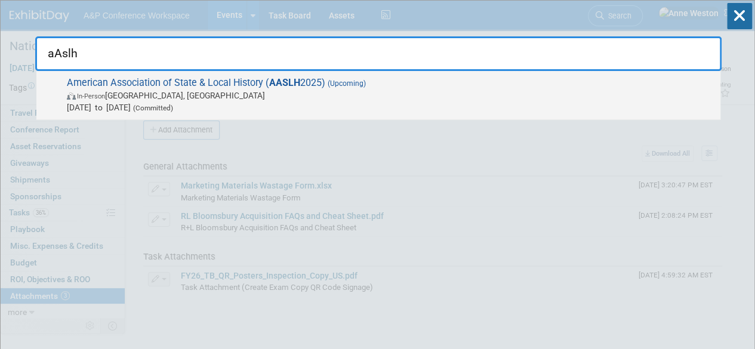
type input "aAslh"
click at [147, 82] on span "American Association of State & Local History ( AASLH 2025) (Upcoming) In-Perso…" at bounding box center [388, 95] width 651 height 36
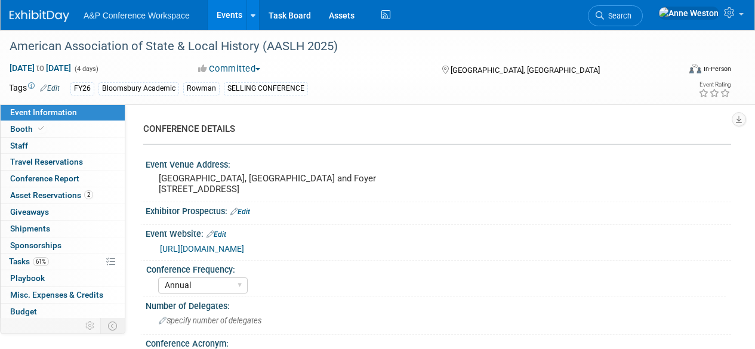
select select "Annual"
select select "Level 2"
select select "In-Person Booth"
select select "Museum Professionals"
select select "Bloomsbury Academic"
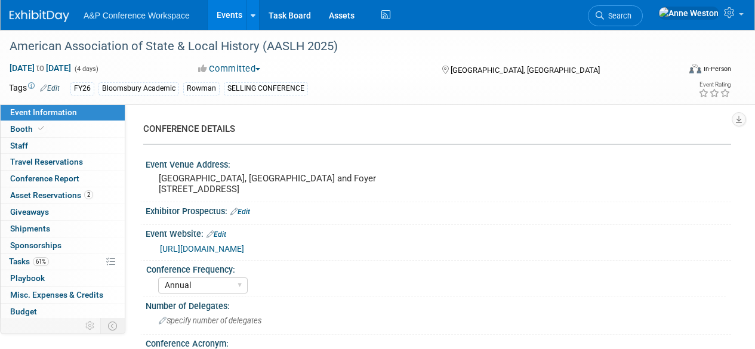
select select "[PERSON_NAME]"
select select "Brand/Subject Presence​"
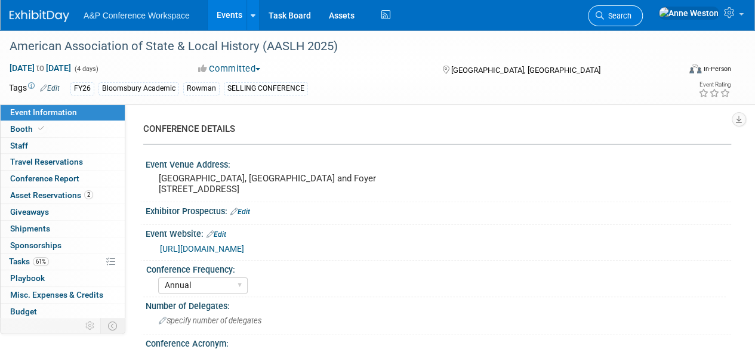
click at [631, 13] on span "Search" at bounding box center [617, 15] width 27 height 9
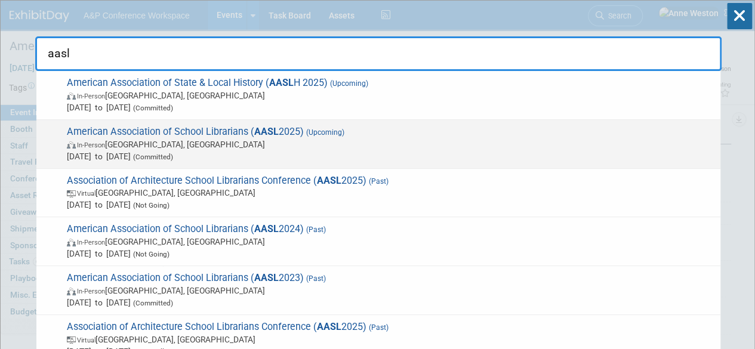
type input "aasl"
click at [175, 135] on span "American Association of School Librarians ( AASL 2025) (Upcoming) In-Person [GE…" at bounding box center [388, 144] width 651 height 36
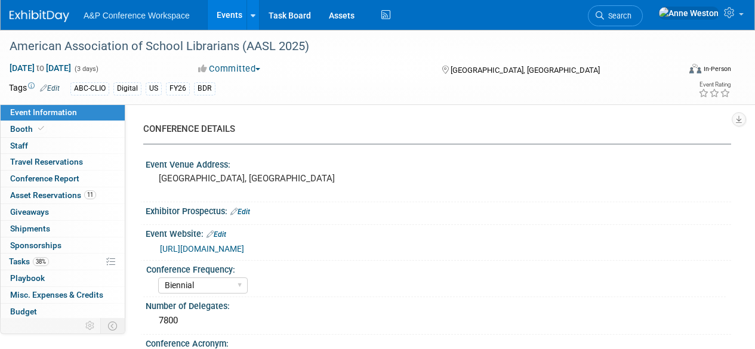
select select "Biennial"
select select "Level 1"
select select "In-Person Booth"
select select "Schools"
select select "Bloomsbury Digital Resources"
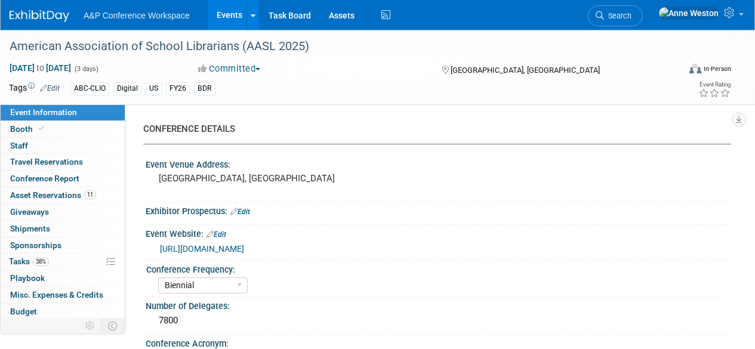
select select "[PERSON_NAME]"
select select "BDR Product Awareness and Trial Generation​"
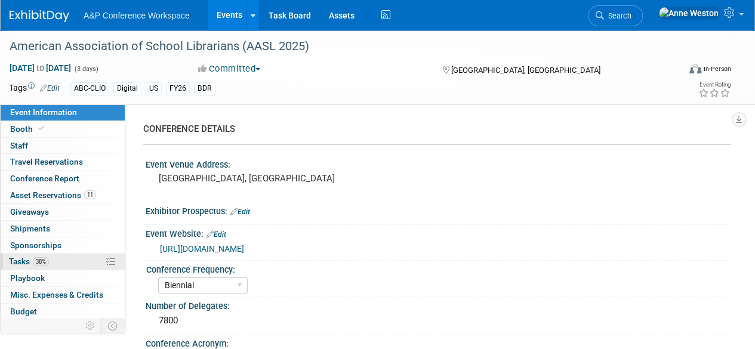
click at [48, 266] on link "38% Tasks 38%" at bounding box center [63, 262] width 124 height 16
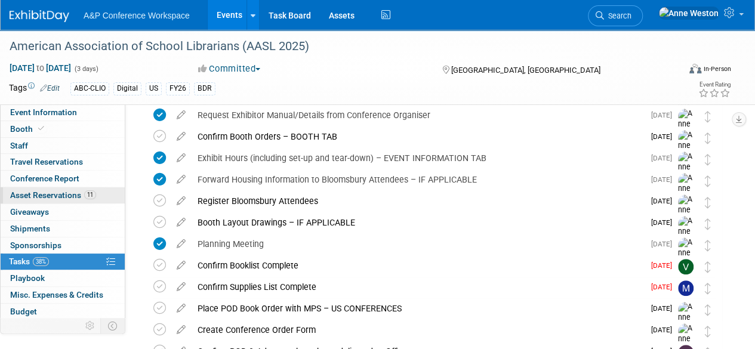
click at [82, 190] on span "Asset Reservations 11" at bounding box center [53, 195] width 86 height 10
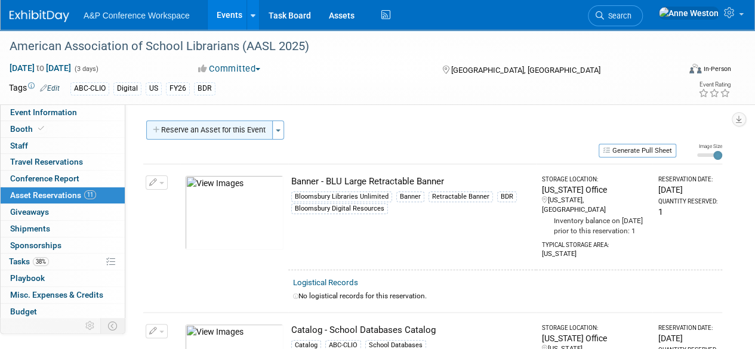
click at [229, 131] on button "Reserve an Asset for this Event" at bounding box center [209, 130] width 127 height 19
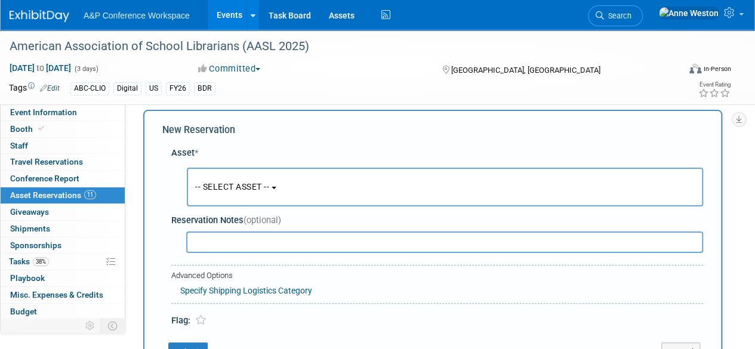
scroll to position [11, 0]
click at [253, 181] on span "-- SELECT ASSET --" at bounding box center [232, 186] width 74 height 10
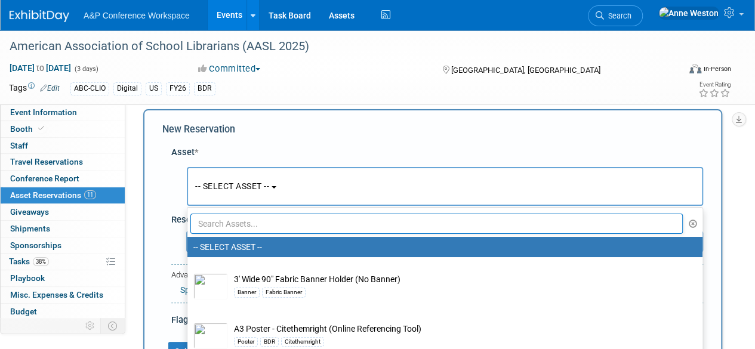
click at [250, 214] on input "text" at bounding box center [436, 224] width 492 height 20
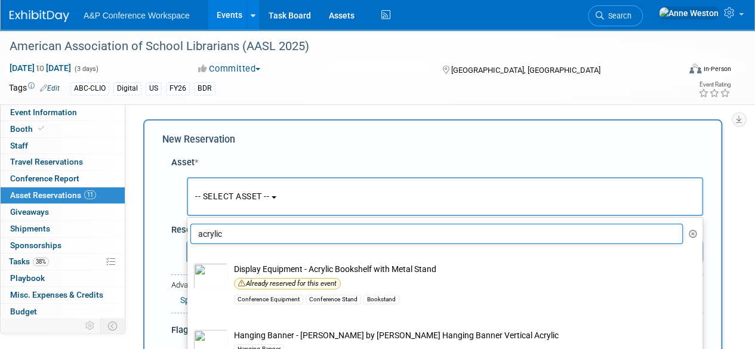
scroll to position [0, 0]
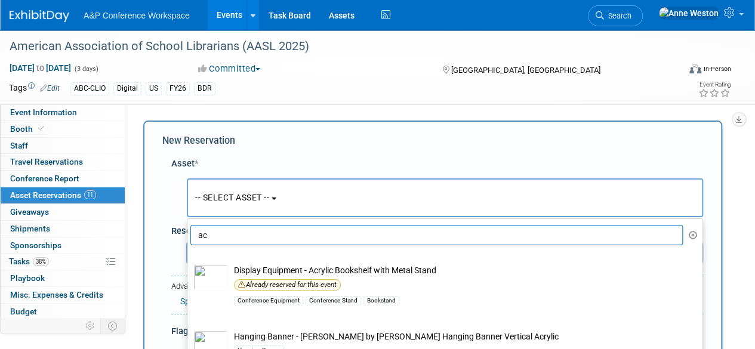
type input "a"
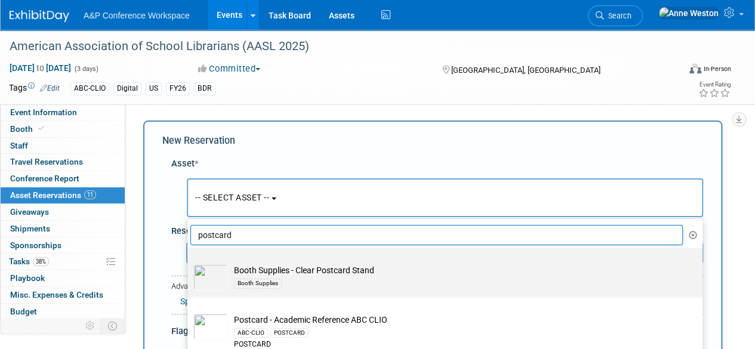
type input "postcard"
click at [341, 288] on div "Booth Supplies" at bounding box center [456, 283] width 445 height 14
click at [189, 263] on input "Booth Supplies - Clear Postcard Stand Booth Supplies" at bounding box center [185, 259] width 8 height 8
select select "10727066"
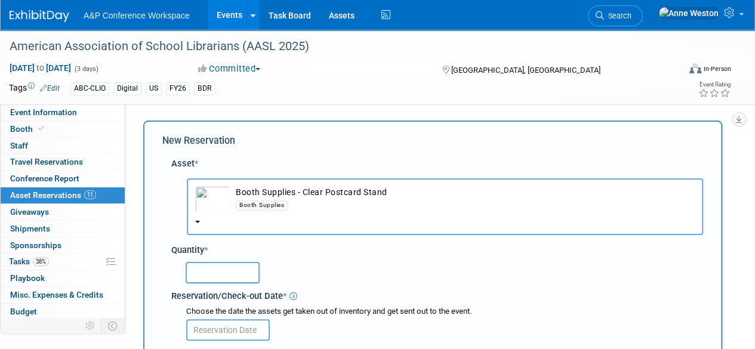
click at [241, 269] on input "text" at bounding box center [223, 272] width 74 height 21
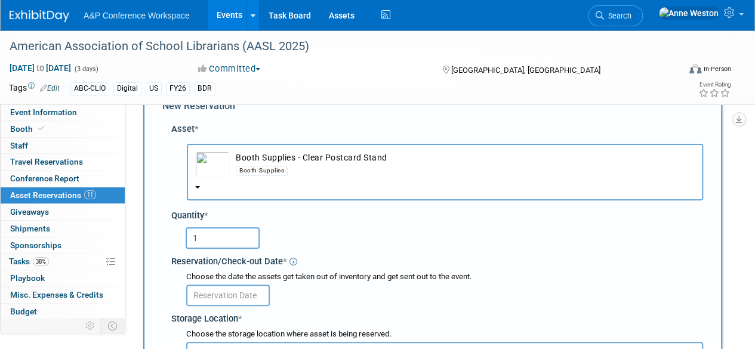
scroll to position [60, 0]
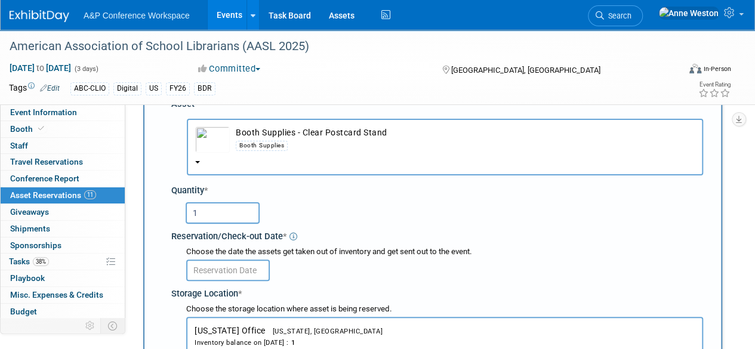
type input "1"
click at [221, 269] on input "text" at bounding box center [228, 270] width 84 height 21
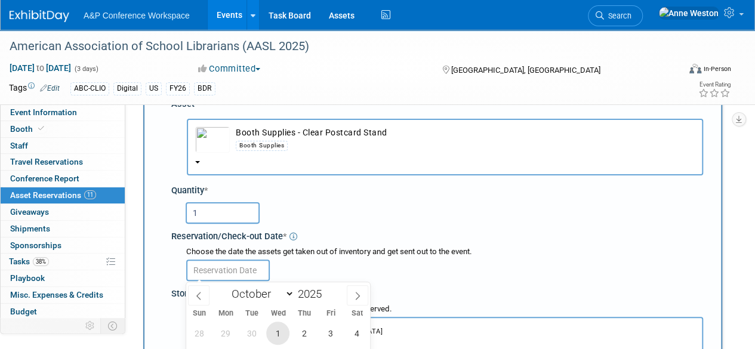
click at [278, 332] on span "1" at bounding box center [277, 333] width 23 height 23
type input "[DATE]"
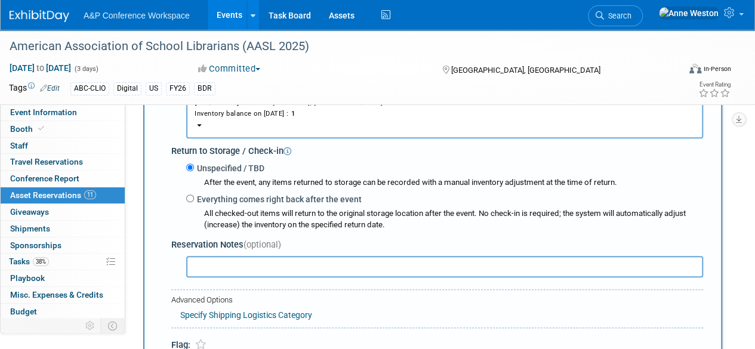
scroll to position [418, 0]
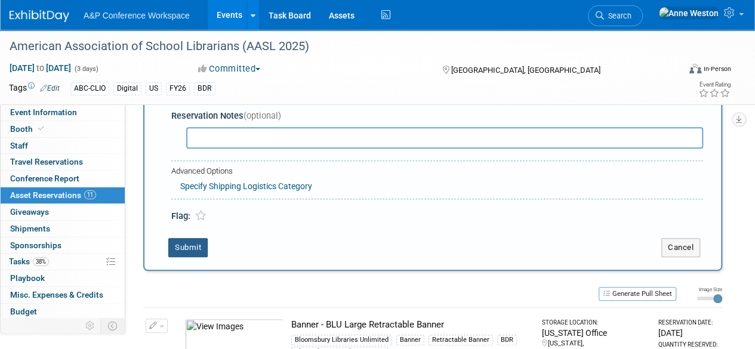
click at [187, 244] on button "Submit" at bounding box center [187, 247] width 39 height 19
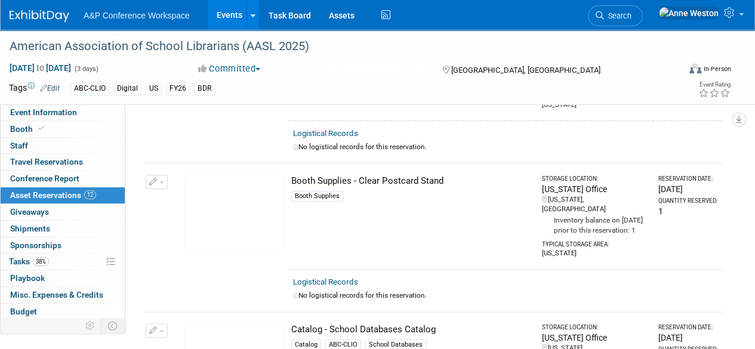
scroll to position [0, 0]
